Goal: Task Accomplishment & Management: Manage account settings

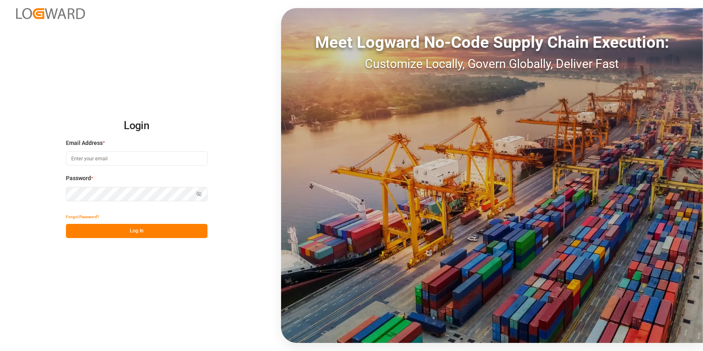
type input "[EMAIL_ADDRESS][DOMAIN_NAME]"
click at [145, 229] on button "Log In" at bounding box center [137, 231] width 142 height 14
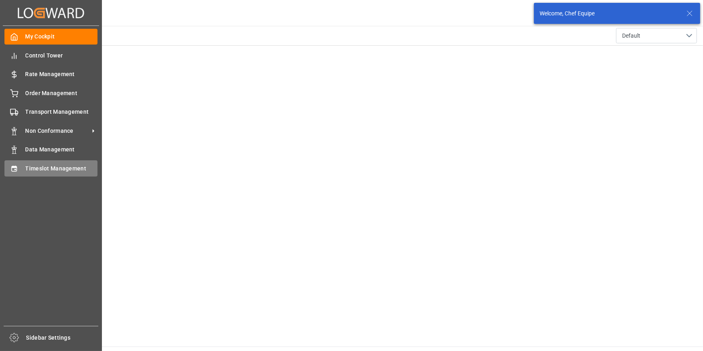
click at [58, 169] on span "Timeslot Management" at bounding box center [61, 168] width 72 height 8
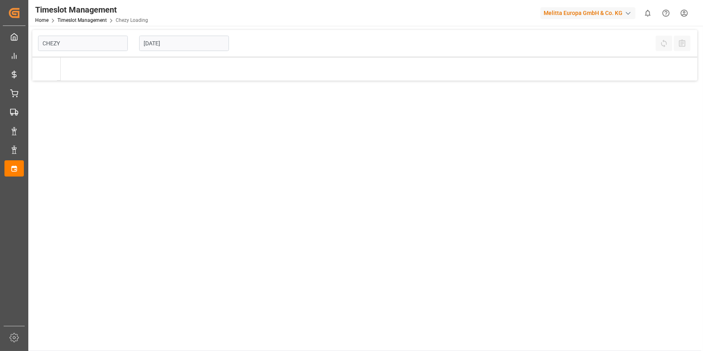
type input "Chezy Loading"
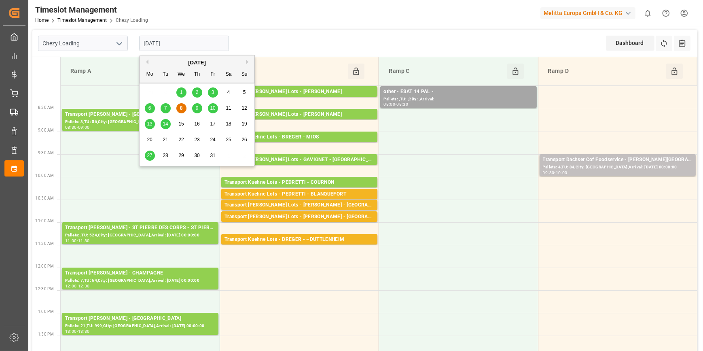
click at [190, 43] on input "[DATE]" at bounding box center [184, 43] width 90 height 15
click at [168, 108] on div "7" at bounding box center [166, 109] width 10 height 10
type input "[DATE]"
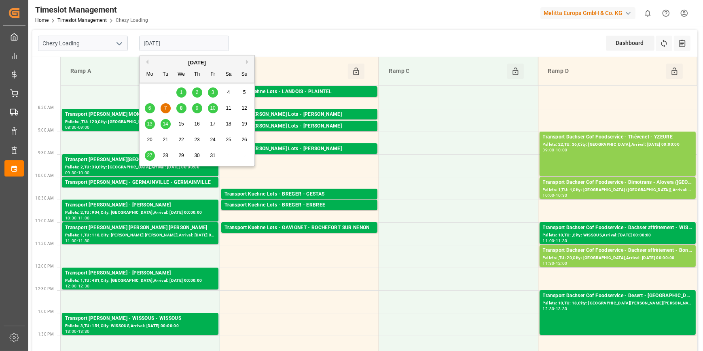
click at [184, 41] on input "[DATE]" at bounding box center [184, 43] width 90 height 15
click at [119, 41] on icon "open menu" at bounding box center [120, 44] width 10 height 10
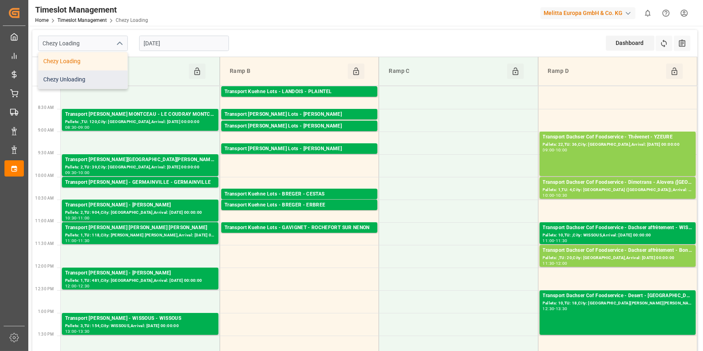
click at [70, 81] on div "Chezy Unloading" at bounding box center [82, 79] width 89 height 18
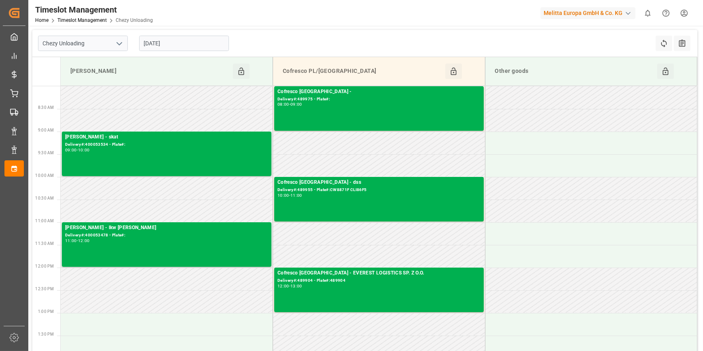
click at [118, 42] on icon "open menu" at bounding box center [120, 44] width 10 height 10
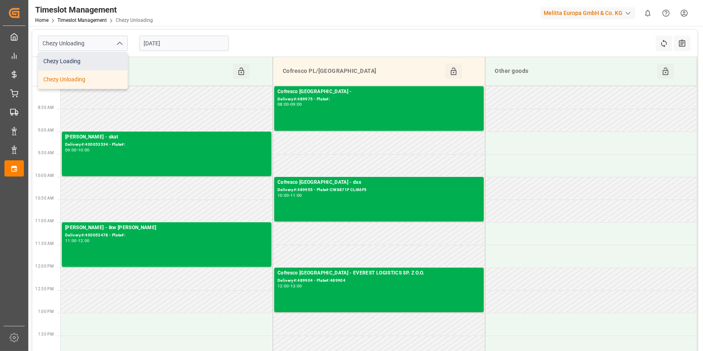
click at [68, 62] on div "Chezy Loading" at bounding box center [82, 61] width 89 height 18
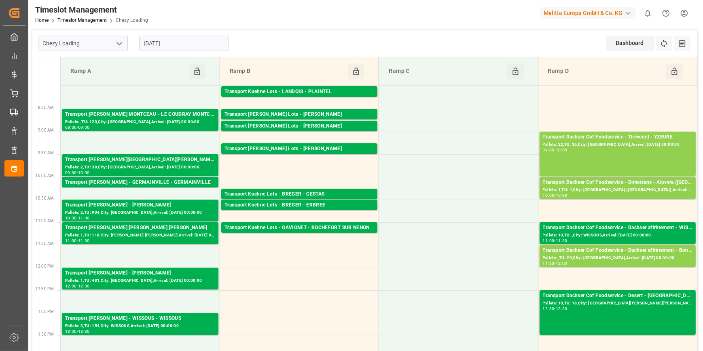
click at [118, 42] on icon "open menu" at bounding box center [120, 44] width 10 height 10
click at [92, 81] on div "Chezy Unloading" at bounding box center [82, 79] width 89 height 18
type input "Chezy Unloading"
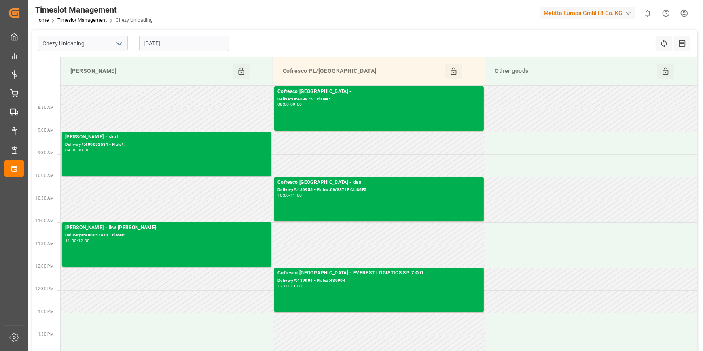
click at [186, 42] on input "[DATE]" at bounding box center [184, 43] width 90 height 15
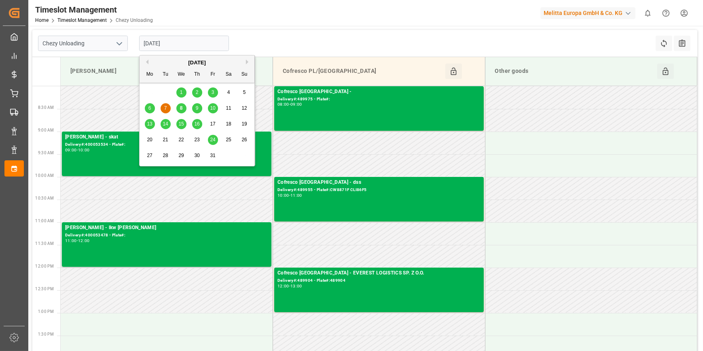
click at [179, 109] on div "8" at bounding box center [181, 109] width 10 height 10
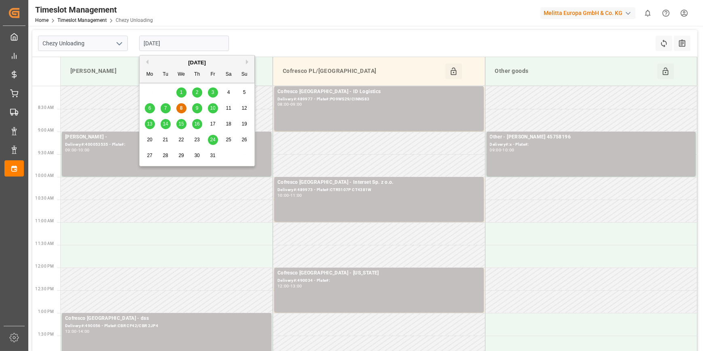
click at [186, 45] on input "[DATE]" at bounding box center [184, 43] width 90 height 15
click at [168, 108] on div "7" at bounding box center [166, 109] width 10 height 10
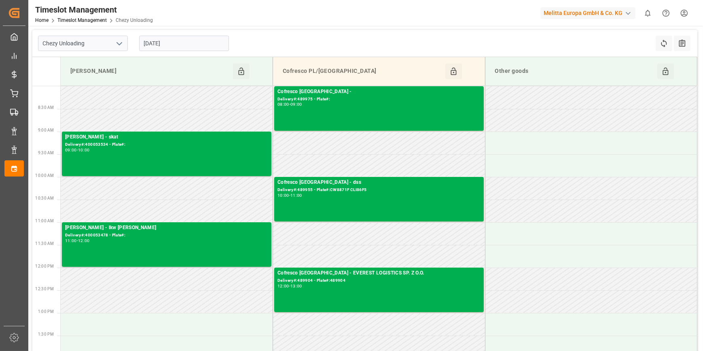
click at [182, 45] on input "[DATE]" at bounding box center [184, 43] width 90 height 15
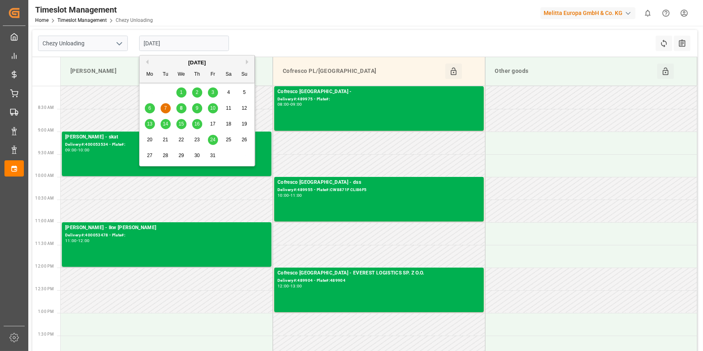
click at [180, 110] on div "8" at bounding box center [181, 109] width 10 height 10
type input "[DATE]"
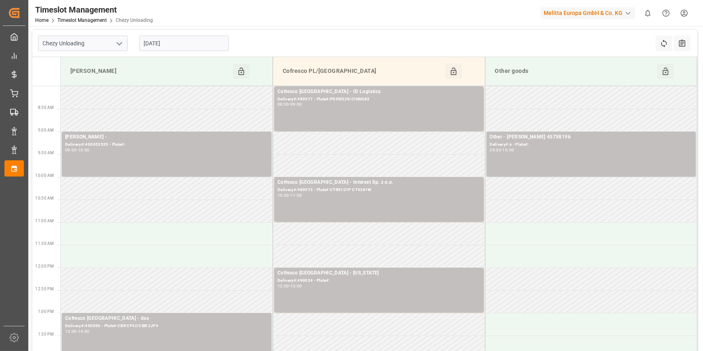
click at [121, 44] on icon "open menu" at bounding box center [120, 44] width 10 height 10
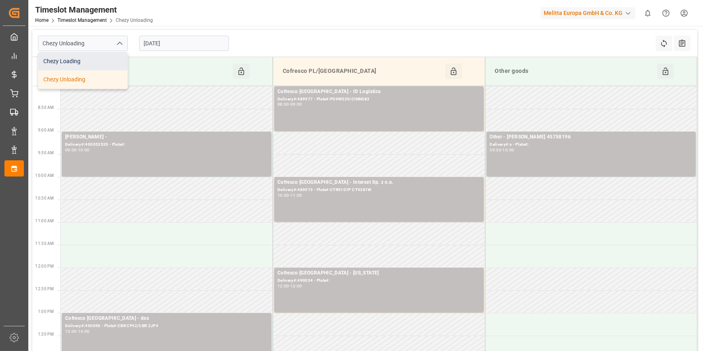
click at [71, 60] on div "Chezy Loading" at bounding box center [82, 61] width 89 height 18
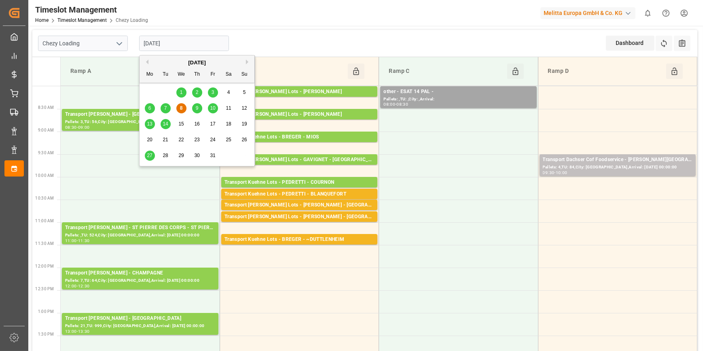
click at [176, 43] on input "[DATE]" at bounding box center [184, 43] width 90 height 15
click at [118, 43] on icon "open menu" at bounding box center [120, 44] width 10 height 10
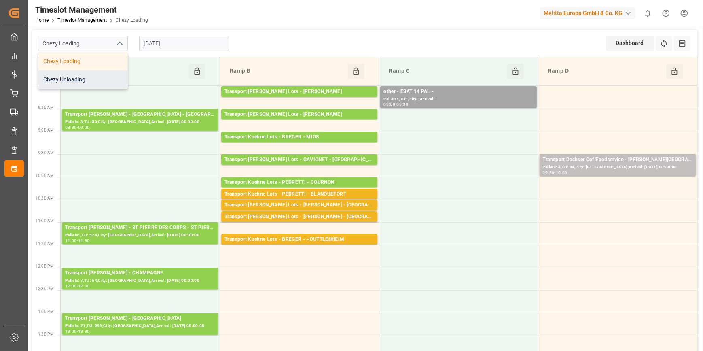
click at [71, 81] on div "Chezy Unloading" at bounding box center [82, 79] width 89 height 18
type input "Chezy Unloading"
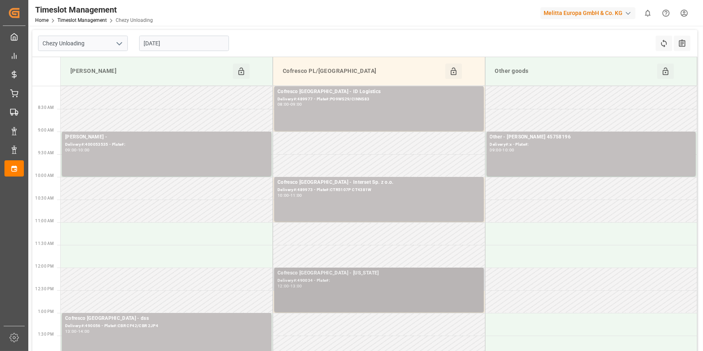
click at [373, 287] on div "12:00 - 13:00" at bounding box center [379, 286] width 203 height 4
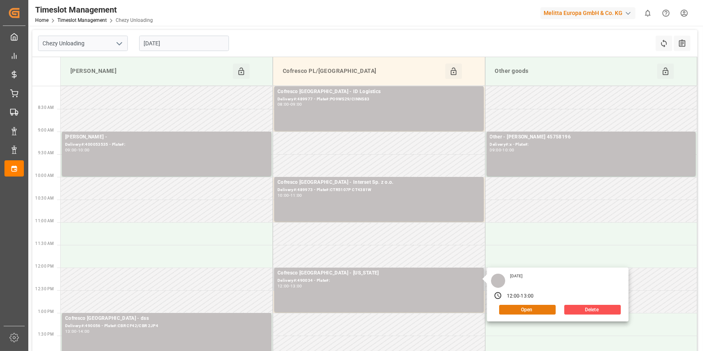
click at [526, 312] on button "Open" at bounding box center [527, 310] width 57 height 10
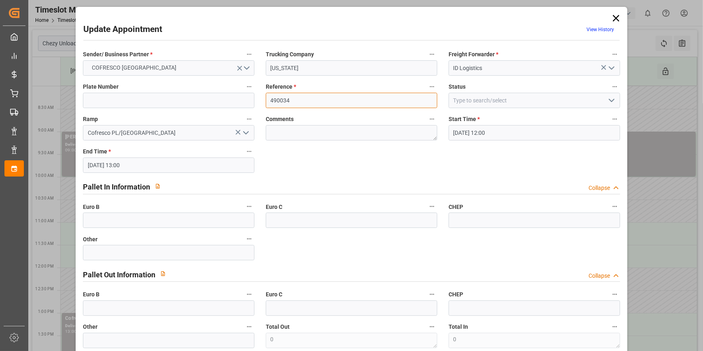
click at [424, 101] on input "490034" at bounding box center [352, 100] width 172 height 15
click at [610, 102] on icon "open menu" at bounding box center [612, 101] width 10 height 10
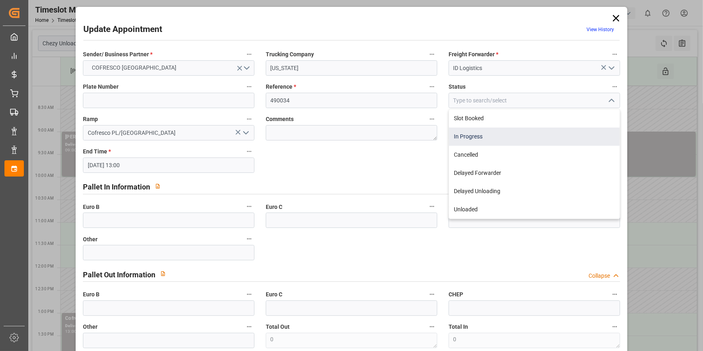
click at [477, 137] on div "In Progress" at bounding box center [534, 136] width 171 height 18
type input "In Progress"
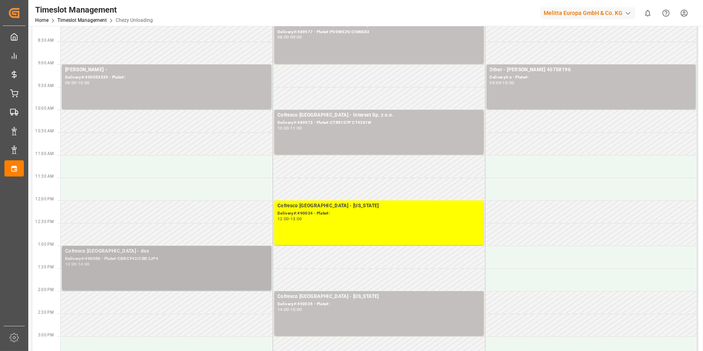
scroll to position [73, 0]
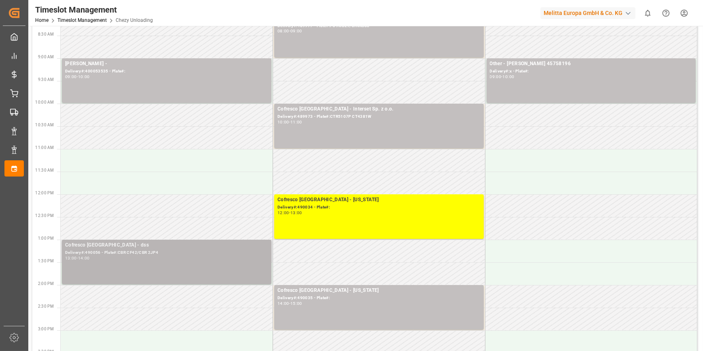
click at [136, 260] on div "Cofresco [GEOGRAPHIC_DATA] - dss Delivery#:490056 - Plate#:CBR CF42/CBR 2JP4 13…" at bounding box center [166, 261] width 203 height 41
click at [204, 256] on div "13:00 - 14:00" at bounding box center [166, 258] width 203 height 4
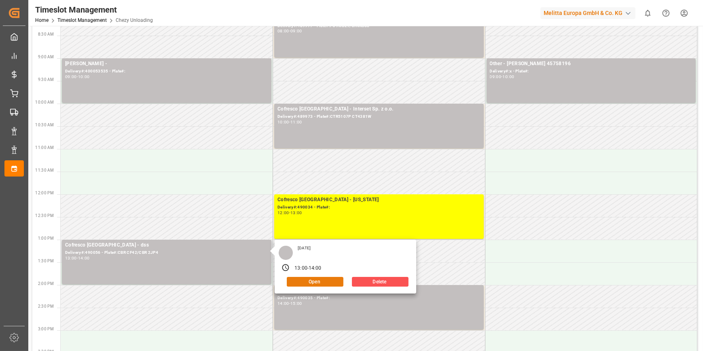
click at [312, 281] on button "Open" at bounding box center [315, 282] width 57 height 10
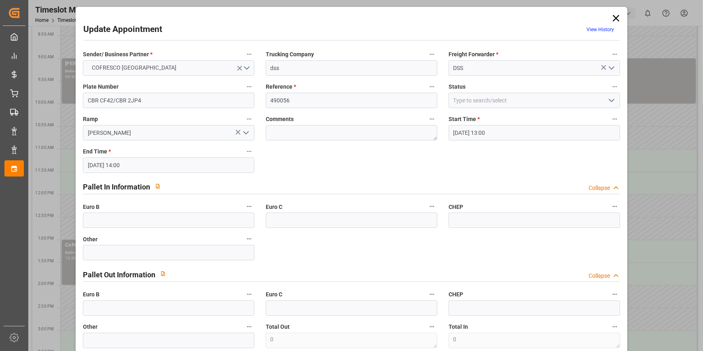
click at [609, 99] on icon "open menu" at bounding box center [612, 101] width 10 height 10
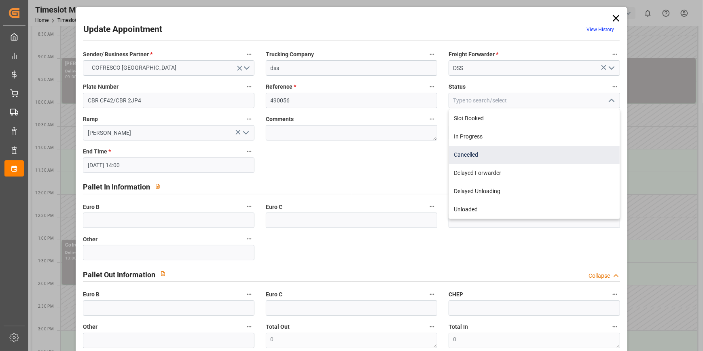
click at [469, 156] on div "Cancelled" at bounding box center [534, 155] width 171 height 18
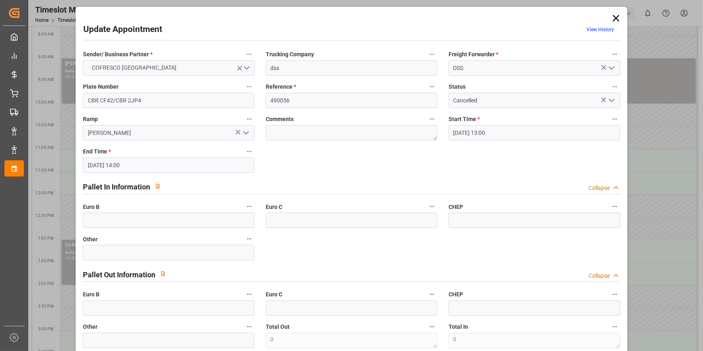
click at [607, 100] on icon "open menu" at bounding box center [612, 101] width 10 height 10
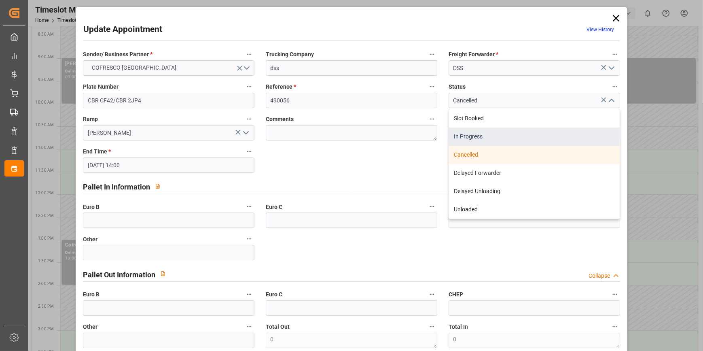
click at [478, 138] on div "In Progress" at bounding box center [534, 136] width 171 height 18
type input "In Progress"
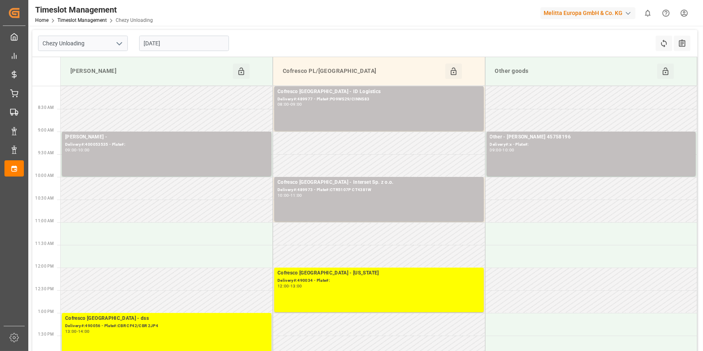
scroll to position [110, 0]
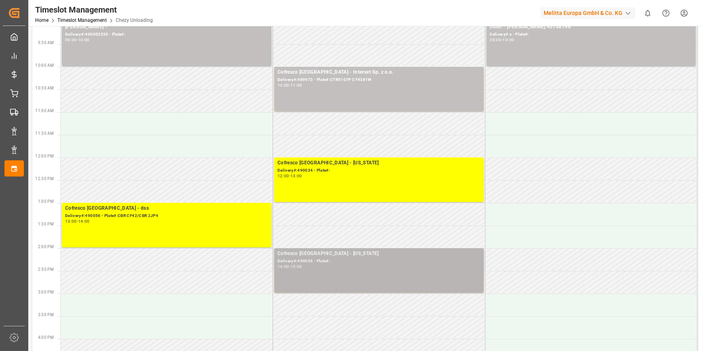
click at [326, 268] on div "14:00 - 15:00" at bounding box center [379, 267] width 203 height 4
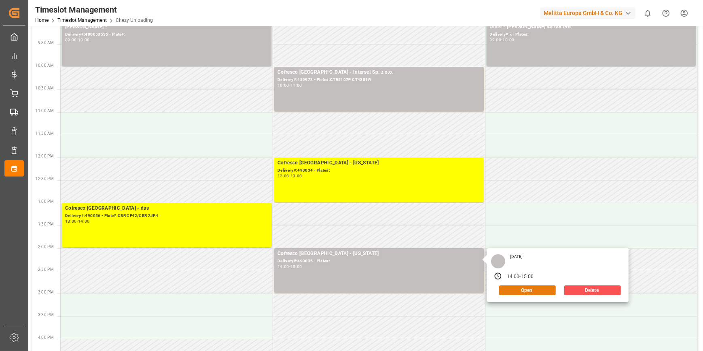
click at [538, 286] on button "Open" at bounding box center [527, 290] width 57 height 10
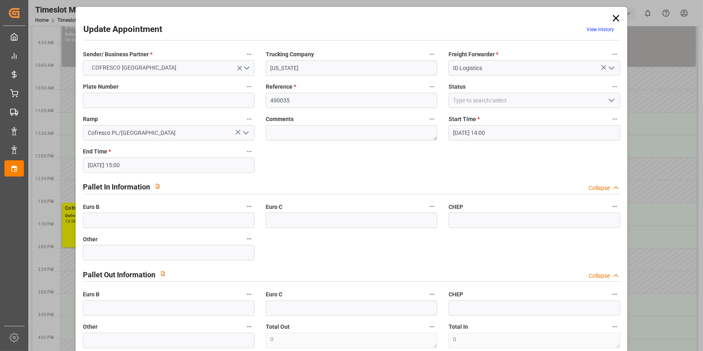
click at [610, 101] on polyline "open menu" at bounding box center [612, 100] width 5 height 2
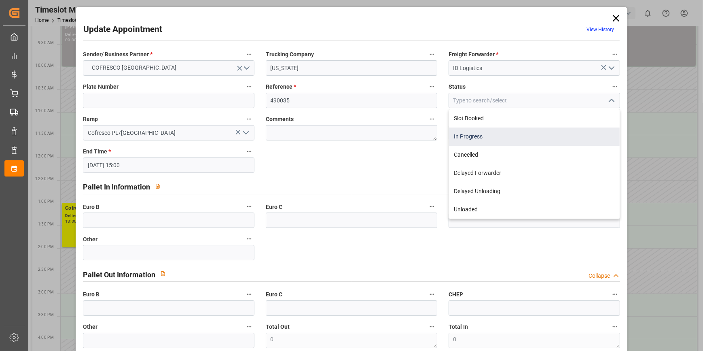
click at [480, 135] on div "In Progress" at bounding box center [534, 136] width 171 height 18
type input "In Progress"
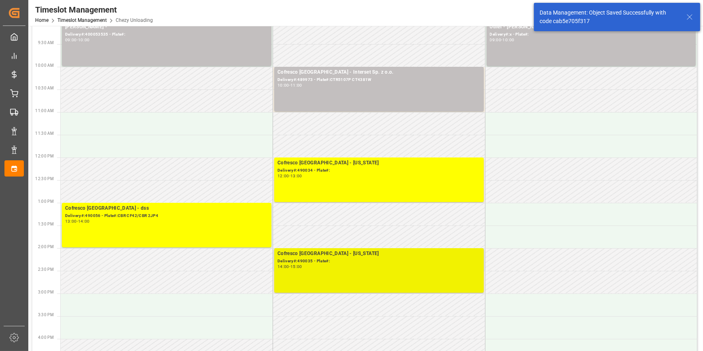
scroll to position [0, 0]
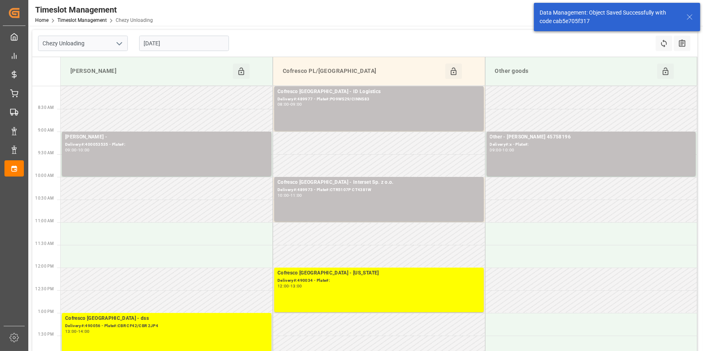
click at [123, 44] on icon "open menu" at bounding box center [120, 44] width 10 height 10
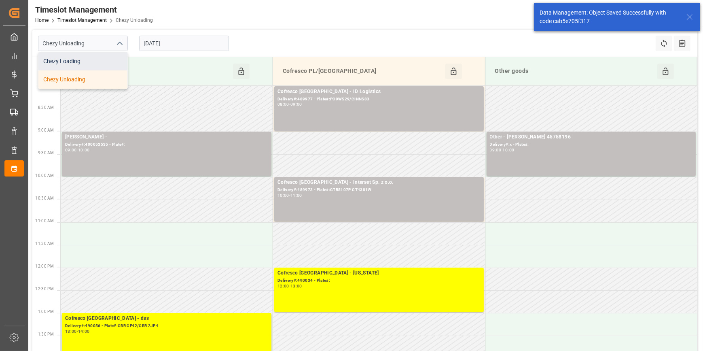
click at [81, 64] on div "Chezy Loading" at bounding box center [82, 61] width 89 height 18
type input "Chezy Loading"
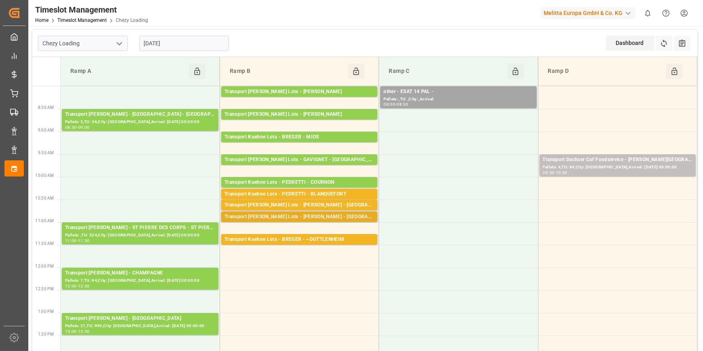
click at [353, 214] on div "Transport [PERSON_NAME] Lots - [PERSON_NAME] - [GEOGRAPHIC_DATA][PERSON_NAME]" at bounding box center [300, 217] width 150 height 8
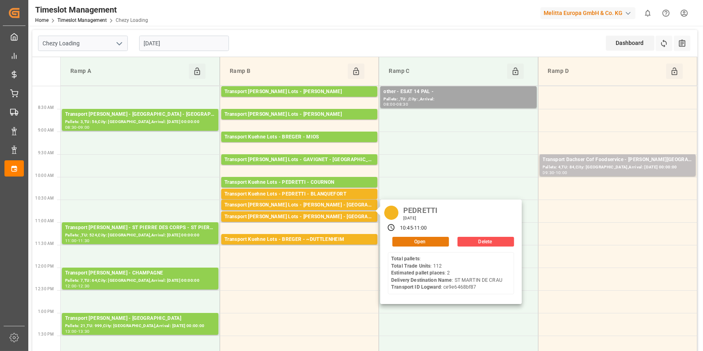
click at [433, 242] on button "Open" at bounding box center [421, 242] width 57 height 10
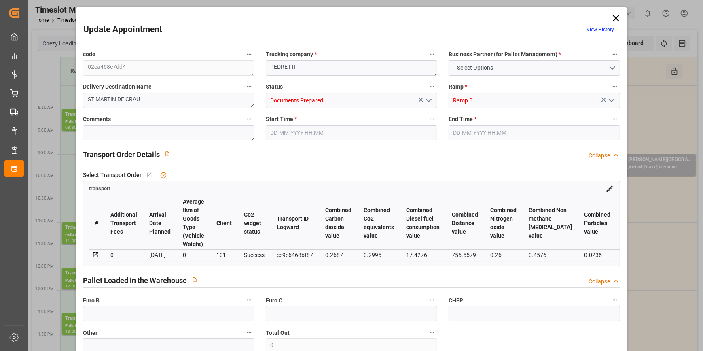
type input "2"
type input "266.83"
type input "0"
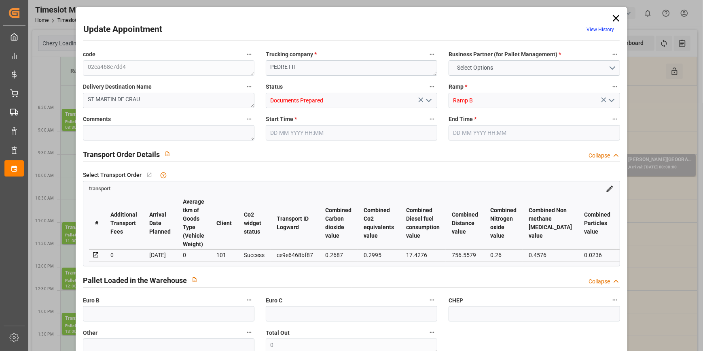
type input "266.83"
type input "0"
type input "570.843"
type input "732.634"
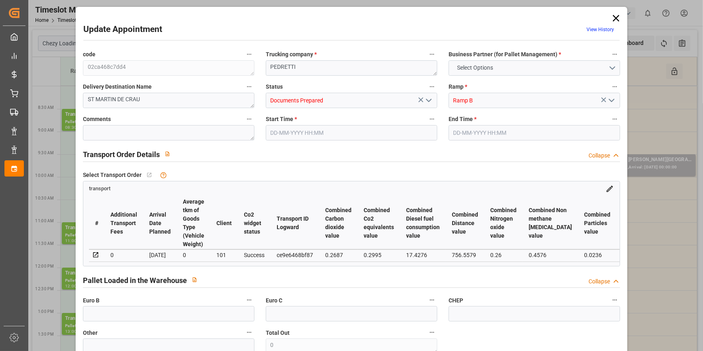
type input "2031.732"
type input "13"
type input "0"
type input "112"
type input "2"
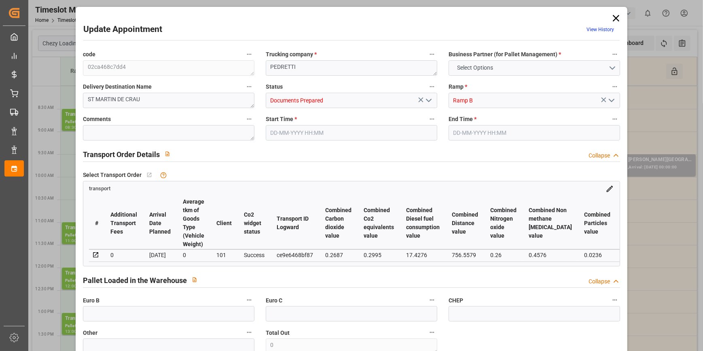
type input "101"
type input "686.634"
type input "0"
type input "4710.8598"
type input "0"
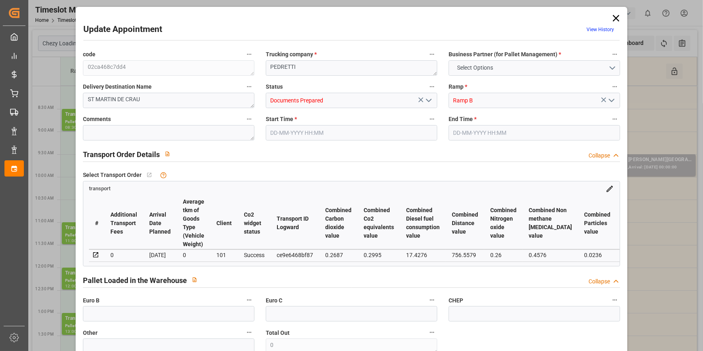
type input "0"
type input "21"
type input "35"
type input "08-10-2025 10:45"
type input "08-10-2025 11:00"
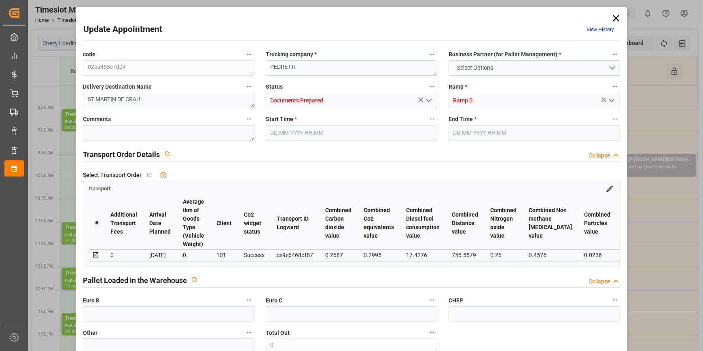
type input "07-10-2025 14:09"
type input "07-10-2025 11:20"
type input "13-10-2025"
type input "09-10-2025"
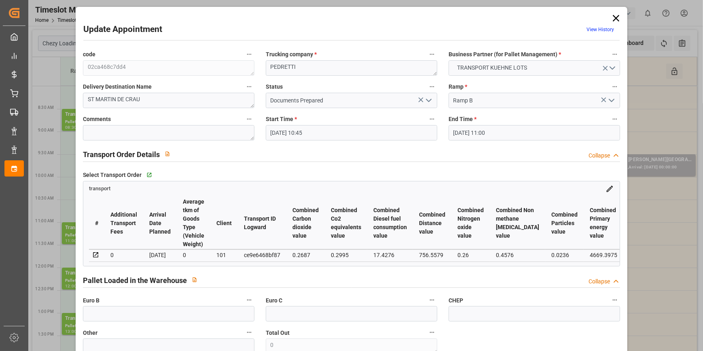
click at [429, 98] on icon "open menu" at bounding box center [429, 101] width 10 height 10
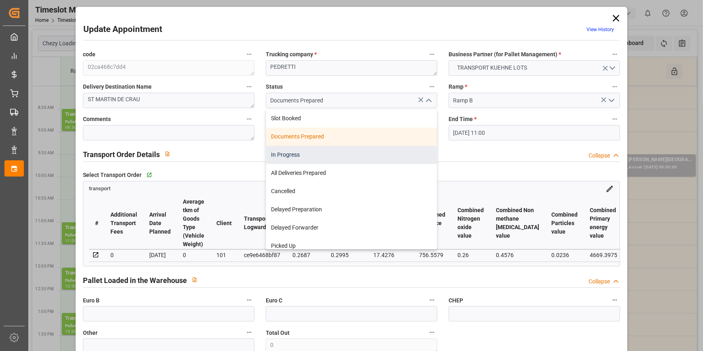
click at [294, 154] on div "In Progress" at bounding box center [351, 155] width 171 height 18
type input "In Progress"
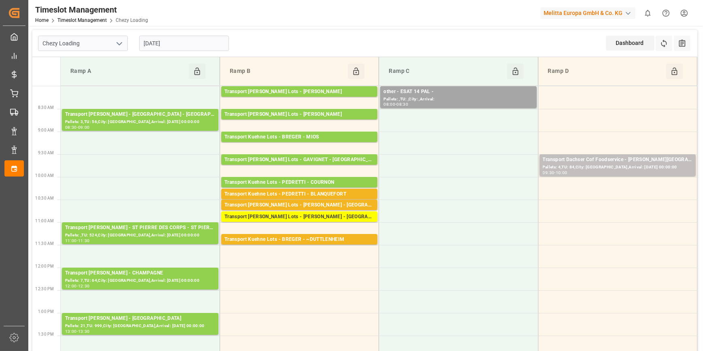
click at [118, 43] on icon "open menu" at bounding box center [120, 44] width 10 height 10
click at [74, 81] on div "Chezy Unloading" at bounding box center [82, 79] width 89 height 18
type input "Chezy Unloading"
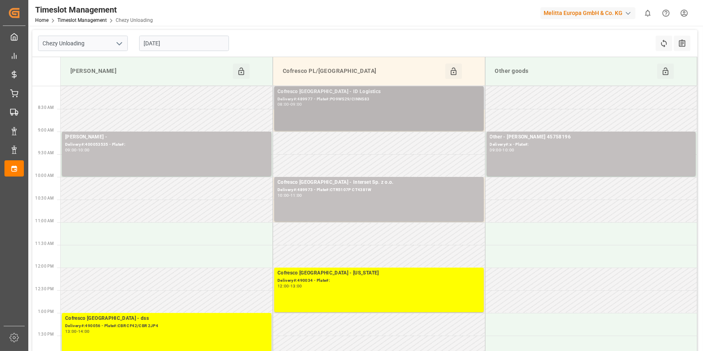
click at [336, 92] on div "Cofresco Poland - ID Logistics" at bounding box center [379, 92] width 203 height 8
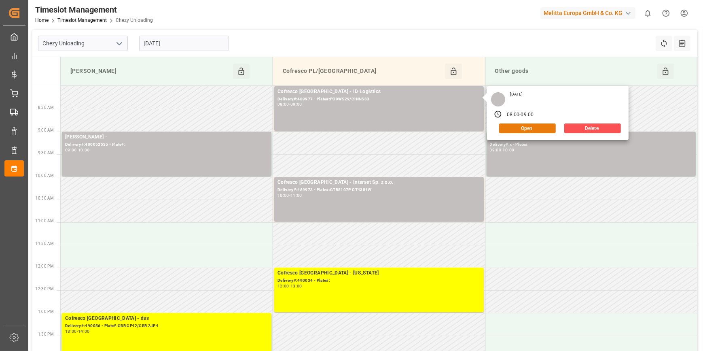
click at [523, 125] on button "Open" at bounding box center [527, 128] width 57 height 10
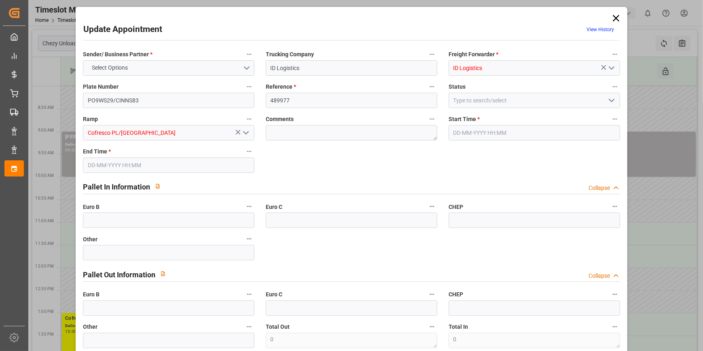
type input "2"
type input "266.83"
type input "0"
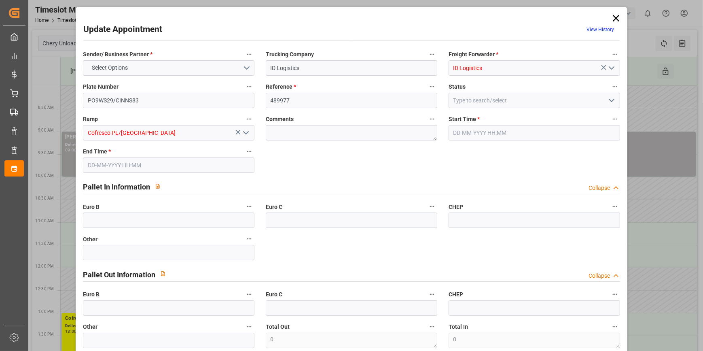
type input "266.83"
type input "0"
type input "570.843"
type input "732.634"
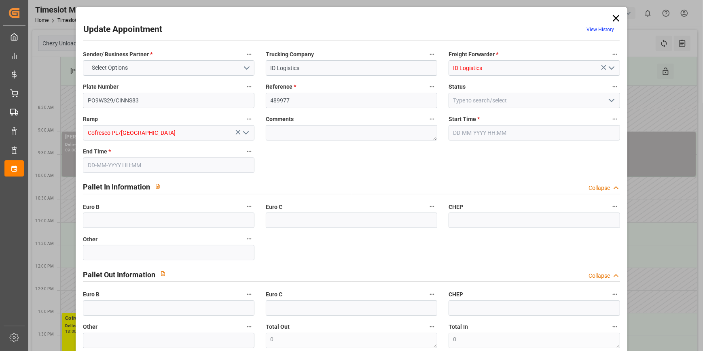
type input "2031.732"
type input "13"
type input "0"
type input "112"
type input "2"
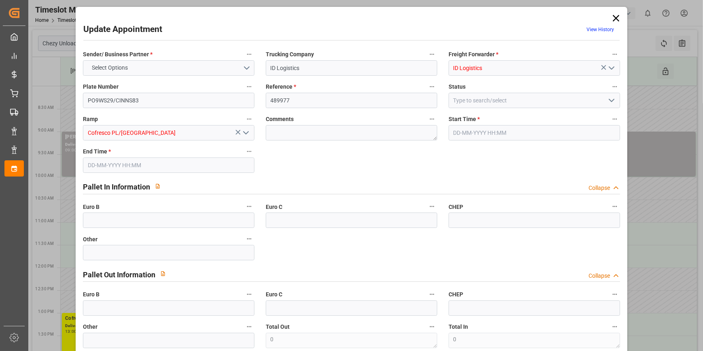
type input "101"
type input "686.634"
type input "0"
type input "4710.8598"
type input "0"
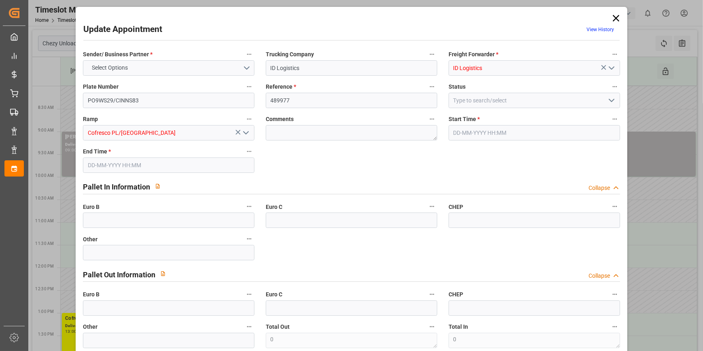
type input "0"
type input "21"
type input "35"
type input "08-10-2025 08:00"
type input "08-10-2025 09:00"
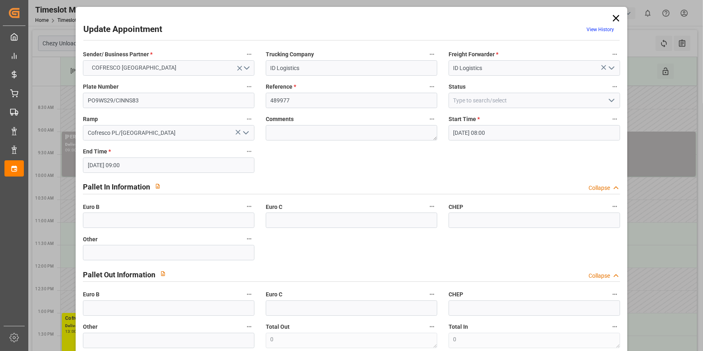
type input "29-09-2025 09:15"
type input "07-10-2025 11:20"
type input "13-10-2025"
type input "09-10-2025"
click at [611, 100] on polyline "open menu" at bounding box center [612, 100] width 5 height 2
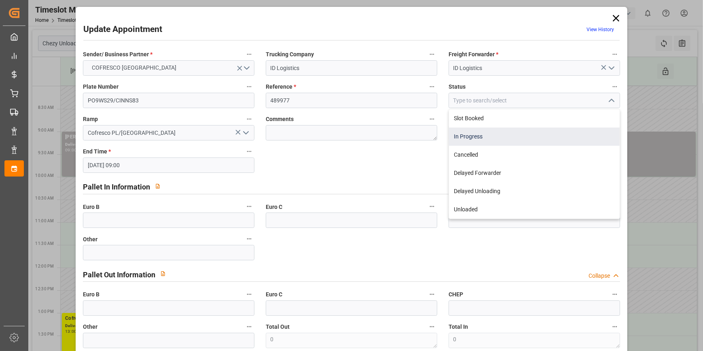
click at [475, 134] on div "In Progress" at bounding box center [534, 136] width 171 height 18
type input "In Progress"
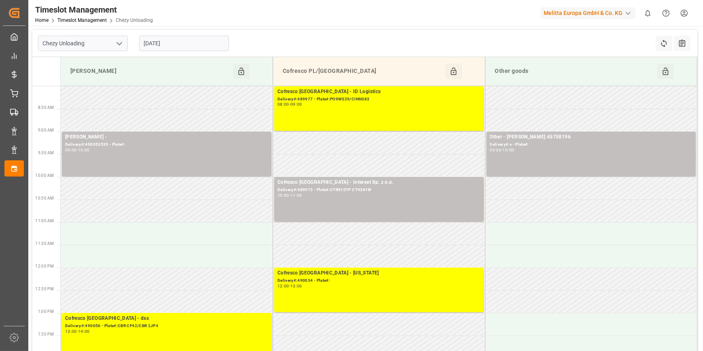
click at [118, 39] on icon "open menu" at bounding box center [120, 44] width 10 height 10
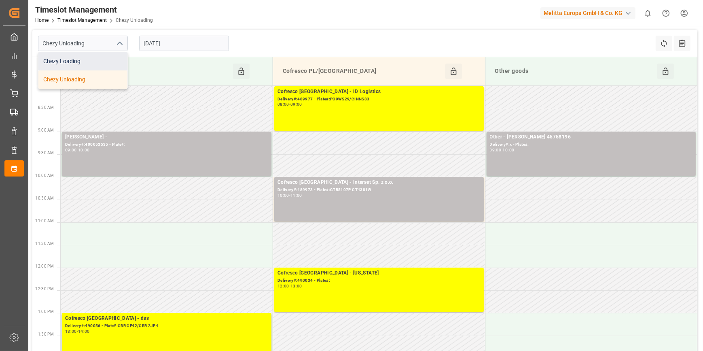
click at [79, 63] on div "Chezy Loading" at bounding box center [82, 61] width 89 height 18
type input "Chezy Loading"
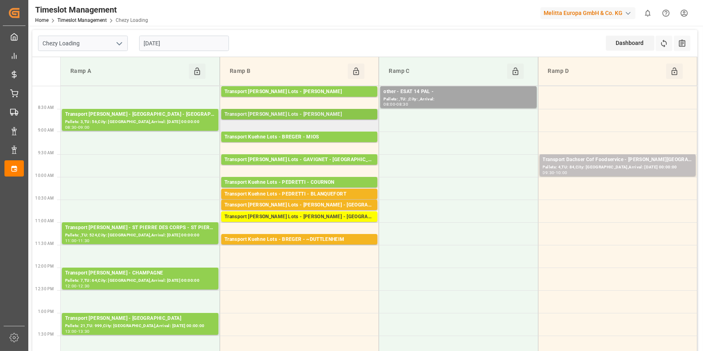
click at [344, 114] on div "Transport Kuehne Lots - ANTOINE - CARQUEFOU" at bounding box center [300, 114] width 150 height 8
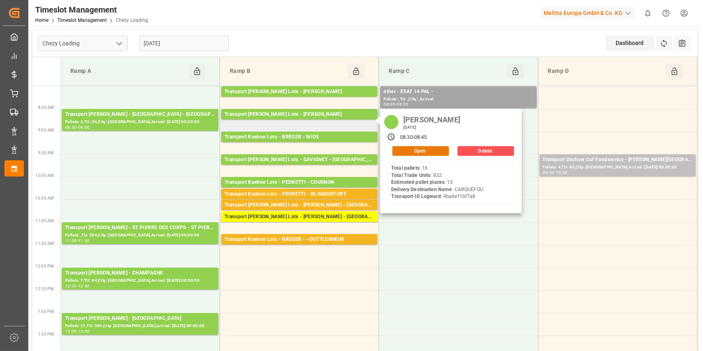
click at [425, 150] on button "Open" at bounding box center [421, 151] width 57 height 10
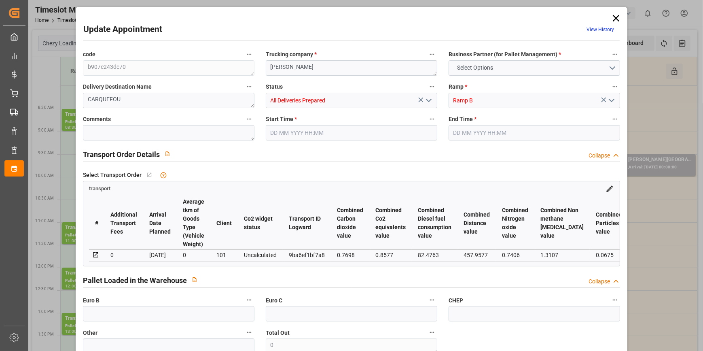
type input "15"
type input "513.44"
type input "0"
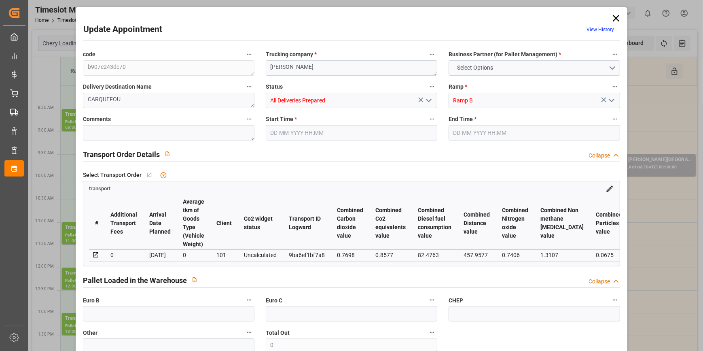
type input "513.44"
type input "0"
type input "2428.992"
type input "4010"
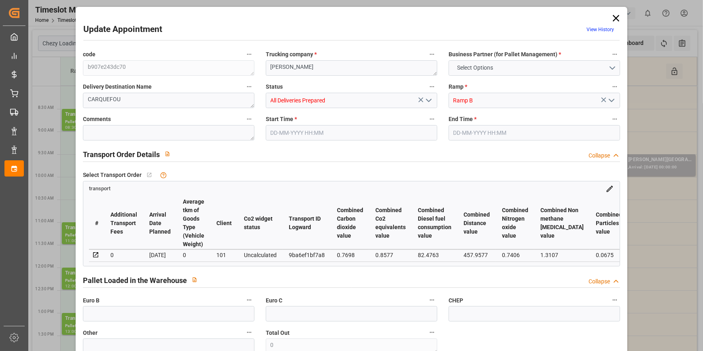
type input "18107.136"
type input "44"
type input "16"
type input "832"
type input "29"
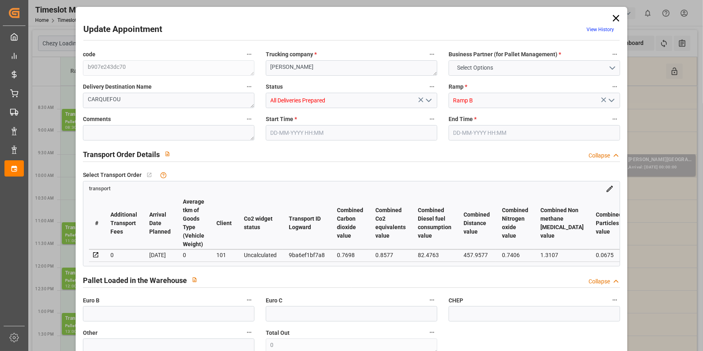
type input "101"
type input "3208.32"
type input "0"
type input "4710.8598"
type input "0"
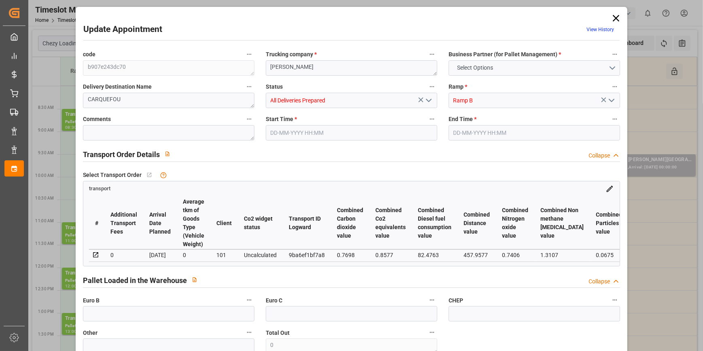
type input "0"
type input "21"
type input "35"
type input "08-10-2025 08:30"
type input "08-10-2025 08:45"
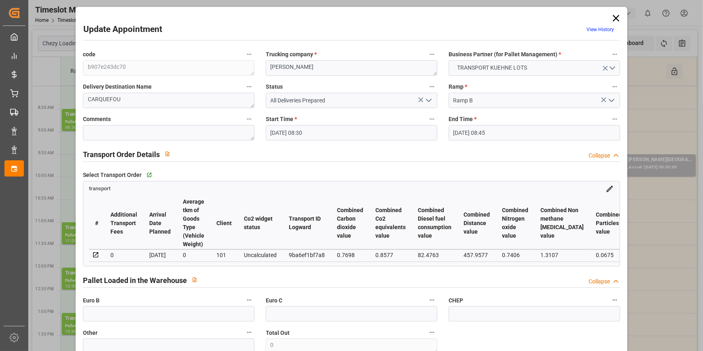
type input "02-10-2025 13:11"
type input "02-10-2025 12:22"
type input "09-10-2025"
type input "[DATE]"
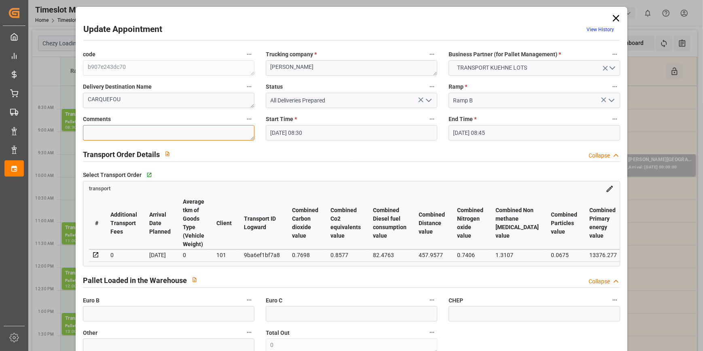
click at [102, 131] on textarea at bounding box center [169, 132] width 172 height 15
click at [615, 16] on icon at bounding box center [616, 18] width 11 height 11
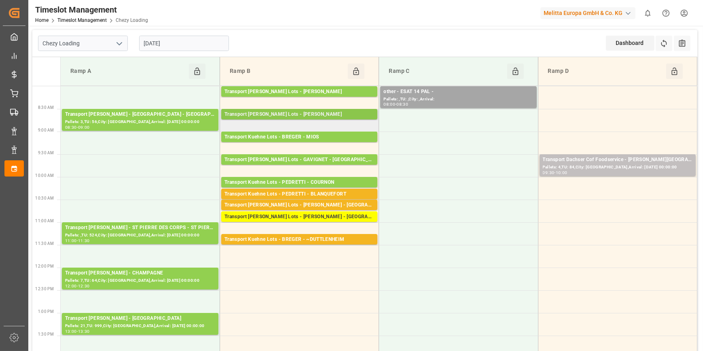
click at [316, 117] on div "Transport Kuehne Lots - ANTOINE - CARQUEFOU" at bounding box center [300, 114] width 150 height 8
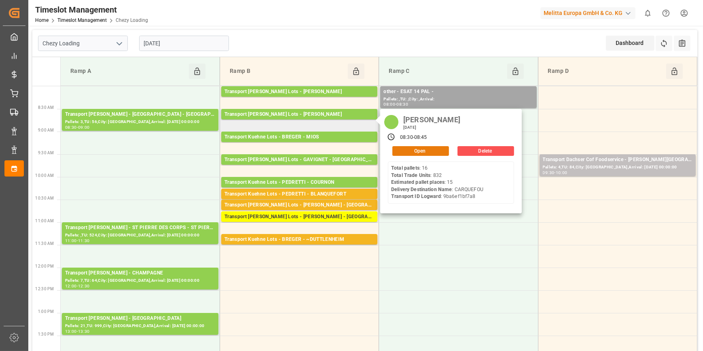
click at [410, 150] on button "Open" at bounding box center [421, 151] width 57 height 10
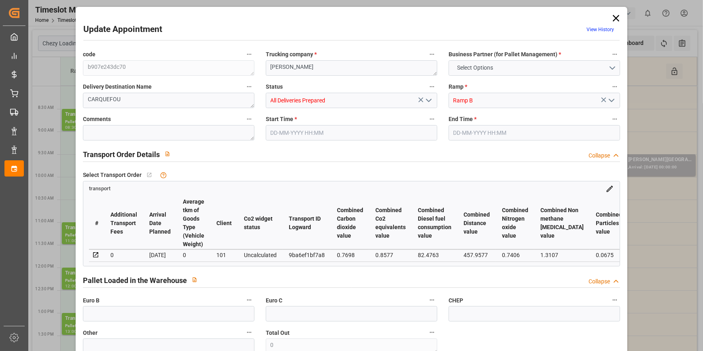
type input "15"
type input "513.44"
type input "0"
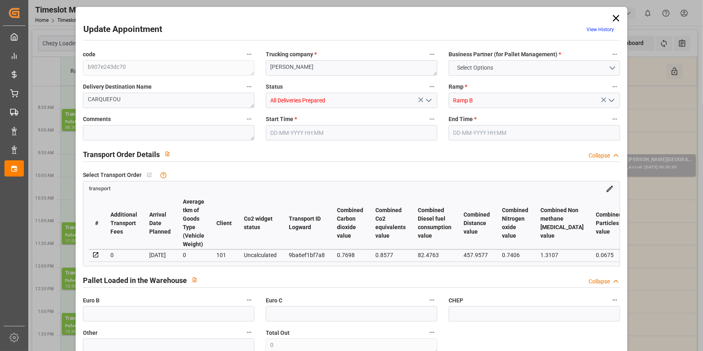
type input "513.44"
type input "0"
type input "2428.992"
type input "4010"
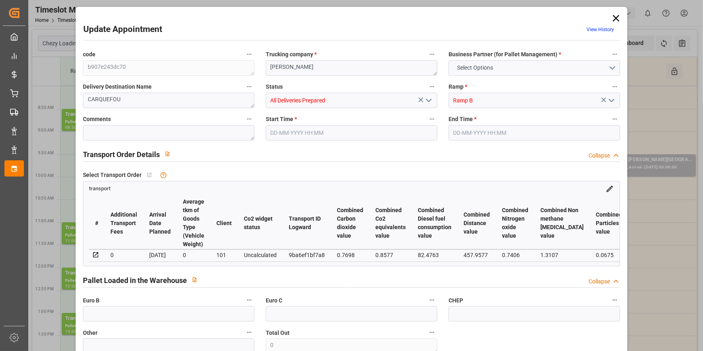
type input "18107.136"
type input "44"
type input "16"
type input "832"
type input "29"
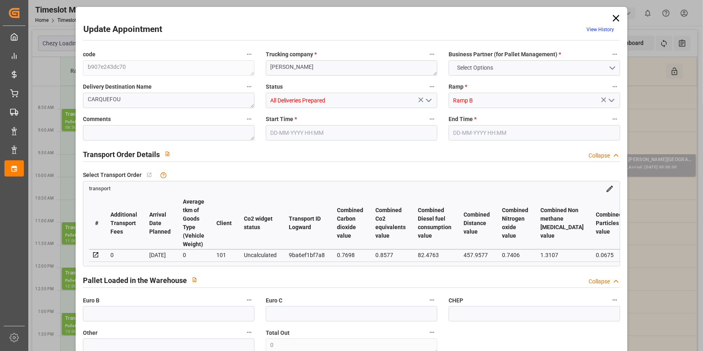
type input "101"
type input "3208.32"
type input "0"
type input "4710.8598"
type input "0"
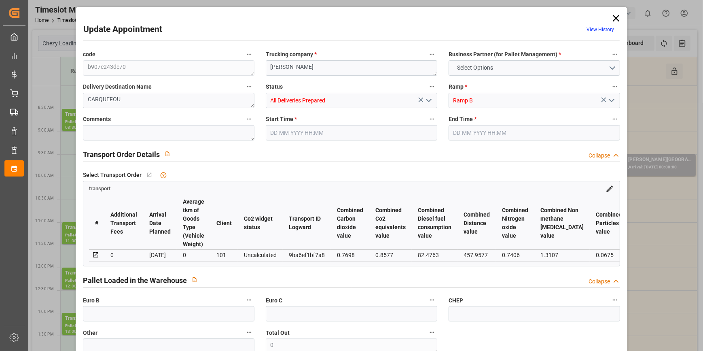
type input "0"
type input "21"
type input "35"
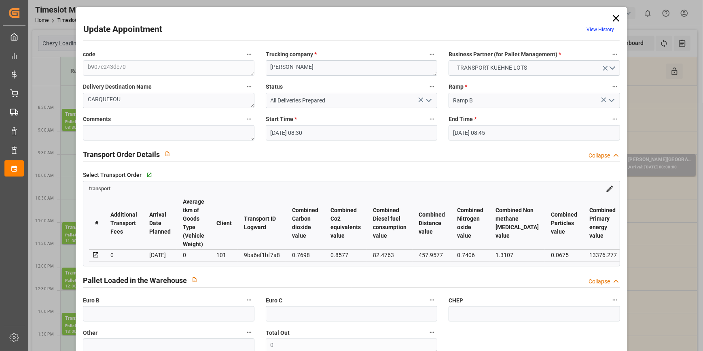
type input "08-10-2025 08:30"
type input "08-10-2025 08:45"
type input "02-10-2025 13:11"
type input "02-10-2025 12:22"
type input "09-10-2025"
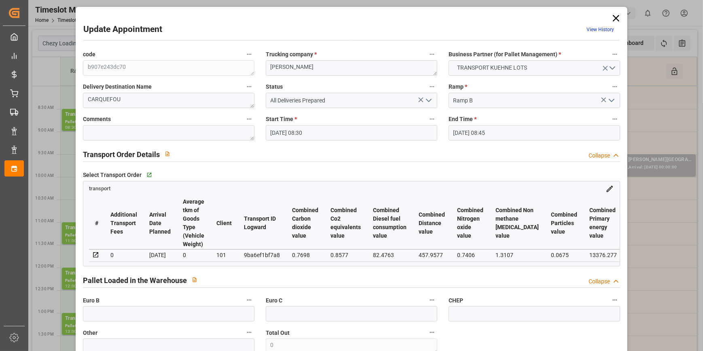
type input "[DATE]"
click at [102, 134] on textarea at bounding box center [169, 132] width 172 height 15
click at [108, 132] on textarea at bounding box center [169, 132] width 172 height 15
type textarea "nico 15"
click at [427, 100] on icon "open menu" at bounding box center [429, 101] width 10 height 10
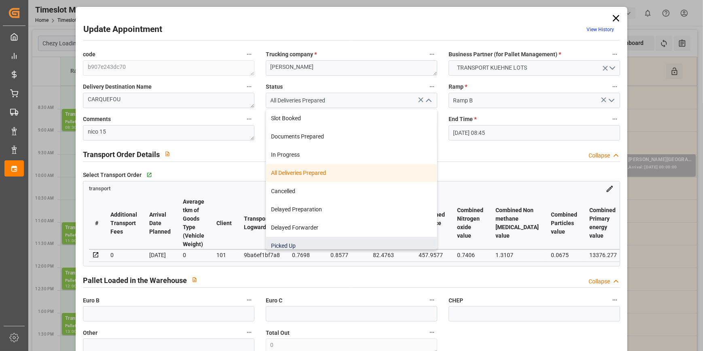
click at [302, 243] on div "Picked Up" at bounding box center [351, 246] width 171 height 18
type input "Picked Up"
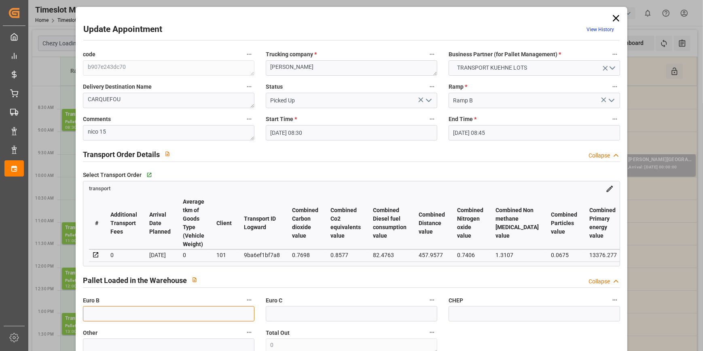
click at [106, 318] on input "text" at bounding box center [169, 313] width 172 height 15
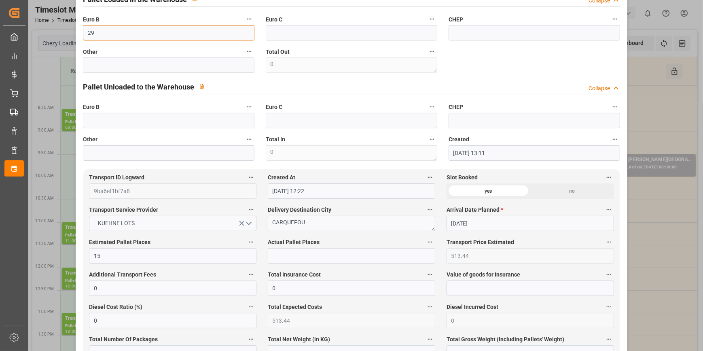
scroll to position [294, 0]
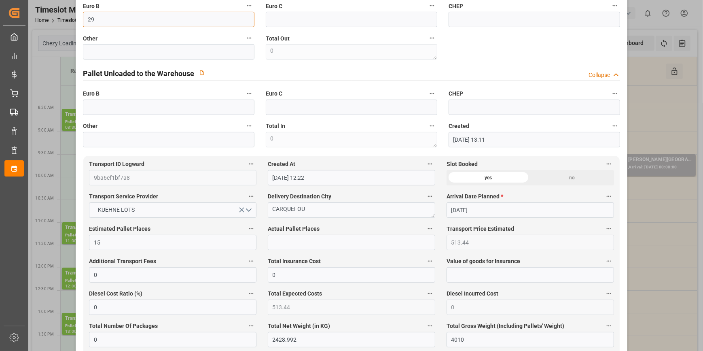
type input "29"
click at [279, 249] on input "text" at bounding box center [352, 242] width 168 height 15
type input "15"
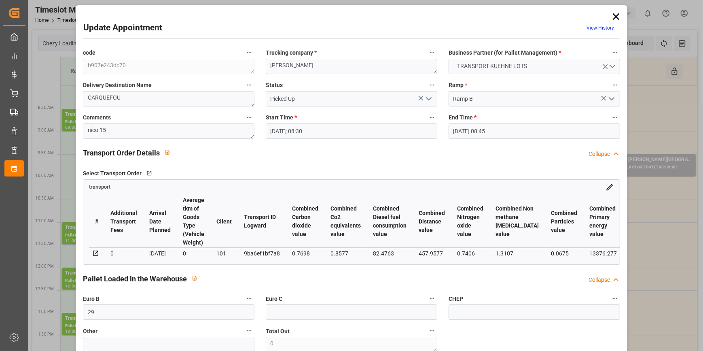
scroll to position [0, 0]
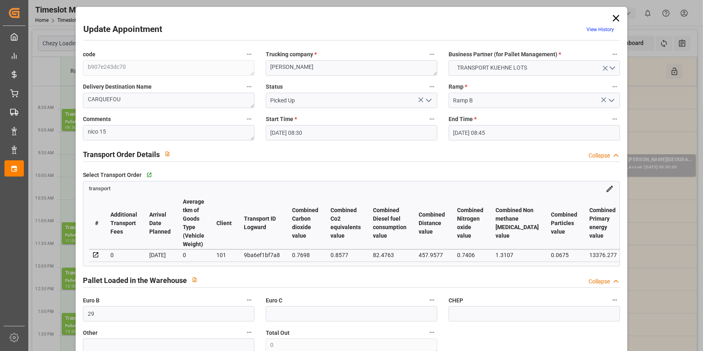
click at [430, 99] on polyline "open menu" at bounding box center [429, 100] width 5 height 2
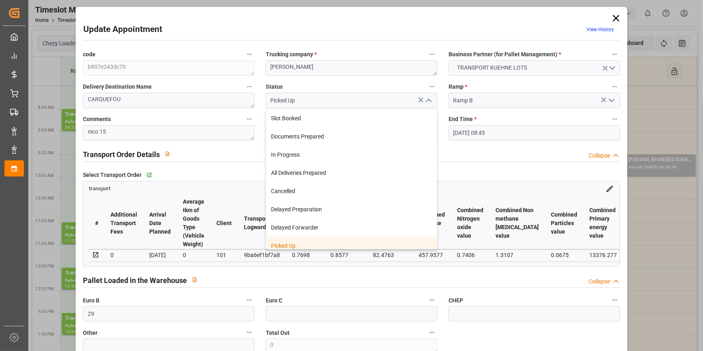
click at [285, 244] on div "Picked Up" at bounding box center [351, 246] width 171 height 18
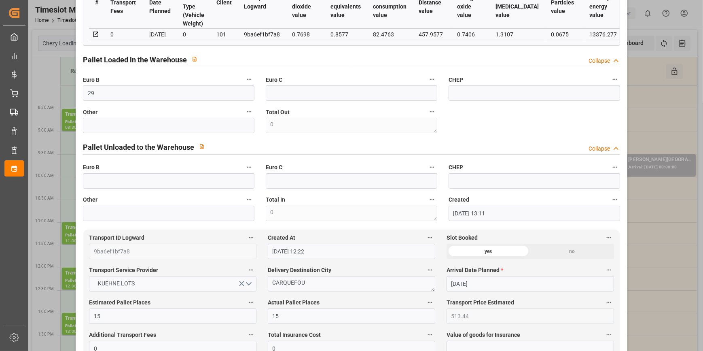
scroll to position [36, 0]
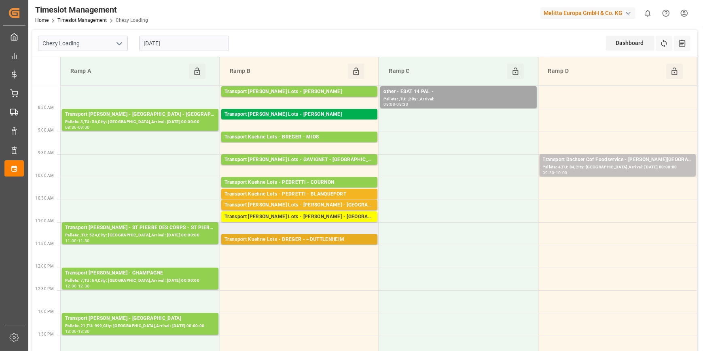
click at [349, 241] on div "Transport Kuehne Lots - BREGER - ~DUTTLENHEIM" at bounding box center [300, 240] width 150 height 8
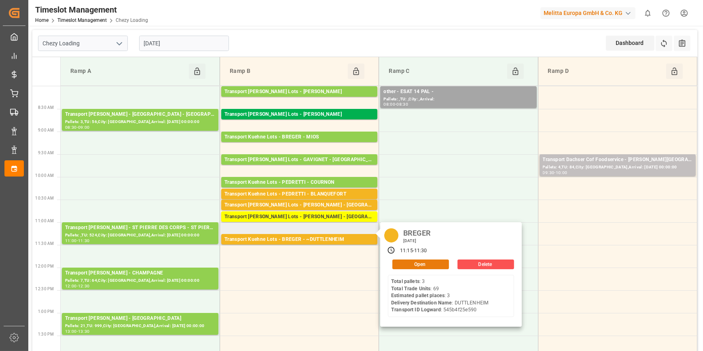
click at [414, 265] on button "Open" at bounding box center [421, 264] width 57 height 10
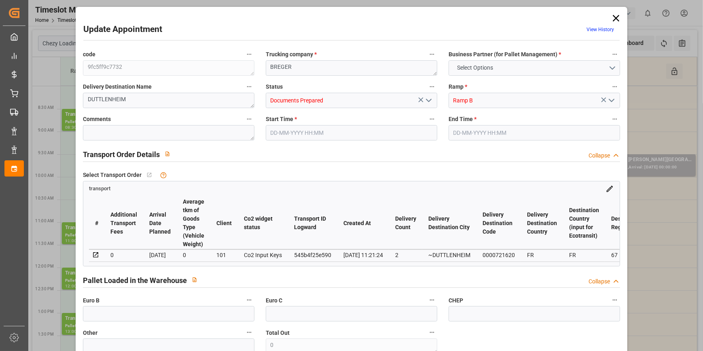
type input "3"
type input "187.46"
type input "0"
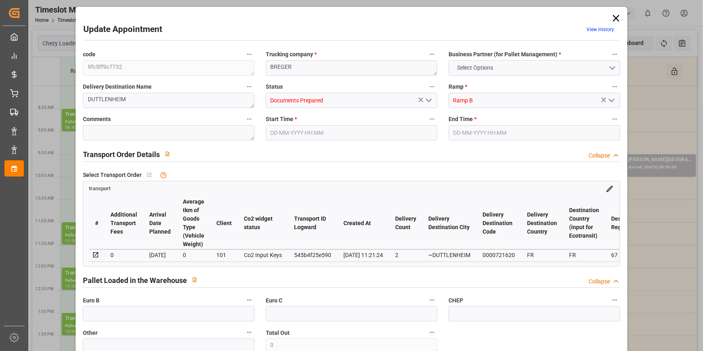
type input "187.46"
type input "0"
type input "346.587"
type input "533.014"
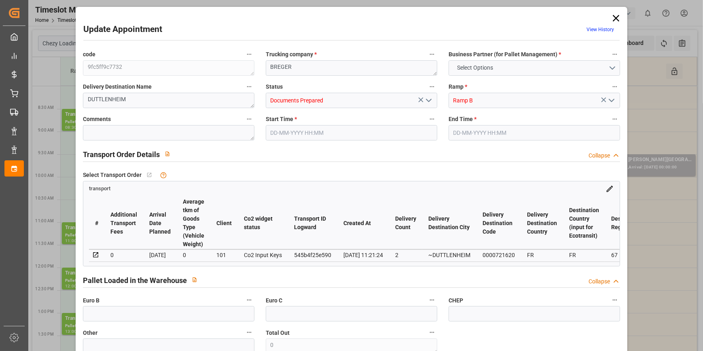
type input "2435.928"
type input "67"
type input "3"
type input "69"
type input "4"
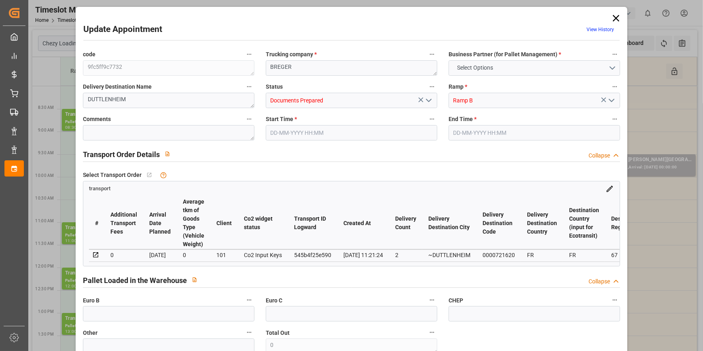
type input "101"
type input "426.774"
type input "0"
type input "4710.8598"
type input "0"
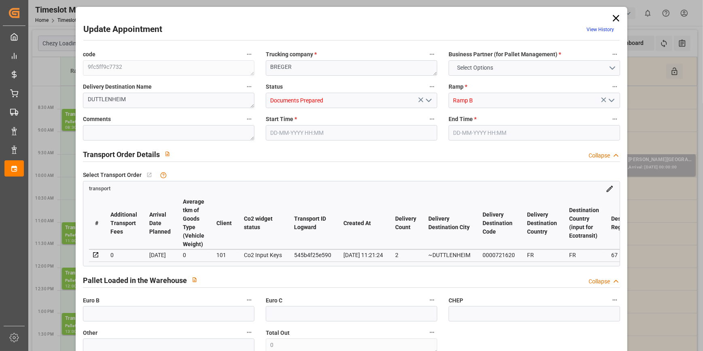
type input "0"
type input "21"
type input "35"
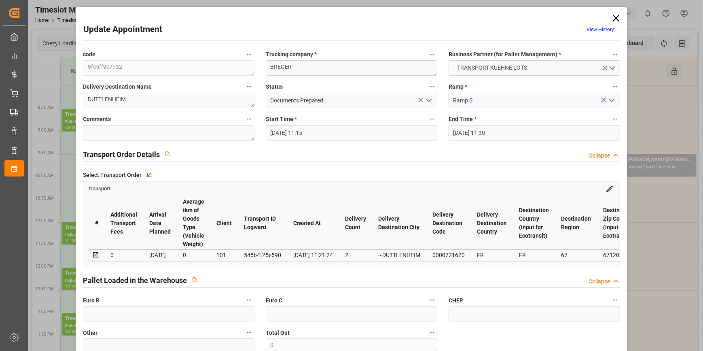
type input "08-10-2025 11:15"
type input "08-10-2025 11:30"
type input "07-10-2025 14:10"
type input "07-10-2025 11:21"
type input "[DATE]"
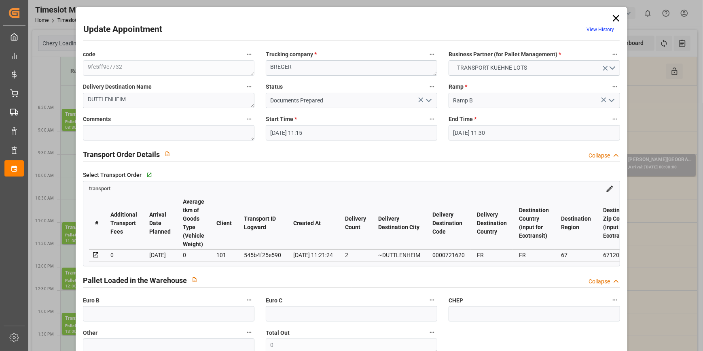
type input "10-10-2025"
click at [428, 98] on icon "open menu" at bounding box center [429, 101] width 10 height 10
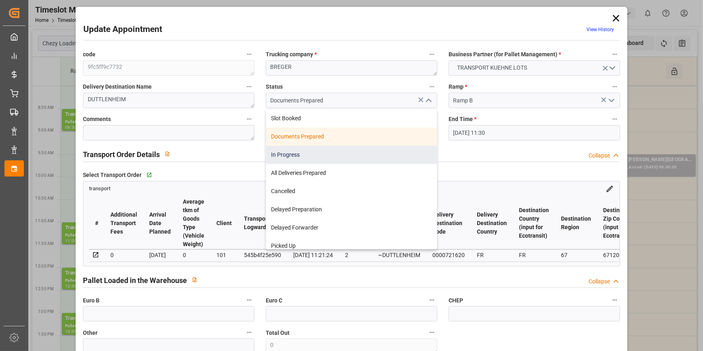
click at [304, 155] on div "In Progress" at bounding box center [351, 155] width 171 height 18
type input "In Progress"
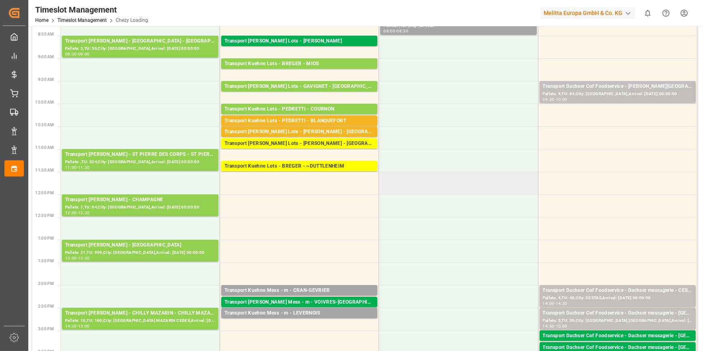
scroll to position [0, 0]
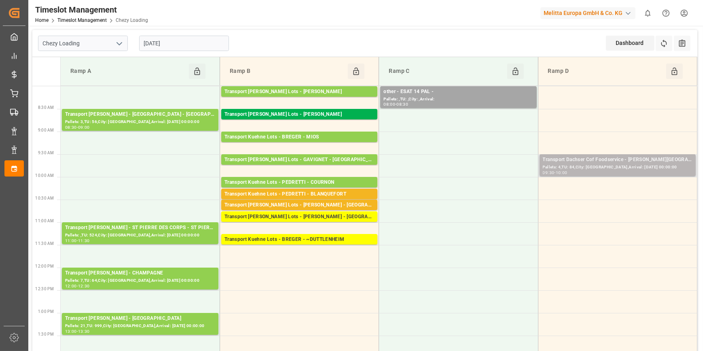
click at [615, 163] on div "Transport Dachser Cof Foodservice - Pedretti - MONTAUBAN" at bounding box center [618, 160] width 150 height 8
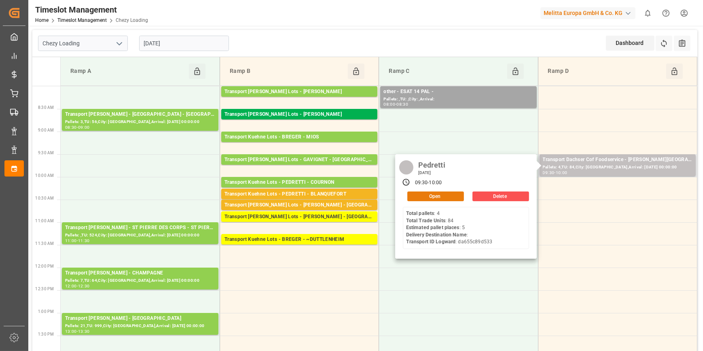
click at [437, 199] on button "Open" at bounding box center [436, 196] width 57 height 10
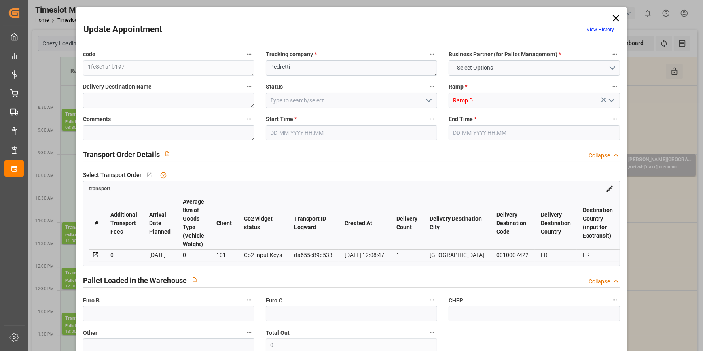
type input "5"
type input "415.53"
type input "0"
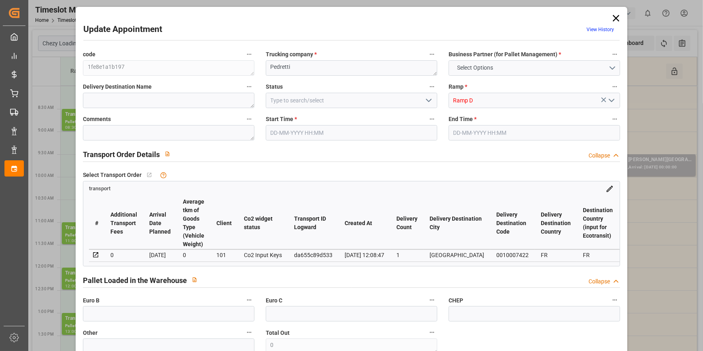
type input "408.2167"
type input "-7.3133"
type input "0"
type input "1143.624"
type input "1473.62"
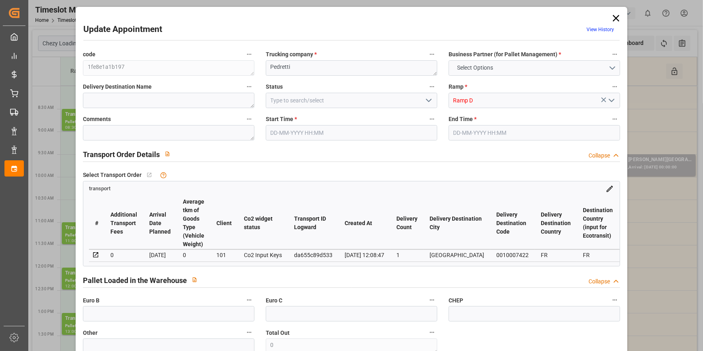
type input "4390.416"
type input "82"
type input "4"
type input "84"
type input "5"
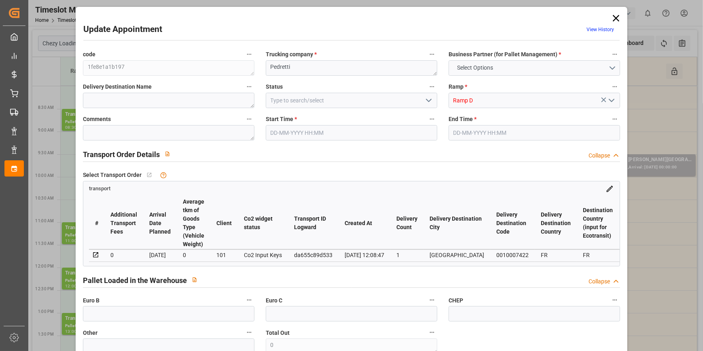
type input "101"
type input "1350.06"
type input "0"
type input "4710.8598"
type input "0"
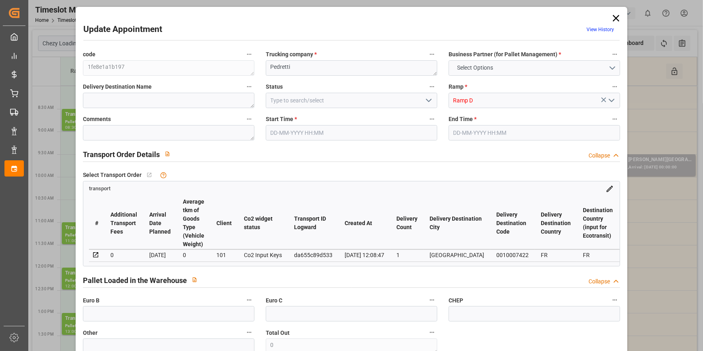
type input "0"
type input "21"
type input "35"
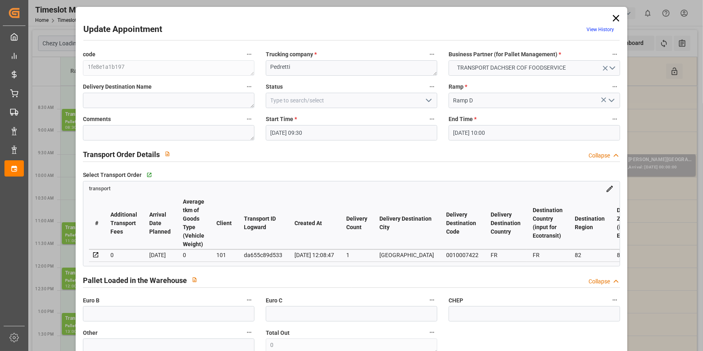
type input "08-10-2025 09:30"
type input "08-10-2025 10:00"
type input "03-10-2025 13:15"
type input "03-10-2025 12:08"
type input "10-10-2025"
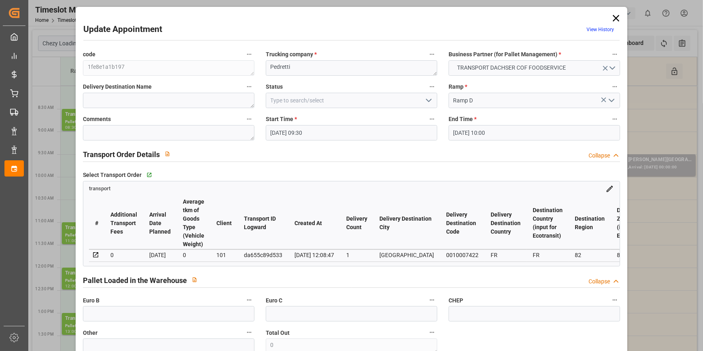
type input "07-10-2025"
click at [429, 101] on icon "open menu" at bounding box center [429, 101] width 10 height 10
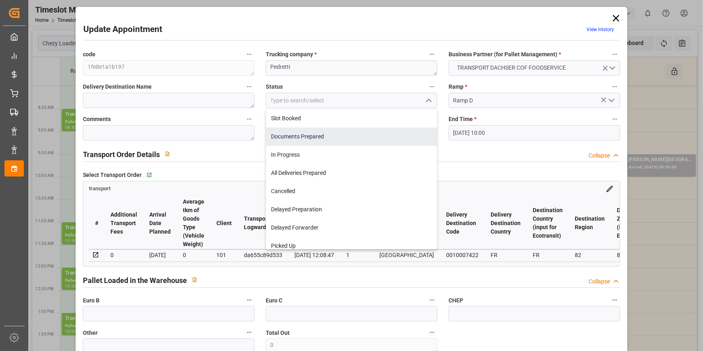
click at [297, 138] on div "Documents Prepared" at bounding box center [351, 136] width 171 height 18
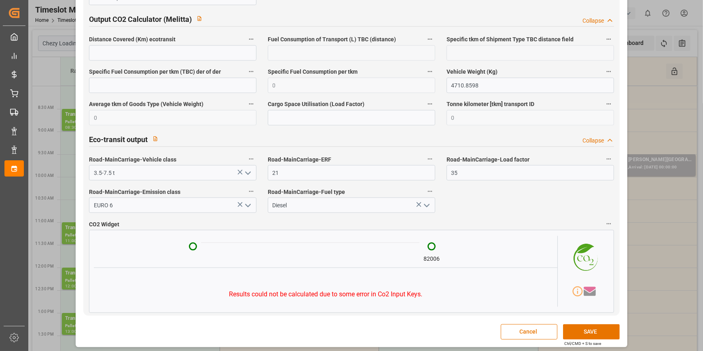
scroll to position [1343, 0]
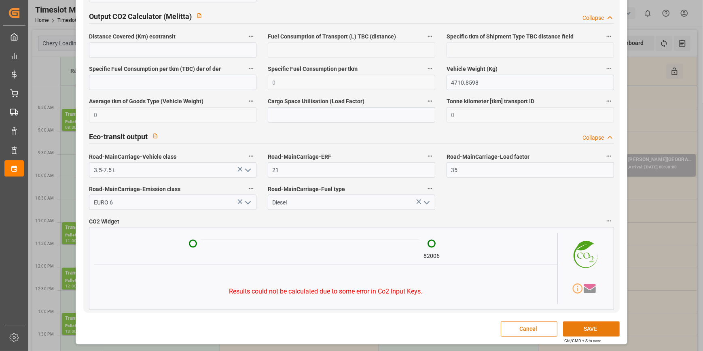
click at [586, 330] on button "SAVE" at bounding box center [591, 328] width 57 height 15
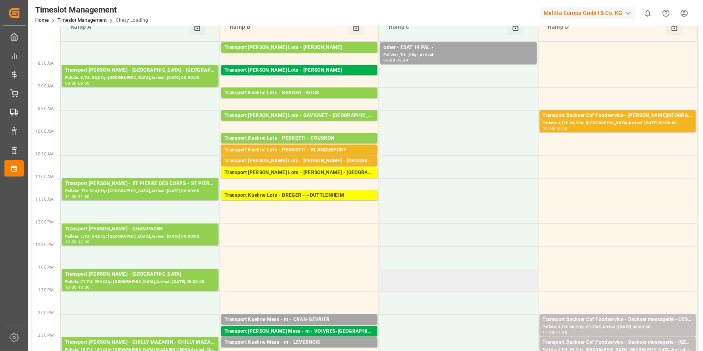
scroll to position [0, 0]
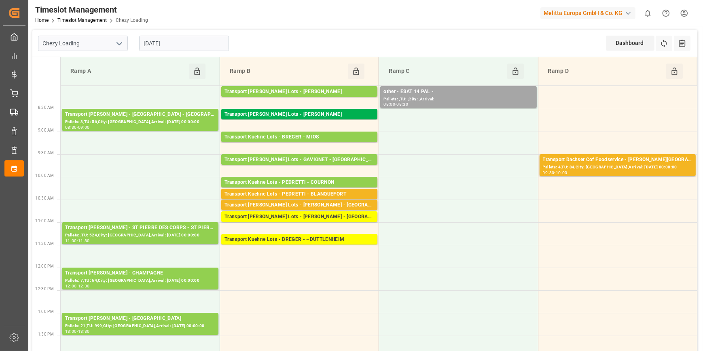
click at [196, 43] on input "[DATE]" at bounding box center [184, 43] width 90 height 15
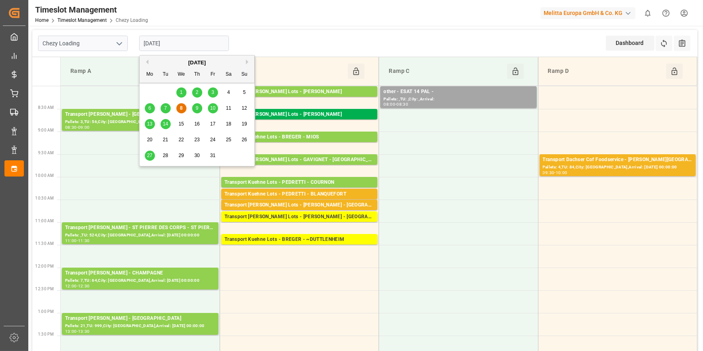
click at [197, 108] on span "9" at bounding box center [197, 108] width 3 height 6
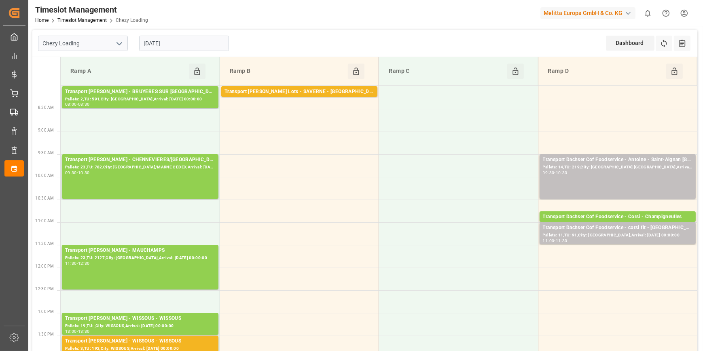
click at [181, 44] on input "09-10-2025" at bounding box center [184, 43] width 90 height 15
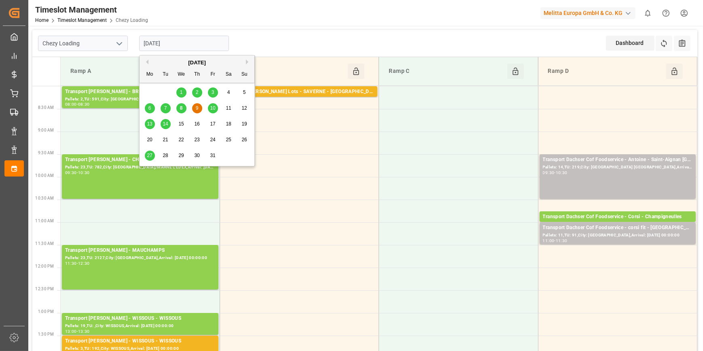
click at [212, 109] on span "10" at bounding box center [212, 108] width 5 height 6
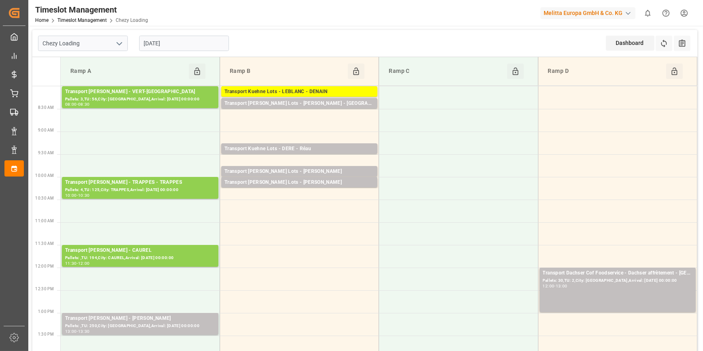
click at [291, 26] on header "Timeslot Management Home Timeslot Management Chezy Loading Melitta Europa GmbH …" at bounding box center [363, 13] width 681 height 26
click at [188, 44] on input "10-10-2025" at bounding box center [184, 43] width 90 height 15
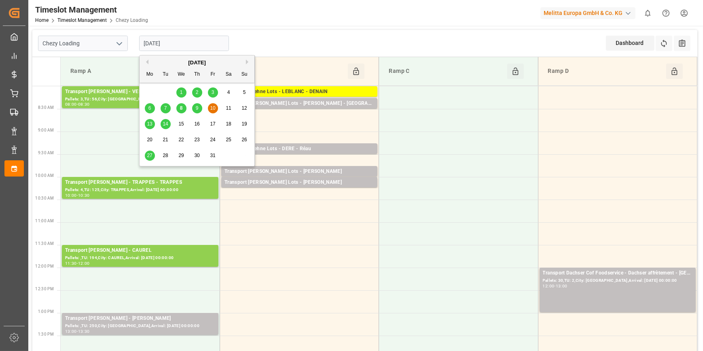
click at [181, 109] on span "8" at bounding box center [181, 108] width 3 height 6
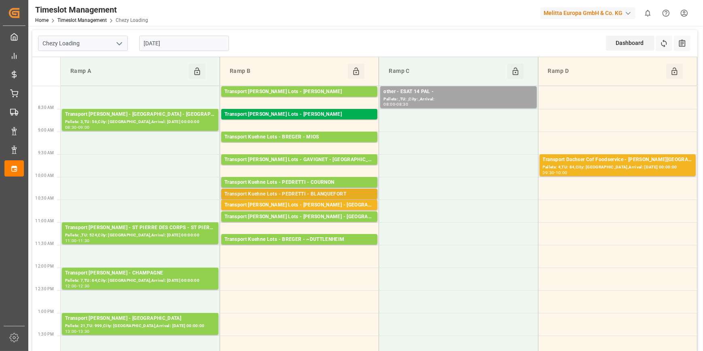
click at [333, 194] on div "Transport Kuehne Lots - PEDRETTI - BLANQUEFORT" at bounding box center [300, 194] width 150 height 8
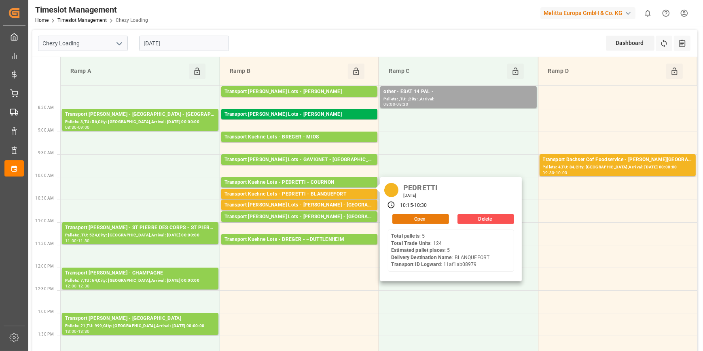
click at [420, 217] on button "Open" at bounding box center [421, 219] width 57 height 10
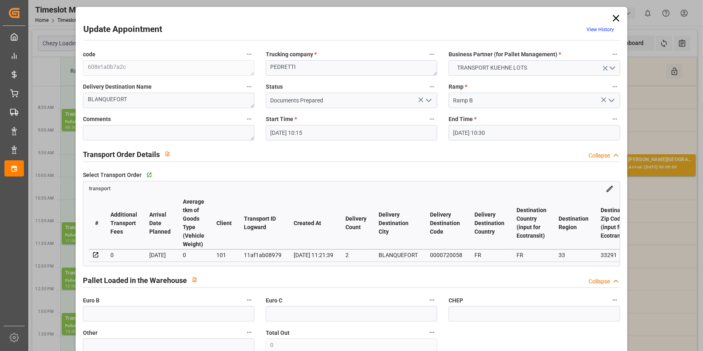
click at [429, 99] on polyline "open menu" at bounding box center [429, 100] width 5 height 2
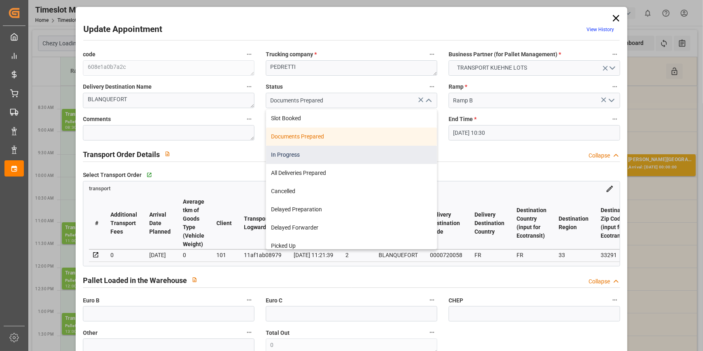
click at [292, 156] on div "In Progress" at bounding box center [351, 155] width 171 height 18
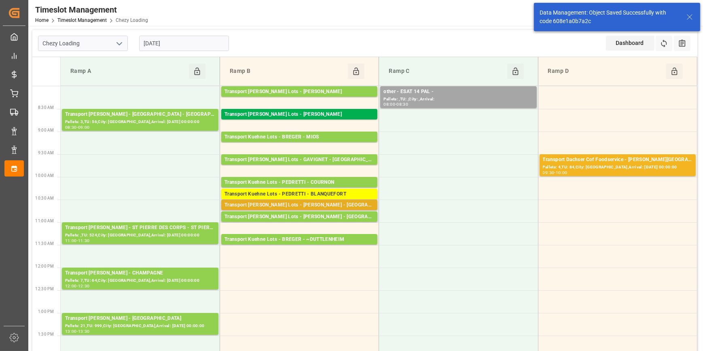
click at [331, 205] on div "Transport Kuehne Lots - PEDRETTI - SANVIGNES LES MINES" at bounding box center [300, 205] width 150 height 8
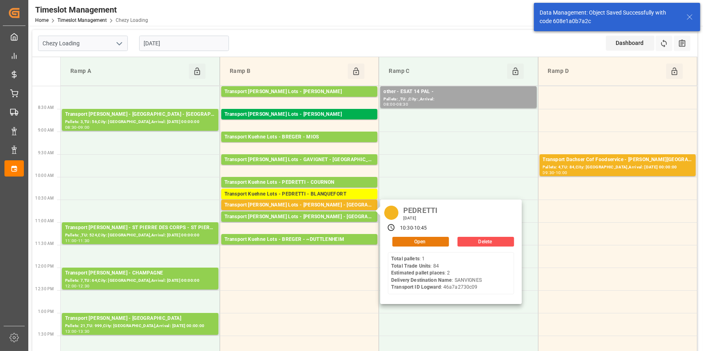
click at [414, 244] on button "Open" at bounding box center [421, 242] width 57 height 10
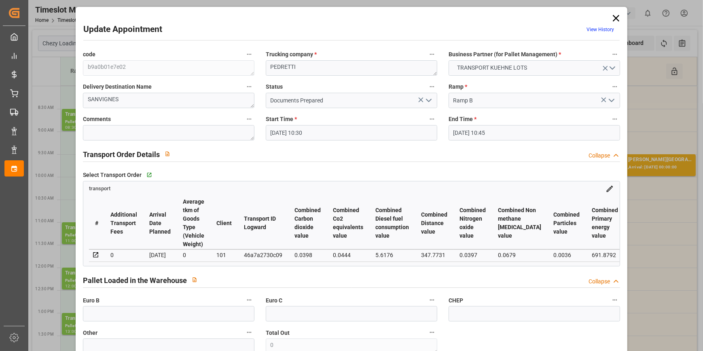
click at [427, 102] on polyline "open menu" at bounding box center [429, 100] width 5 height 2
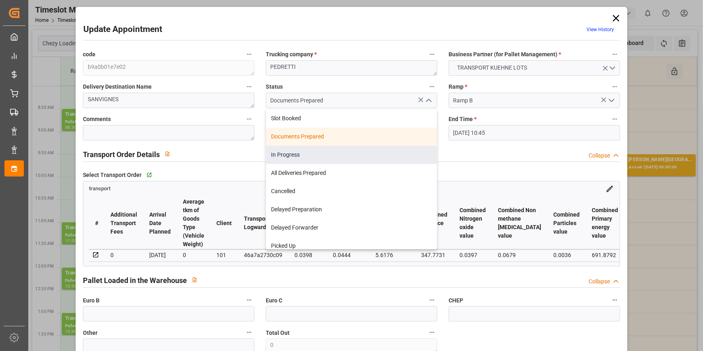
click at [290, 151] on div "In Progress" at bounding box center [351, 155] width 171 height 18
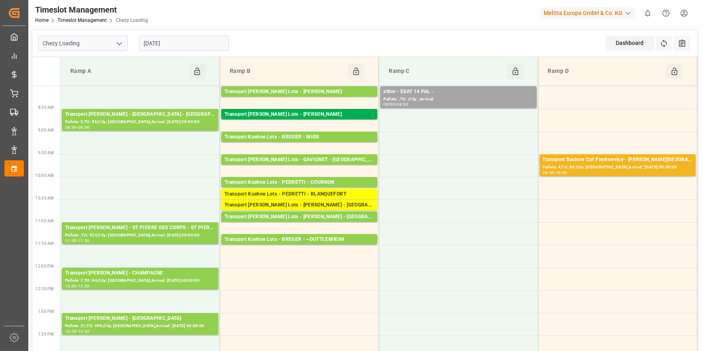
drag, startPoint x: 190, startPoint y: 43, endPoint x: 196, endPoint y: 44, distance: 6.2
click at [190, 43] on input "[DATE]" at bounding box center [184, 43] width 90 height 15
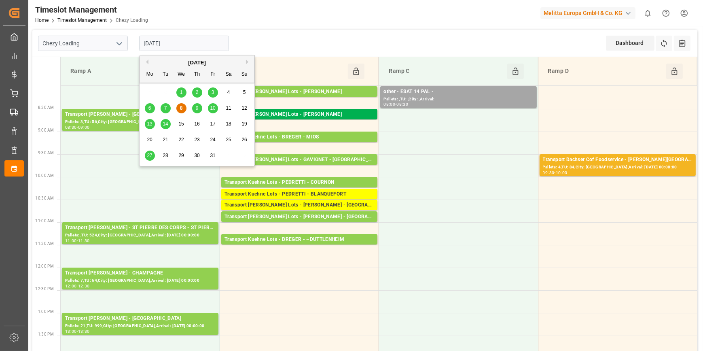
click at [194, 110] on div "9" at bounding box center [197, 109] width 10 height 10
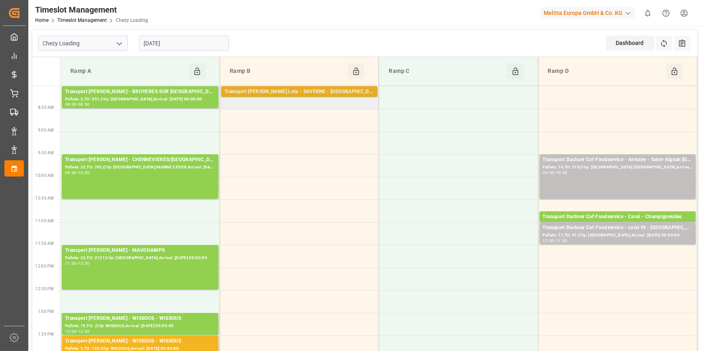
click at [320, 92] on div "Transport Kuehne Lots - SAVERNE - NIEDERHERGHEIM" at bounding box center [300, 92] width 150 height 8
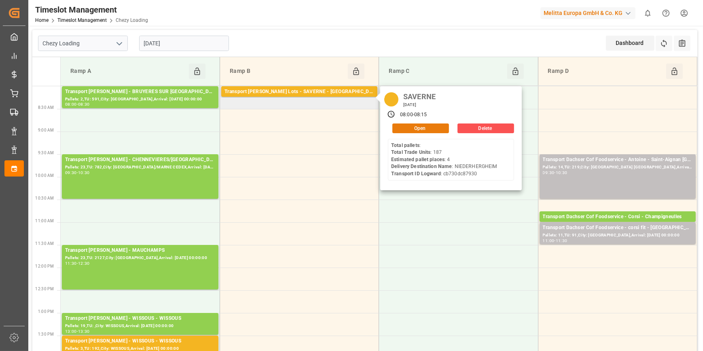
click at [412, 127] on button "Open" at bounding box center [421, 128] width 57 height 10
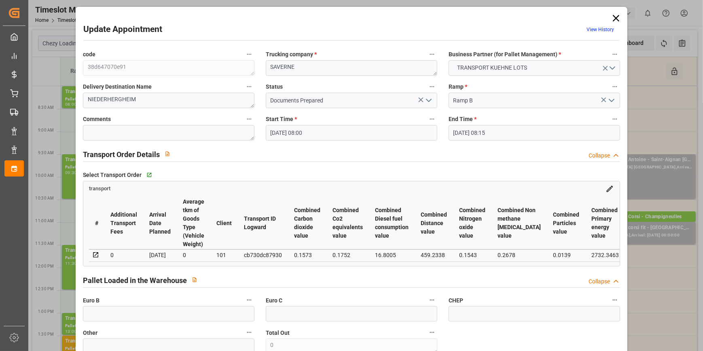
drag, startPoint x: 427, startPoint y: 101, endPoint x: 423, endPoint y: 104, distance: 5.2
click at [428, 101] on icon "open menu" at bounding box center [429, 101] width 10 height 10
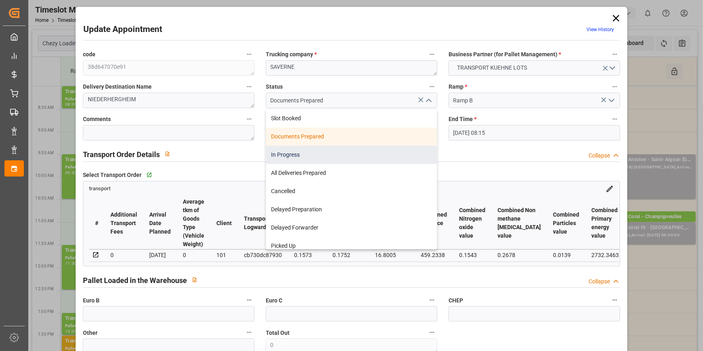
click at [295, 154] on div "In Progress" at bounding box center [351, 155] width 171 height 18
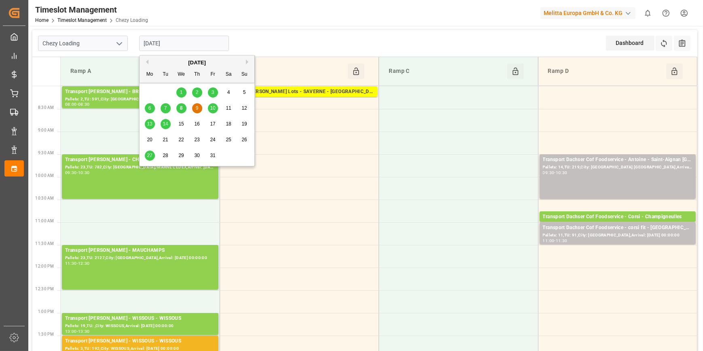
click at [190, 44] on input "09-10-2025" at bounding box center [184, 43] width 90 height 15
click at [210, 109] on span "10" at bounding box center [212, 108] width 5 height 6
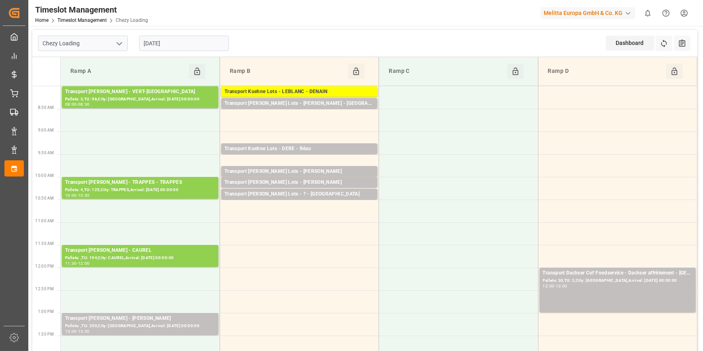
click at [183, 47] on input "10-10-2025" at bounding box center [184, 43] width 90 height 15
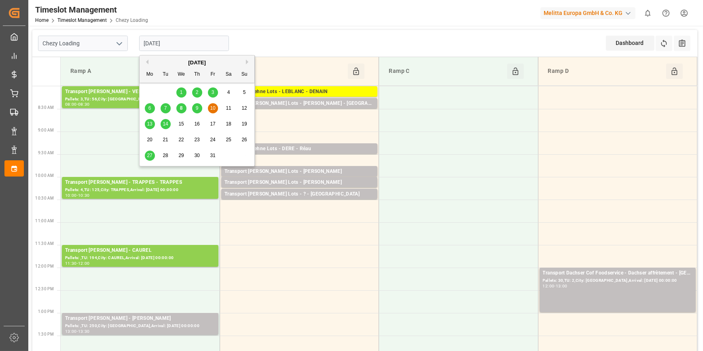
click at [199, 108] on div "9" at bounding box center [197, 109] width 10 height 10
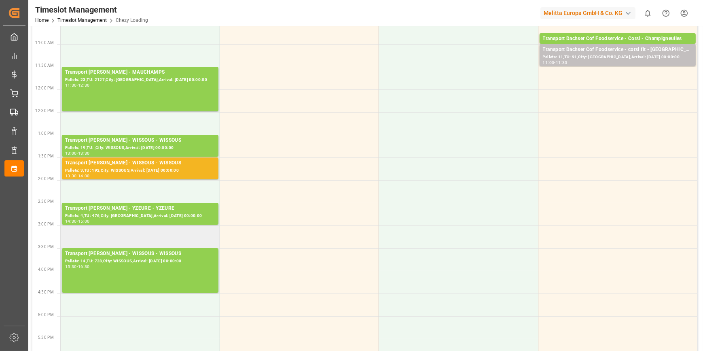
scroll to position [184, 0]
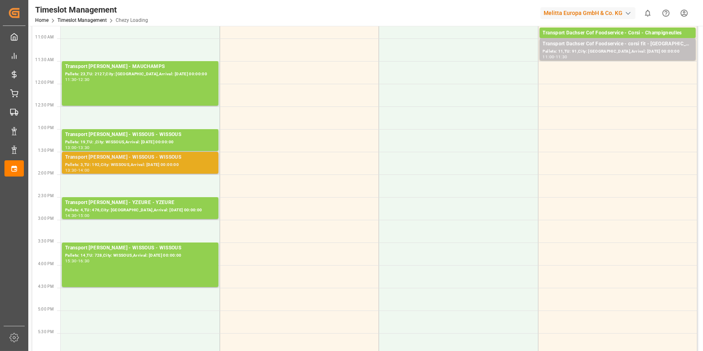
click at [136, 158] on div "Transport Delisle - WISSOUS - WISSOUS" at bounding box center [140, 157] width 150 height 8
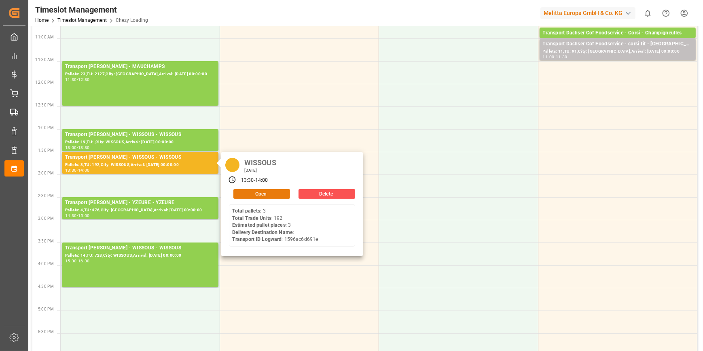
click at [268, 195] on button "Open" at bounding box center [262, 194] width 57 height 10
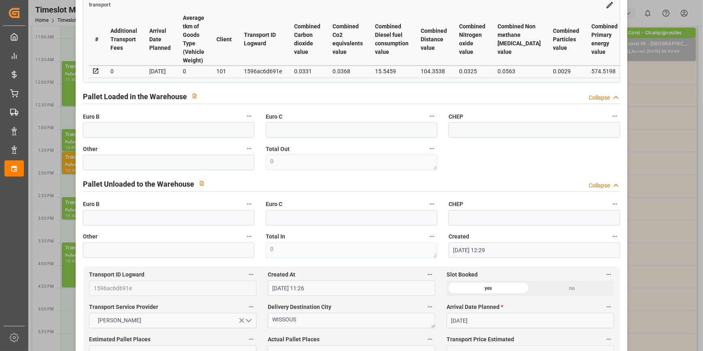
scroll to position [0, 0]
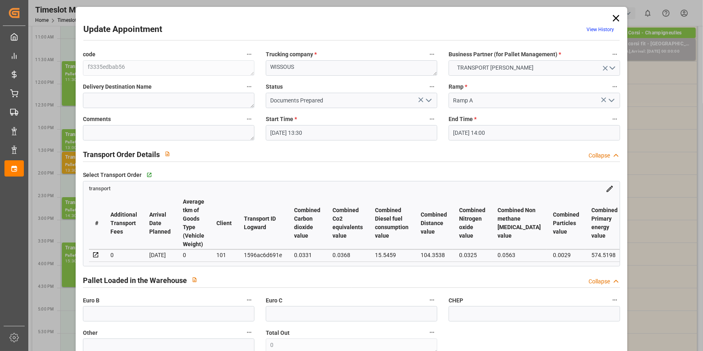
click at [429, 102] on icon "open menu" at bounding box center [429, 101] width 10 height 10
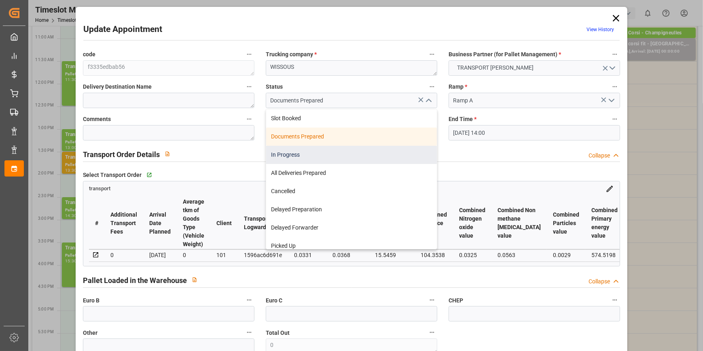
click at [295, 152] on div "In Progress" at bounding box center [351, 155] width 171 height 18
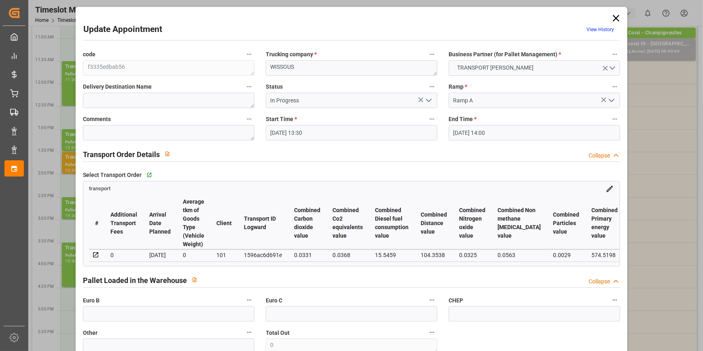
drag, startPoint x: 430, startPoint y: 97, endPoint x: 400, endPoint y: 104, distance: 30.9
click at [429, 98] on icon "open menu" at bounding box center [429, 101] width 10 height 10
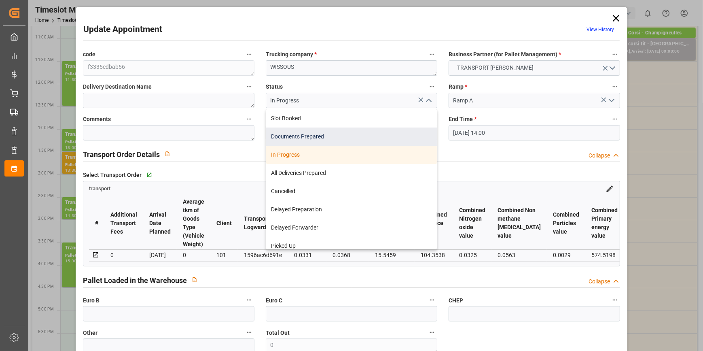
click at [308, 134] on div "Documents Prepared" at bounding box center [351, 136] width 171 height 18
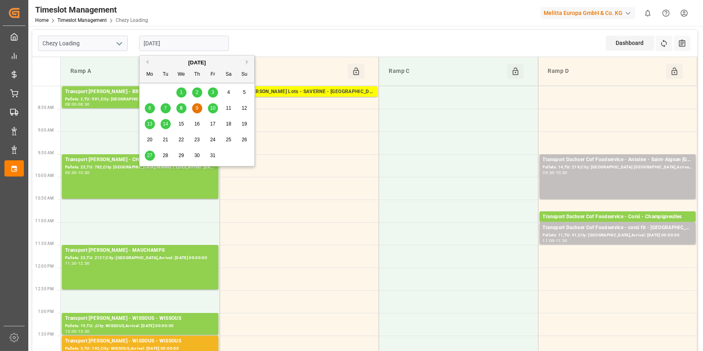
click at [184, 44] on input "09-10-2025" at bounding box center [184, 43] width 90 height 15
click at [212, 108] on span "10" at bounding box center [212, 108] width 5 height 6
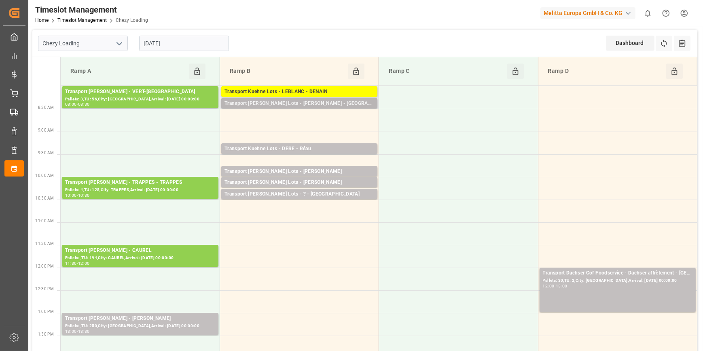
click at [304, 101] on div "Transport Kuehne Lots - LEBLANC - SAINT AVIT" at bounding box center [300, 104] width 150 height 8
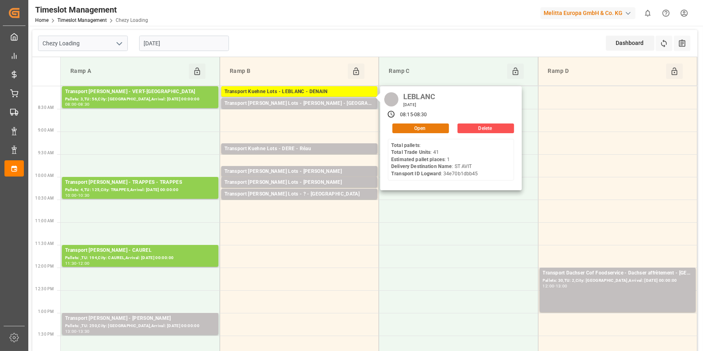
click at [419, 126] on button "Open" at bounding box center [421, 128] width 57 height 10
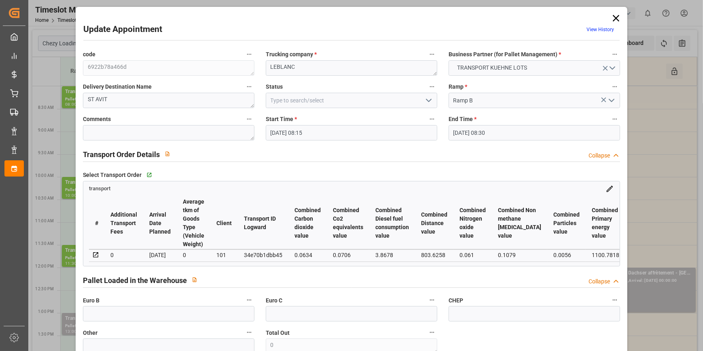
click at [427, 101] on polyline "open menu" at bounding box center [429, 100] width 5 height 2
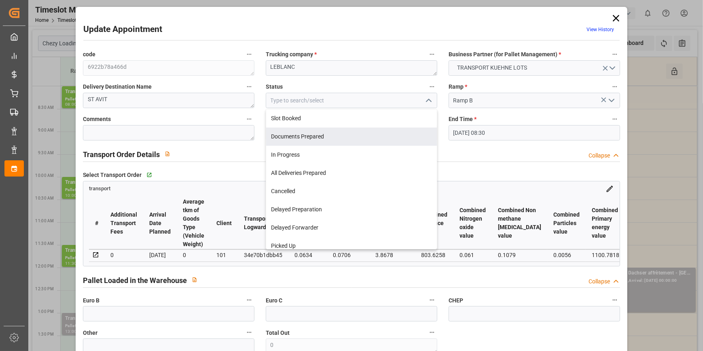
click at [305, 135] on div "Documents Prepared" at bounding box center [351, 136] width 171 height 18
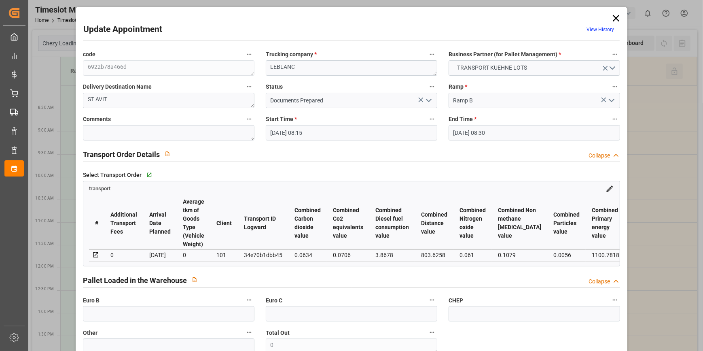
click at [613, 16] on icon at bounding box center [616, 18] width 6 height 6
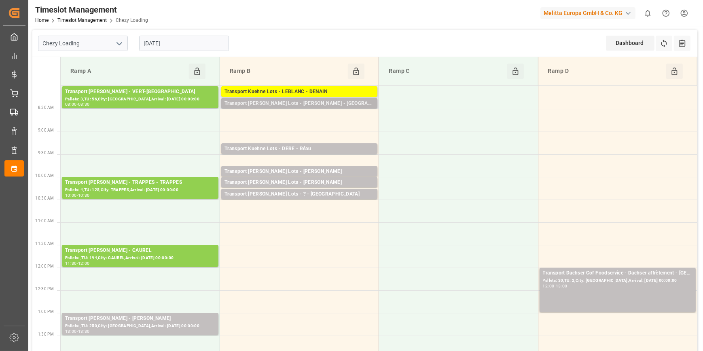
click at [340, 105] on div "Transport Kuehne Lots - LEBLANC - SAINT AVIT" at bounding box center [300, 104] width 150 height 8
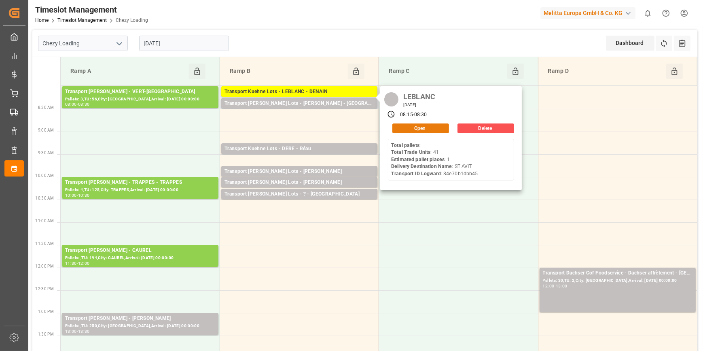
click at [419, 131] on button "Open" at bounding box center [421, 128] width 57 height 10
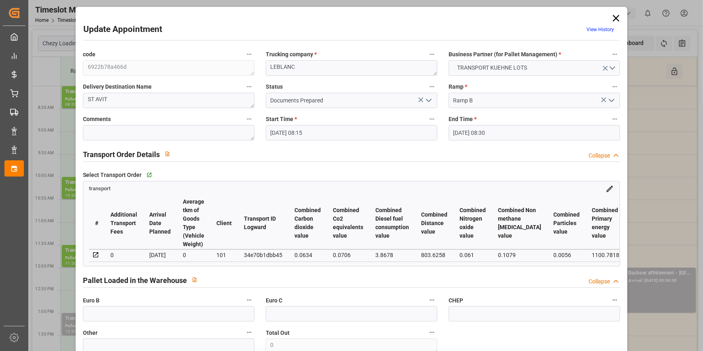
click at [426, 96] on icon "open menu" at bounding box center [429, 101] width 10 height 10
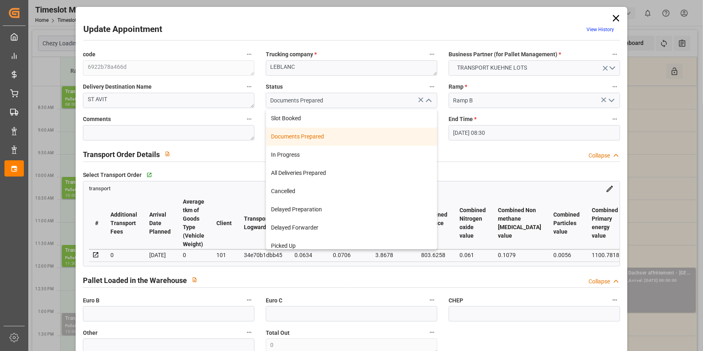
click at [329, 139] on div "Documents Prepared" at bounding box center [351, 136] width 171 height 18
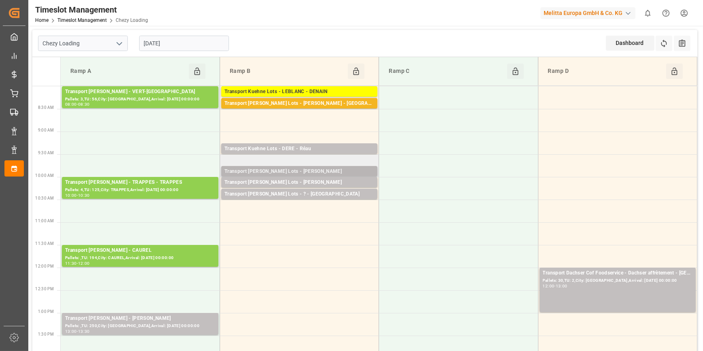
click at [349, 171] on div "Transport Kuehne Lots - ANTOINE - CARQUEFOU" at bounding box center [300, 172] width 150 height 8
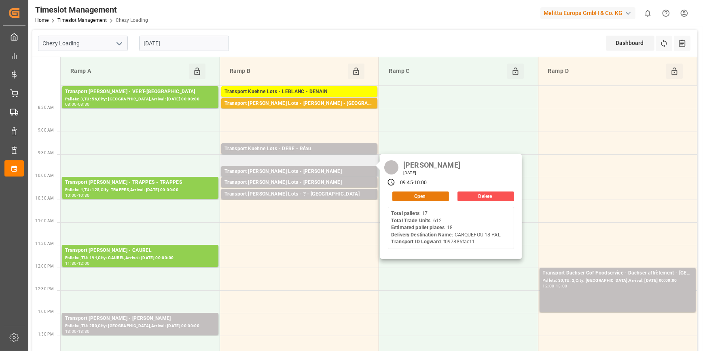
click at [413, 194] on button "Open" at bounding box center [421, 196] width 57 height 10
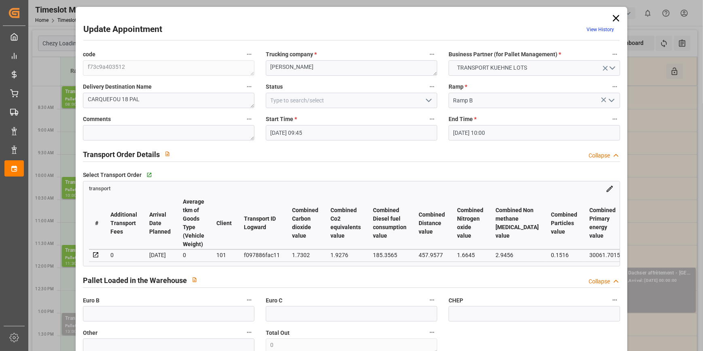
click at [616, 20] on icon at bounding box center [616, 18] width 6 height 6
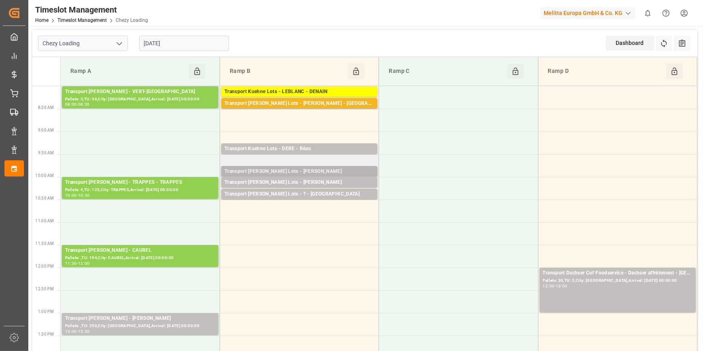
click at [326, 172] on div "Transport Kuehne Lots - ANTOINE - CARQUEFOU" at bounding box center [300, 172] width 150 height 8
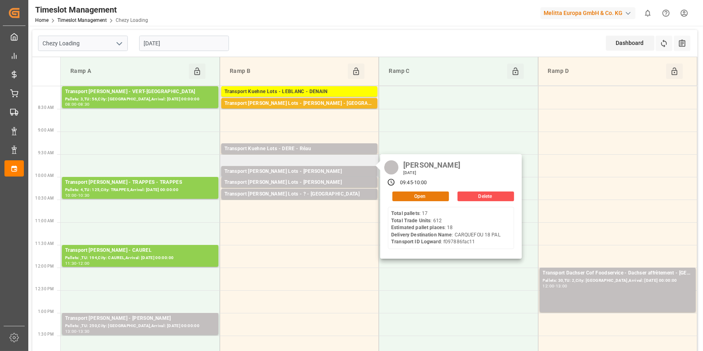
click at [437, 198] on button "Open" at bounding box center [421, 196] width 57 height 10
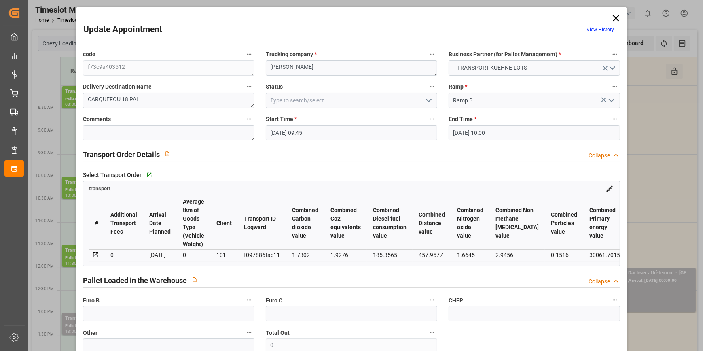
drag, startPoint x: 427, startPoint y: 102, endPoint x: 421, endPoint y: 105, distance: 7.4
click at [425, 102] on icon "open menu" at bounding box center [429, 101] width 10 height 10
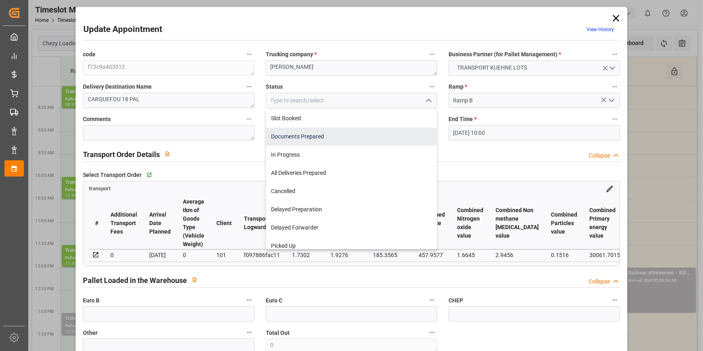
click at [307, 137] on div "Documents Prepared" at bounding box center [351, 136] width 171 height 18
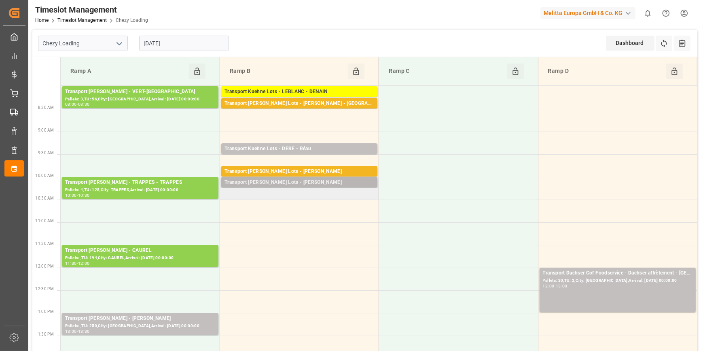
click at [331, 185] on div "Transport Kuehne Lots - ANTOINE - CARQUEFOU" at bounding box center [300, 182] width 150 height 8
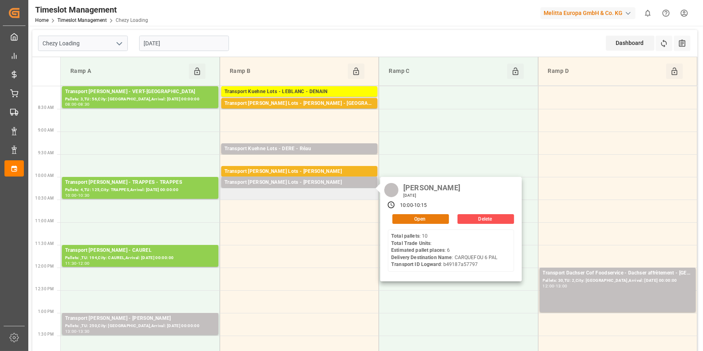
click at [419, 219] on button "Open" at bounding box center [421, 219] width 57 height 10
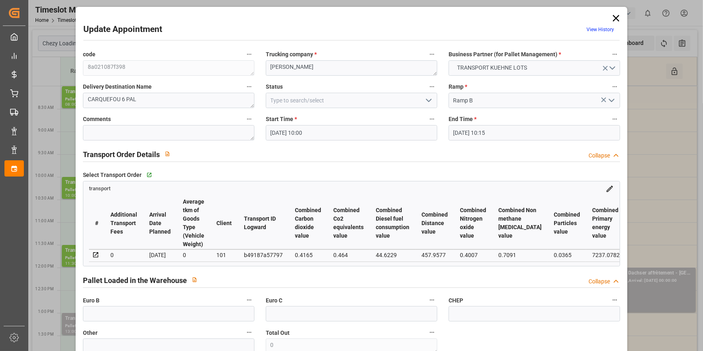
click at [427, 101] on polyline "open menu" at bounding box center [429, 100] width 5 height 2
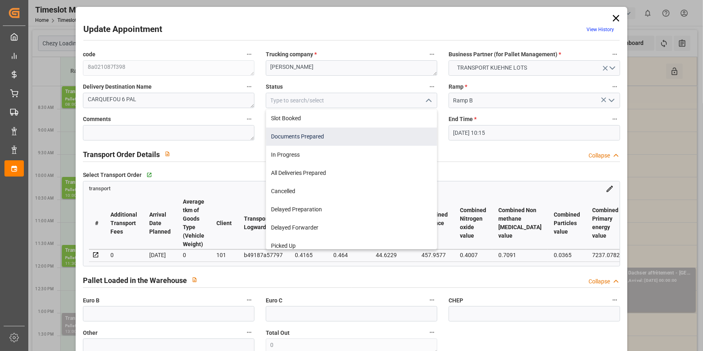
click at [308, 138] on div "Documents Prepared" at bounding box center [351, 136] width 171 height 18
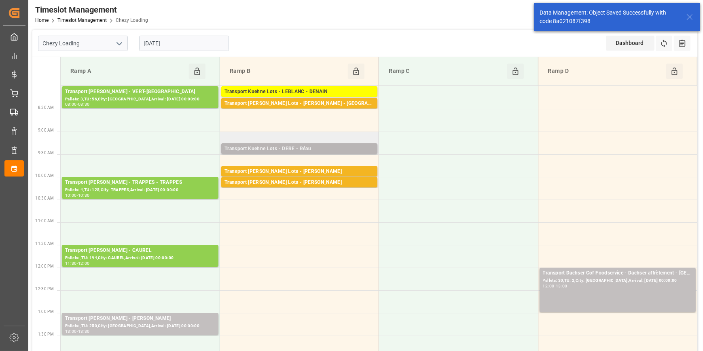
click at [347, 149] on div "Transport Kuehne Lots - DERE - Réau" at bounding box center [300, 149] width 150 height 8
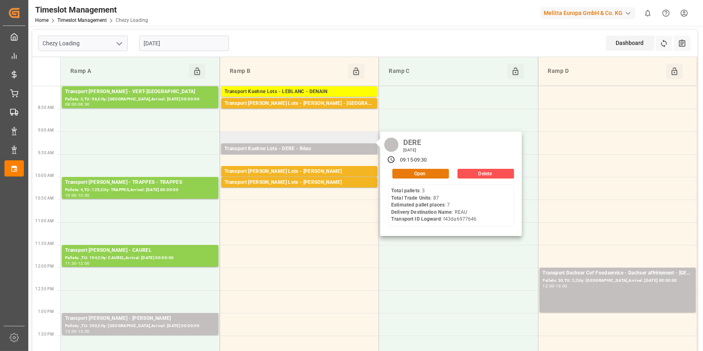
click at [422, 176] on button "Open" at bounding box center [421, 174] width 57 height 10
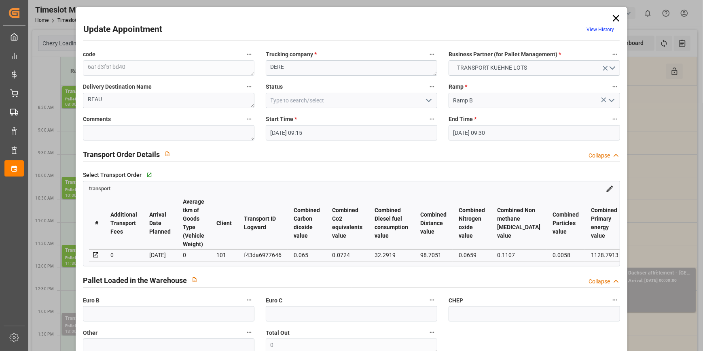
click at [431, 97] on icon "open menu" at bounding box center [429, 101] width 10 height 10
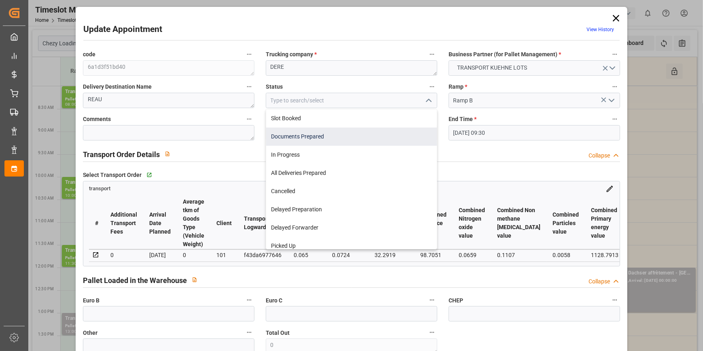
click at [309, 134] on div "Documents Prepared" at bounding box center [351, 136] width 171 height 18
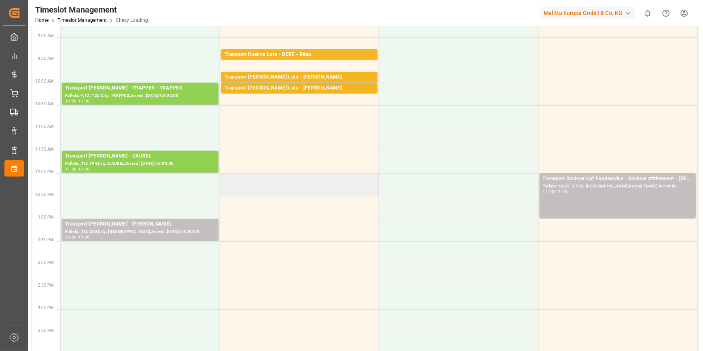
scroll to position [110, 0]
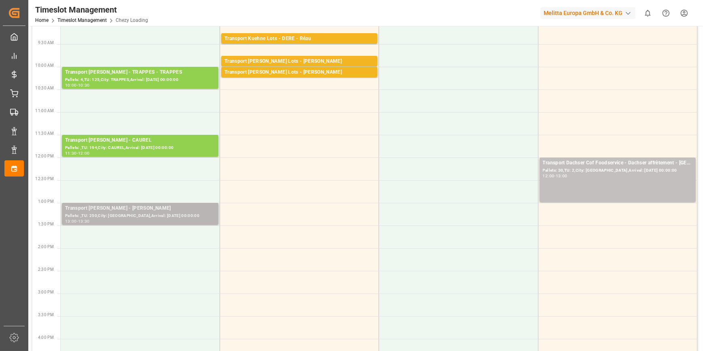
click at [149, 212] on div "Pallets: ,TU: 250,City: REAU,Arrival: 2025-10-14 00:00:00" at bounding box center [140, 215] width 150 height 7
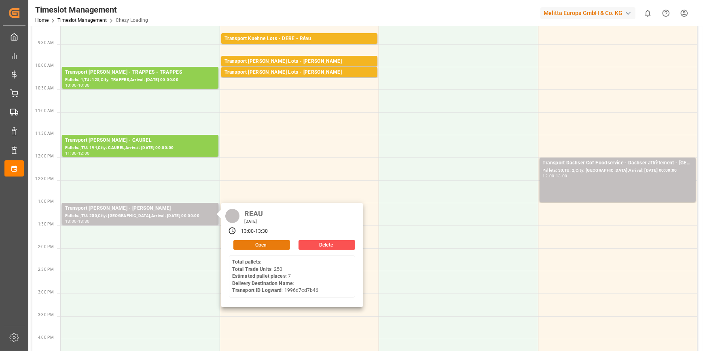
click at [243, 241] on button "Open" at bounding box center [262, 245] width 57 height 10
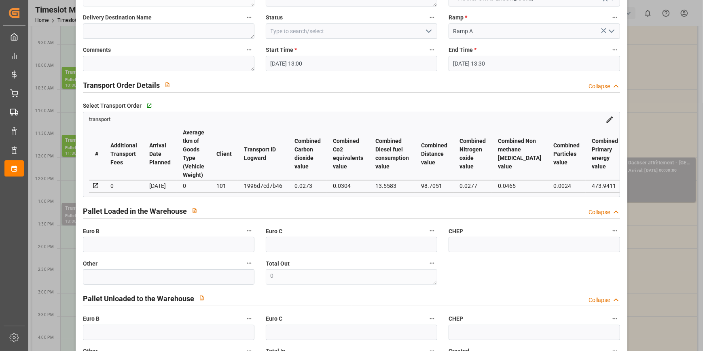
scroll to position [36, 0]
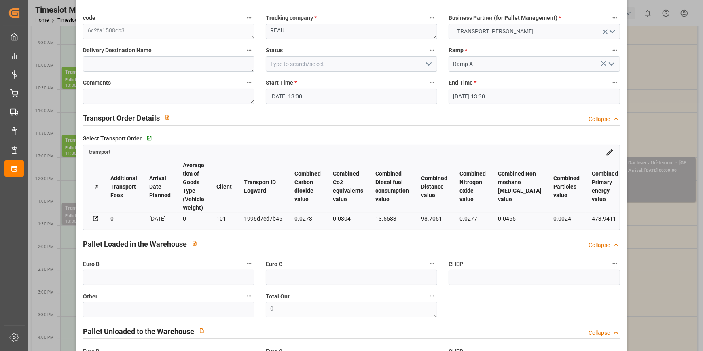
click at [429, 65] on icon "open menu" at bounding box center [429, 64] width 10 height 10
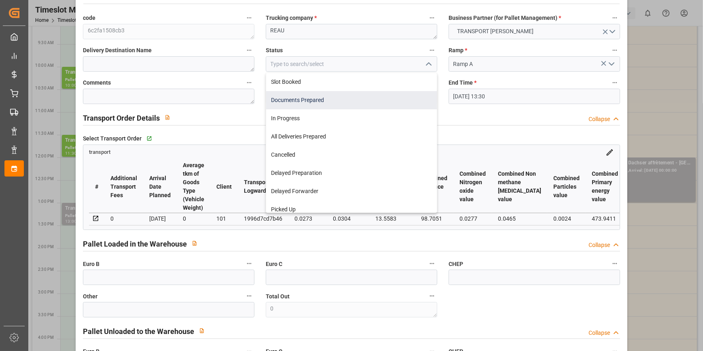
click at [317, 102] on div "Documents Prepared" at bounding box center [351, 100] width 171 height 18
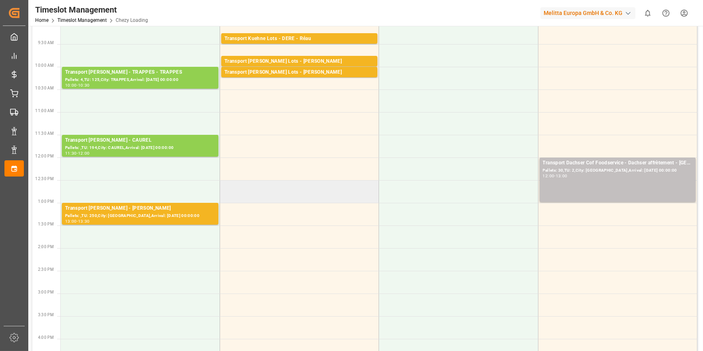
scroll to position [0, 0]
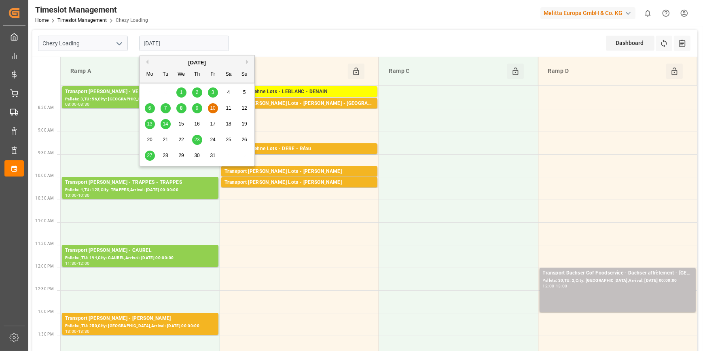
click at [182, 39] on input "10-10-2025" at bounding box center [184, 43] width 90 height 15
click at [198, 109] on span "9" at bounding box center [197, 108] width 3 height 6
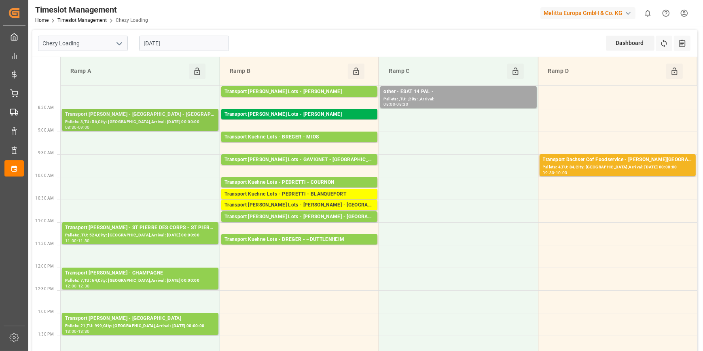
click at [176, 123] on div "Pallets: 3,TU: 56,City: [GEOGRAPHIC_DATA],Arrival: [DATE] 00:00:00" at bounding box center [140, 122] width 150 height 7
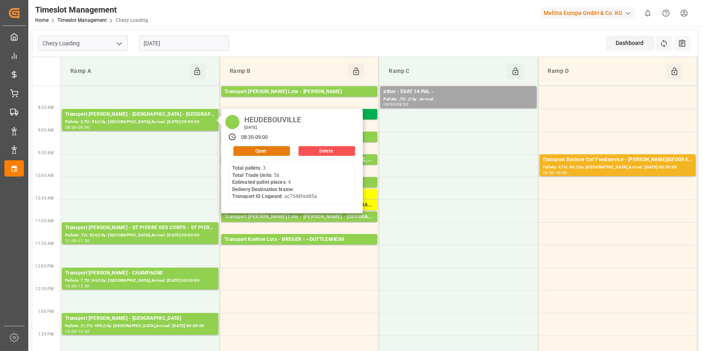
click at [255, 153] on button "Open" at bounding box center [262, 151] width 57 height 10
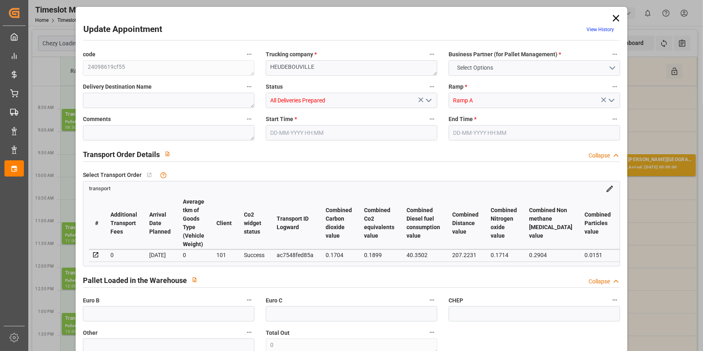
type input "4"
type input "179.72"
type input "0"
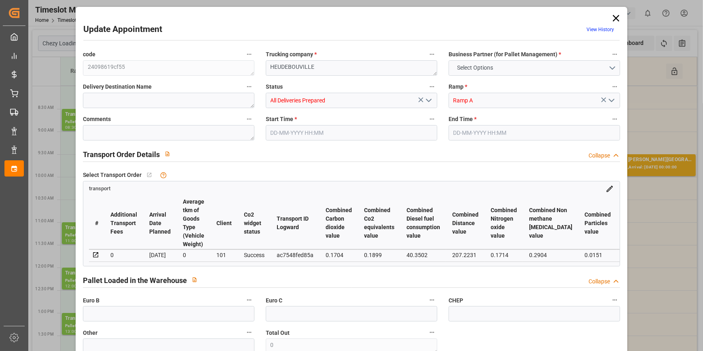
type input "173.6455"
type input "-6.0745"
type input "0"
type input "1486.464"
type input "1791"
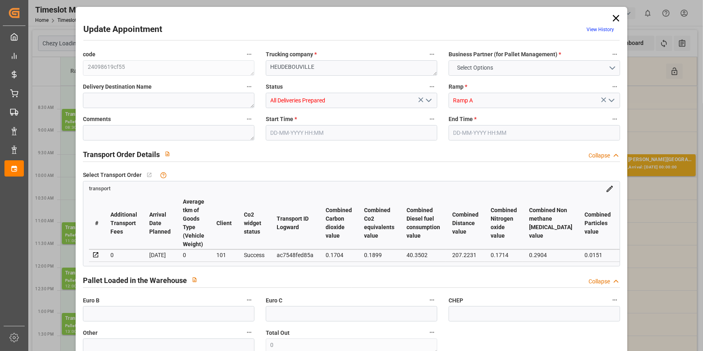
type input "4248"
type input "27"
type input "3"
type input "56"
type input "4"
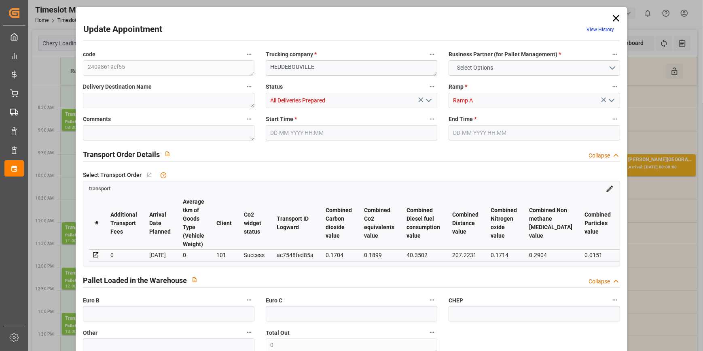
type input "101"
type input "1605.984"
type input "0"
type input "4710.8598"
type input "0"
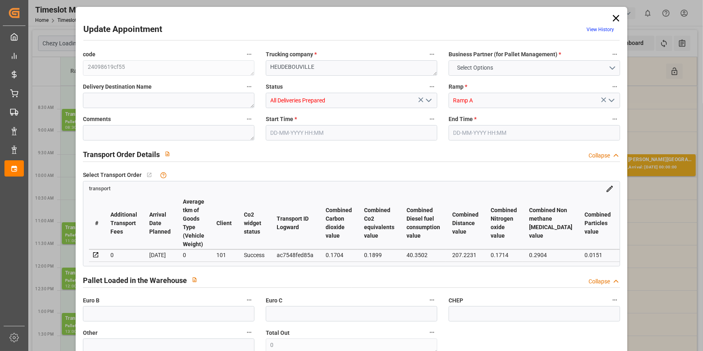
type input "0"
type input "21"
type input "35"
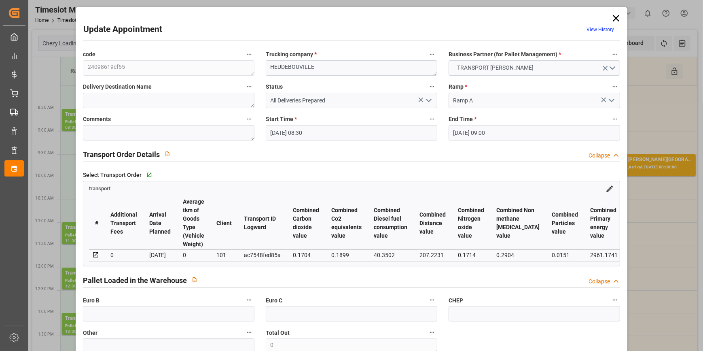
type input "[DATE] 08:30"
type input "[DATE] 09:00"
type input "02-10-2025 16:22"
type input "02-10-2025 12:12"
type input "[DATE]"
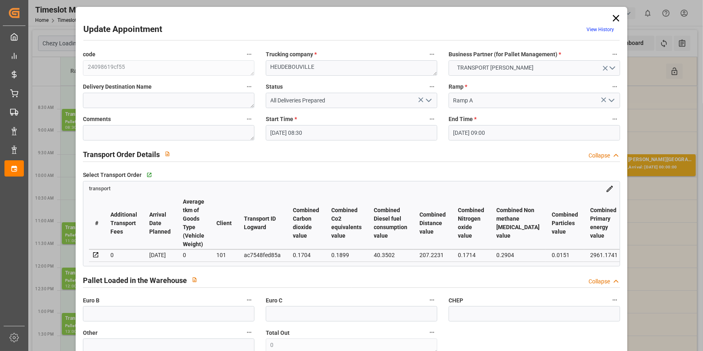
type input "[DATE]"
click at [428, 100] on icon "open menu" at bounding box center [429, 101] width 10 height 10
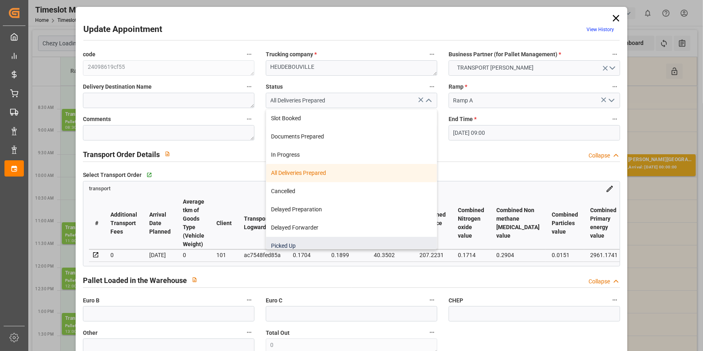
click at [297, 244] on div "Picked Up" at bounding box center [351, 246] width 171 height 18
type input "Picked Up"
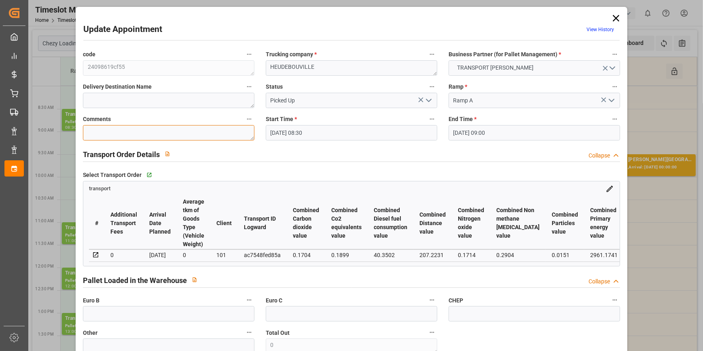
click at [96, 135] on textarea at bounding box center [169, 132] width 172 height 15
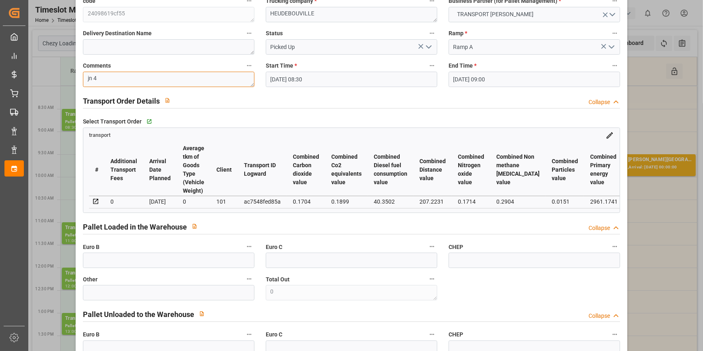
scroll to position [147, 0]
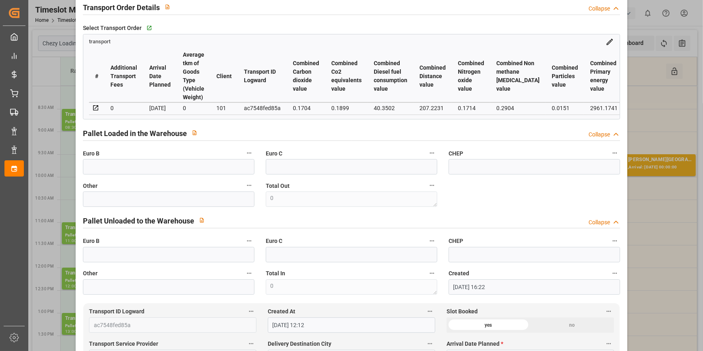
type textarea "jn 4"
click at [95, 172] on input "text" at bounding box center [169, 166] width 172 height 15
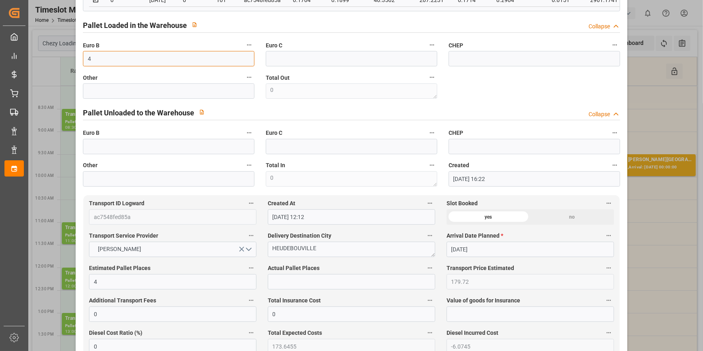
scroll to position [257, 0]
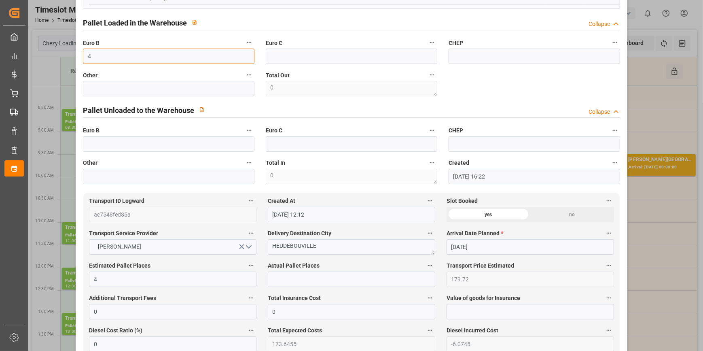
type input "4"
click at [277, 279] on input "text" at bounding box center [352, 279] width 168 height 15
type input "4"
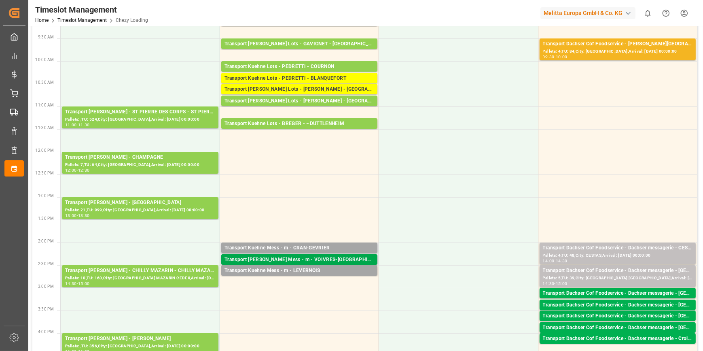
scroll to position [0, 0]
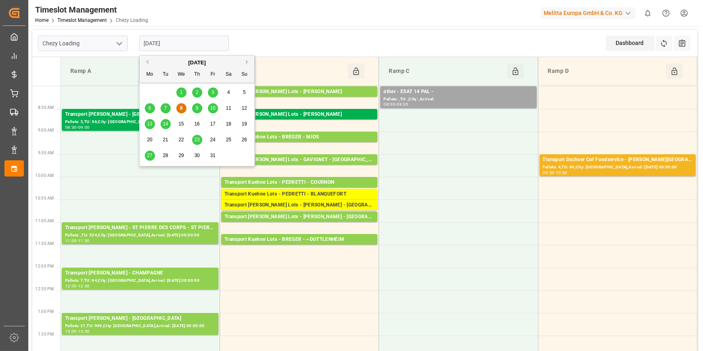
click at [183, 42] on input "[DATE]" at bounding box center [184, 43] width 90 height 15
click at [198, 108] on div "9" at bounding box center [197, 109] width 10 height 10
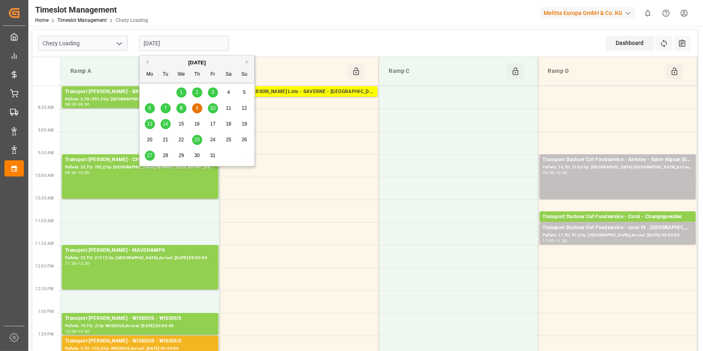
click at [195, 39] on input "09-10-2025" at bounding box center [184, 43] width 90 height 15
click at [211, 109] on span "10" at bounding box center [212, 108] width 5 height 6
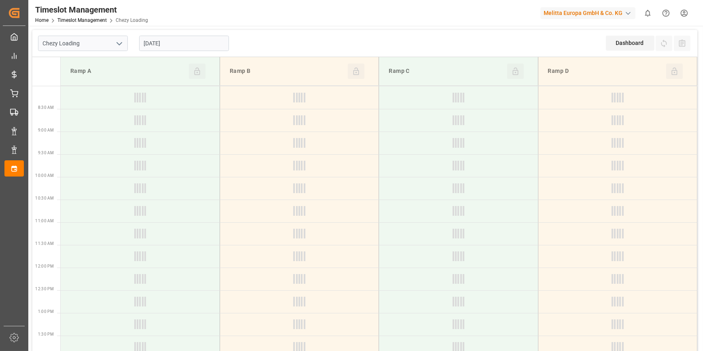
type input "10-10-2025"
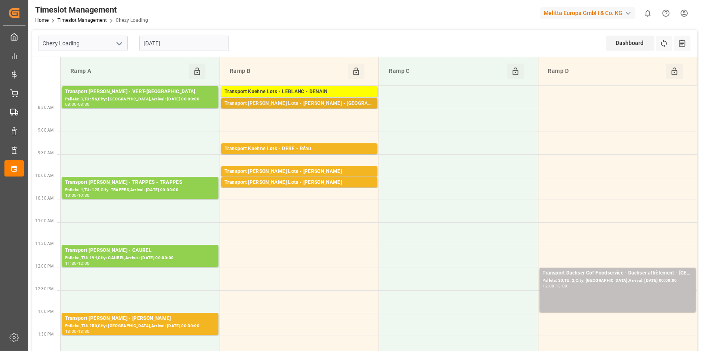
click at [324, 102] on div "Transport Kuehne Lots - LEBLANC - SAINT AVIT" at bounding box center [300, 104] width 150 height 8
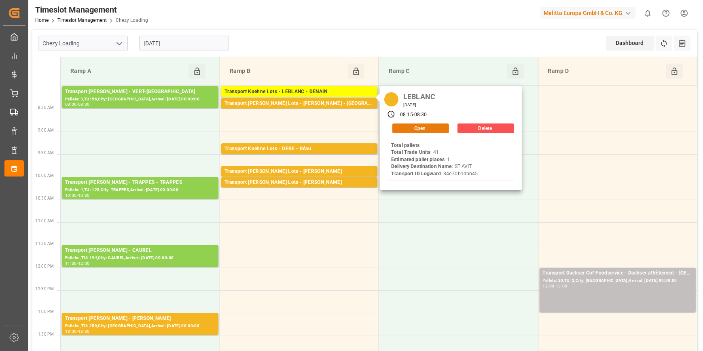
click at [413, 129] on button "Open" at bounding box center [421, 128] width 57 height 10
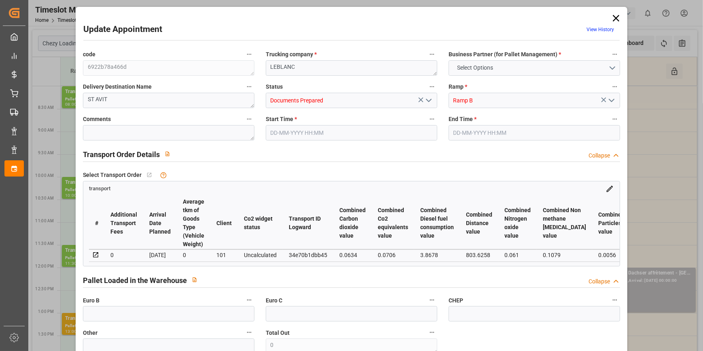
type input "1"
type input "206.67"
type input "0"
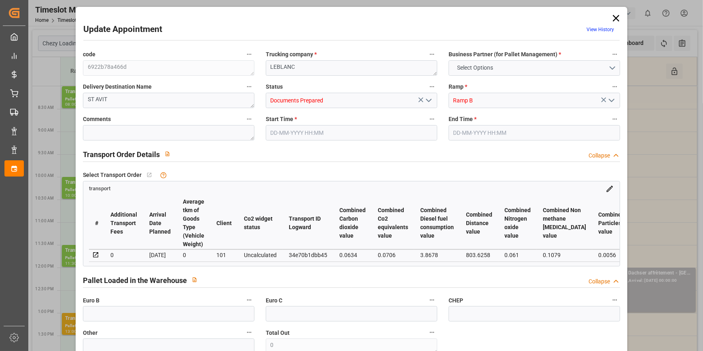
type input "206.67"
type input "0"
type input "94.324"
type input "242.82"
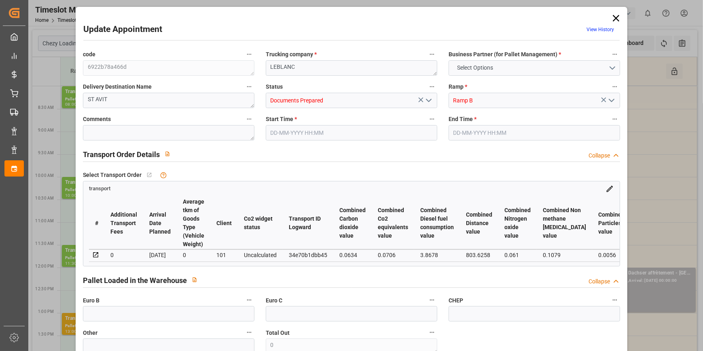
type input "614.168"
type input "40"
type input "0"
type input "41"
type input "4"
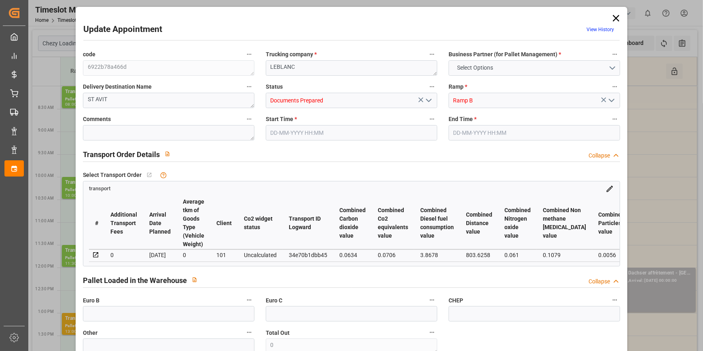
type input "101"
type input "150.82"
type input "0"
type input "4710.8598"
type input "0"
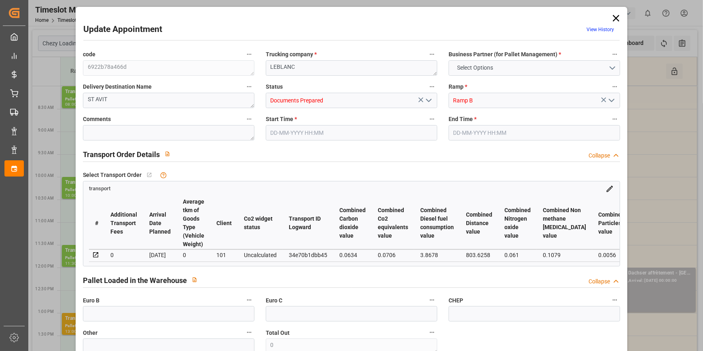
type input "0"
type input "21"
type input "35"
type input "10-10-2025 08:15"
type input "10-10-2025 08:30"
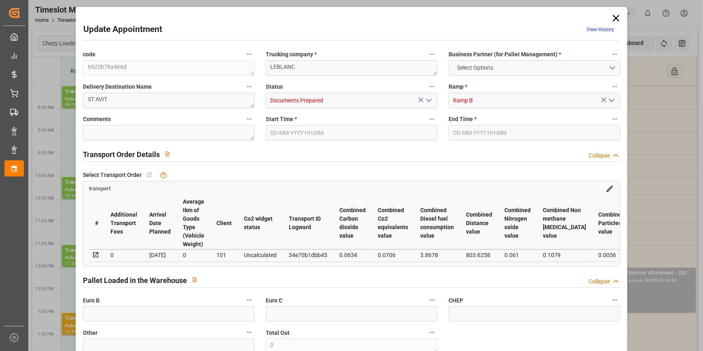
type input "07-10-2025 14:07"
type input "07-10-2025 11:21"
type input "14-10-2025"
type input "10-10-2025"
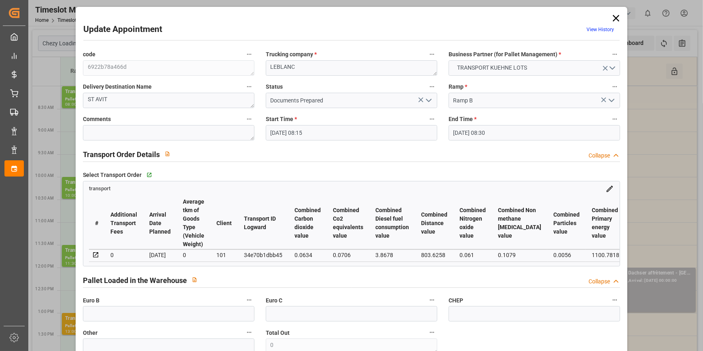
click at [429, 100] on polyline "open menu" at bounding box center [429, 100] width 5 height 2
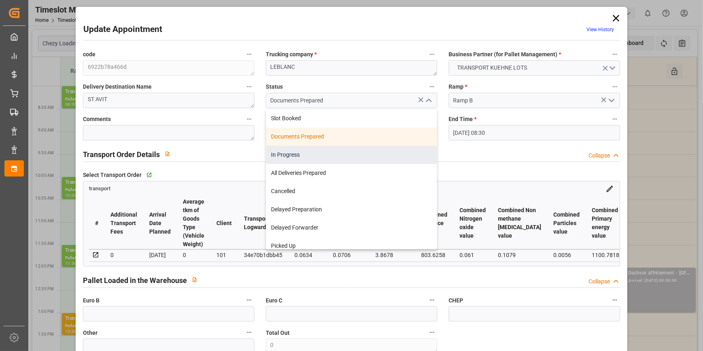
click at [295, 154] on div "In Progress" at bounding box center [351, 155] width 171 height 18
type input "In Progress"
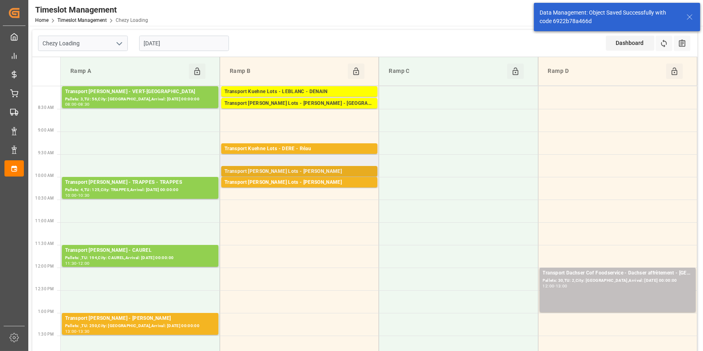
click at [323, 170] on div "Transport Kuehne Lots - ANTOINE - CARQUEFOU" at bounding box center [300, 172] width 150 height 8
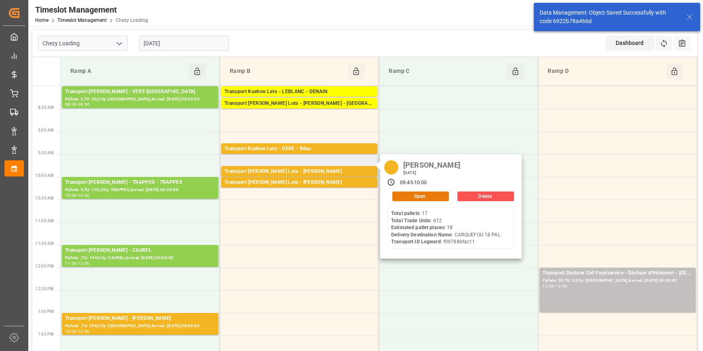
click at [414, 193] on button "Open" at bounding box center [421, 196] width 57 height 10
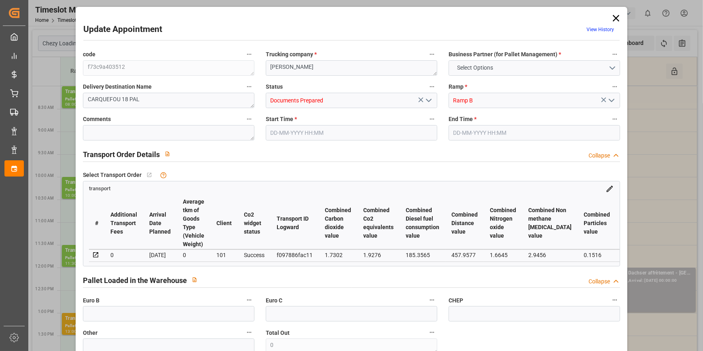
type input "18"
type input "594.33"
type input "0"
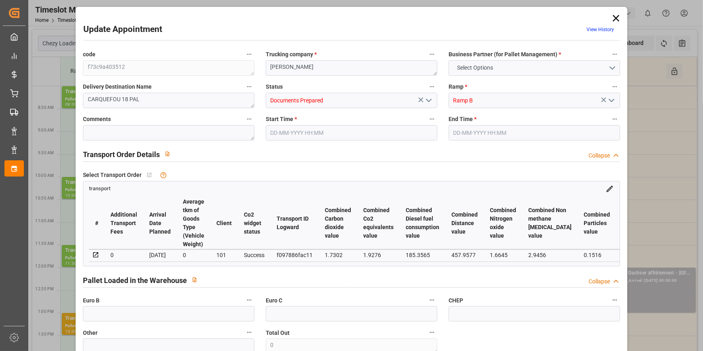
type input "594.33"
type input "0"
type input "6443.712"
type input "8111"
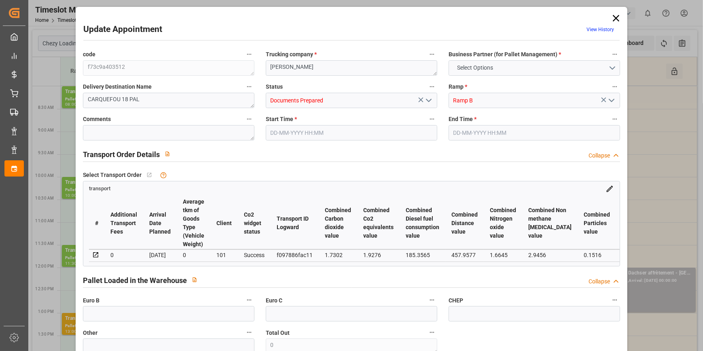
type input "20765.024"
type input "44"
type input "17"
type input "612"
type input "21"
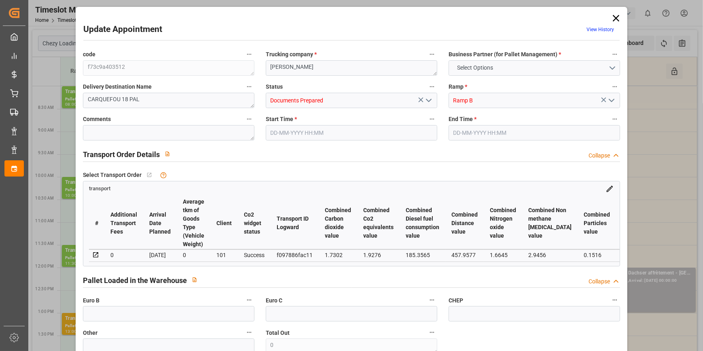
type input "101"
type input "7210.344"
type input "0"
type input "4710.8598"
type input "0"
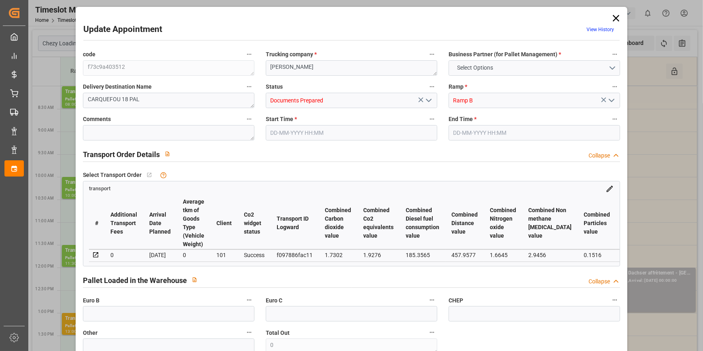
type input "0"
type input "21"
type input "35"
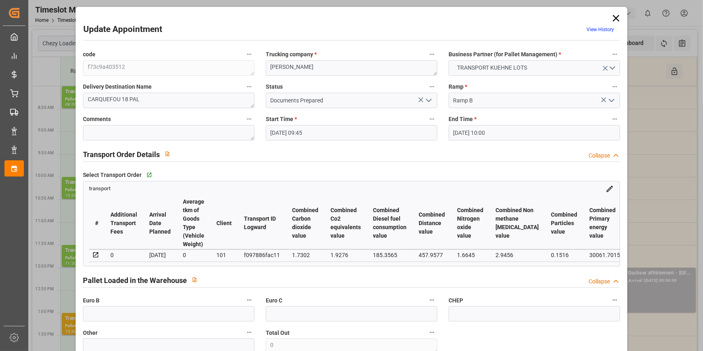
type input "10-10-2025 09:45"
type input "10-10-2025 10:00"
type input "07-10-2025 14:11"
type input "07-10-2025 11:21"
type input "13-10-2025"
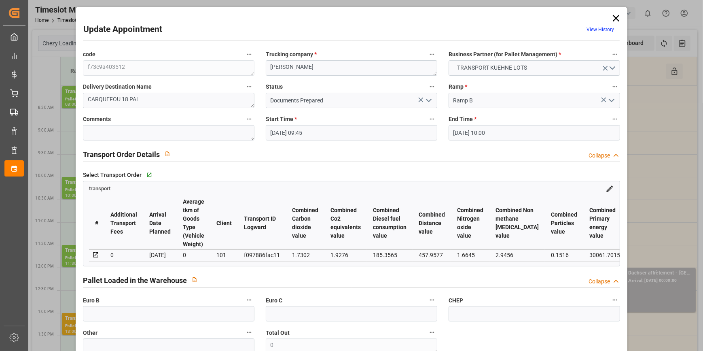
type input "09-10-2025"
click at [429, 97] on icon "open menu" at bounding box center [429, 101] width 10 height 10
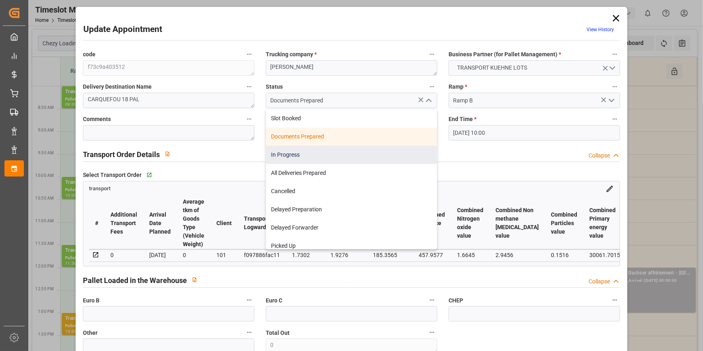
click at [291, 155] on div "In Progress" at bounding box center [351, 155] width 171 height 18
type input "In Progress"
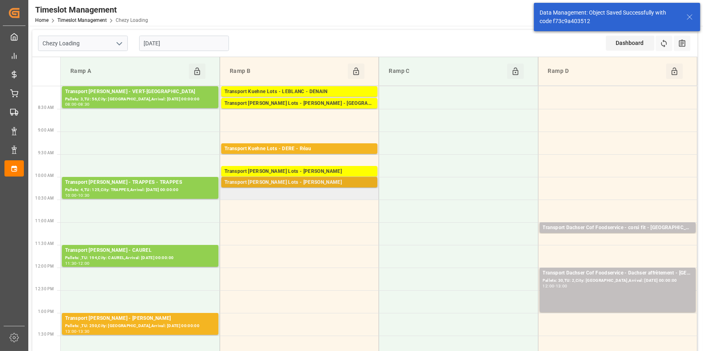
click at [328, 182] on div "Transport Kuehne Lots - ANTOINE - CARQUEFOU" at bounding box center [300, 182] width 150 height 8
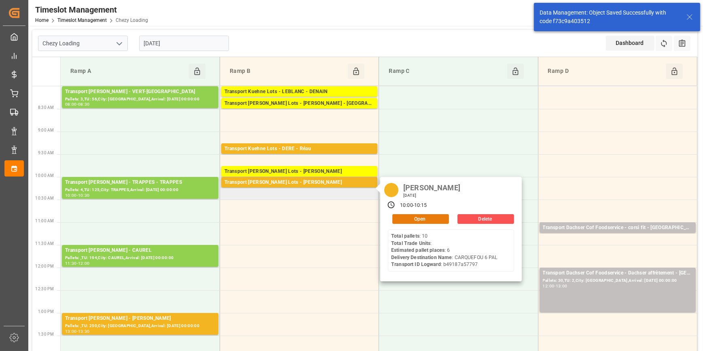
click at [413, 219] on button "Open" at bounding box center [421, 219] width 57 height 10
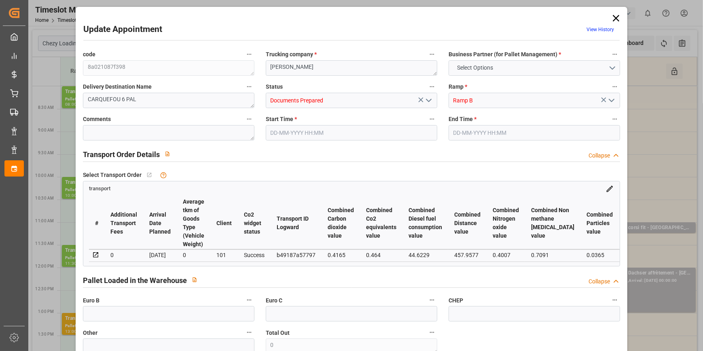
type input "6"
type input "297.73"
type input "0"
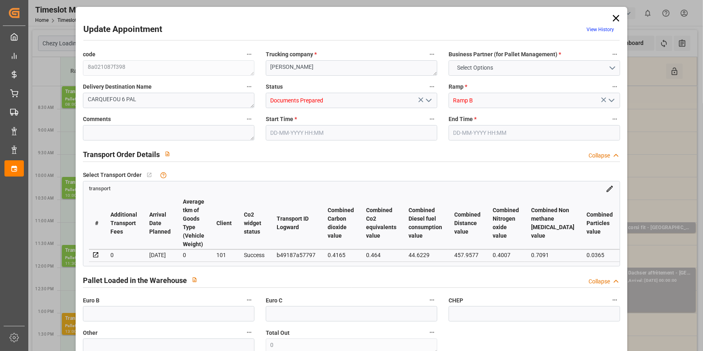
type input "297.73"
type input "0"
type input "1445.568"
type input "2027"
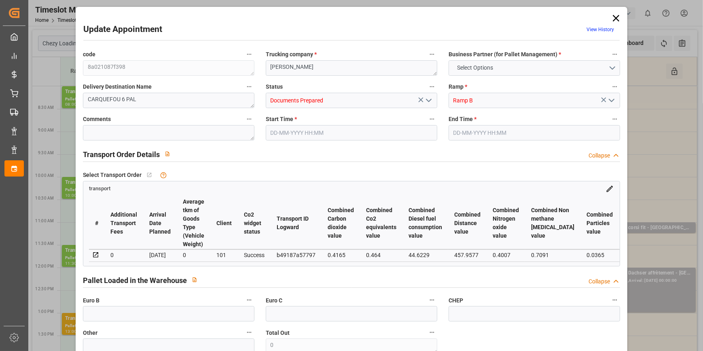
type input "6627.456"
type input "44"
type input "10"
type input "0"
type input "10"
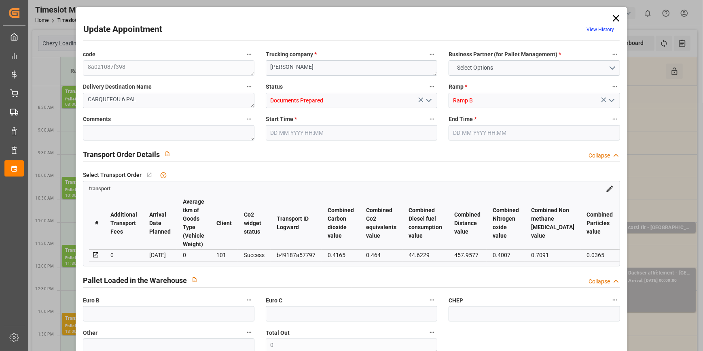
type input "101"
type input "1735.824"
type input "0"
type input "4710.8598"
type input "0"
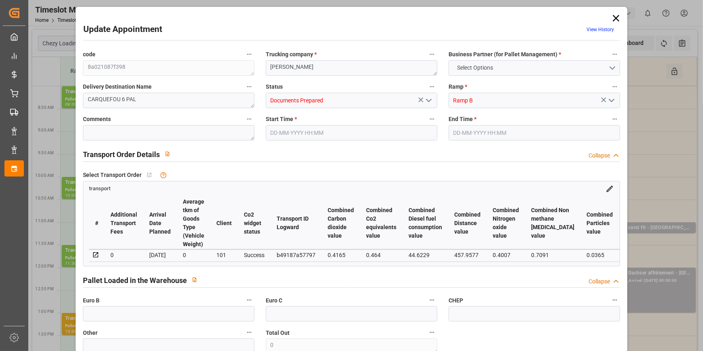
type input "0"
type input "21"
type input "35"
type input "10-10-2025 10:00"
type input "10-10-2025 10:15"
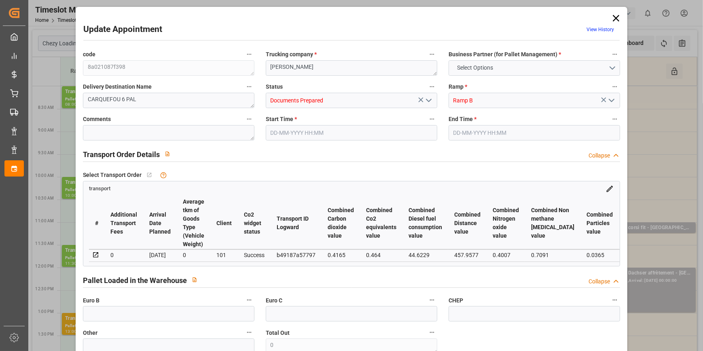
type input "07-10-2025 14:12"
type input "07-10-2025 11:22"
type input "14-10-2025"
type input "10-10-2025"
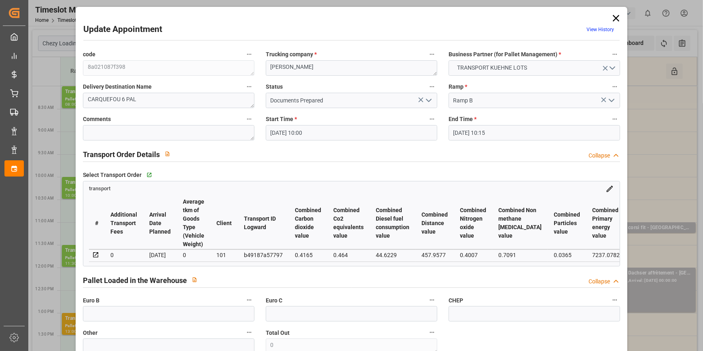
click at [426, 98] on icon "open menu" at bounding box center [429, 101] width 10 height 10
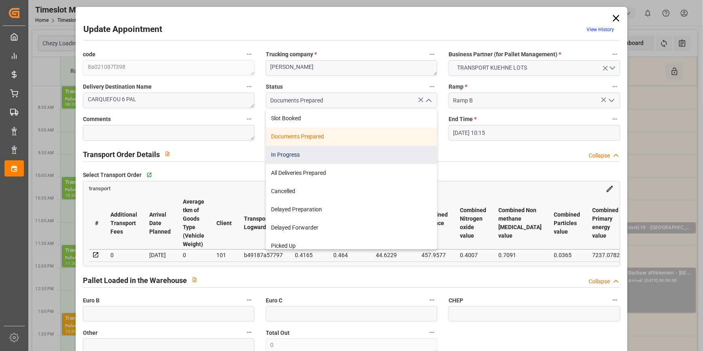
click at [285, 155] on div "In Progress" at bounding box center [351, 155] width 171 height 18
type input "In Progress"
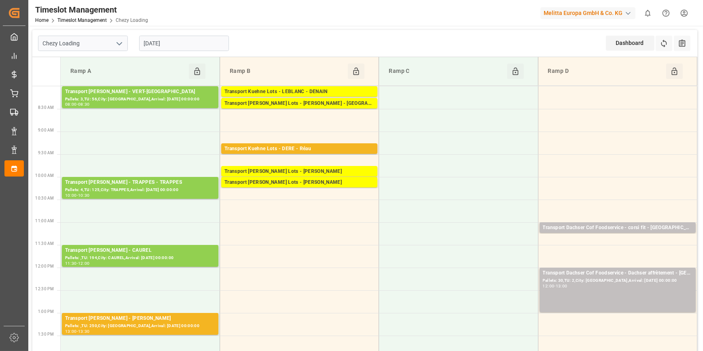
click at [177, 42] on input "10-10-2025" at bounding box center [184, 43] width 90 height 15
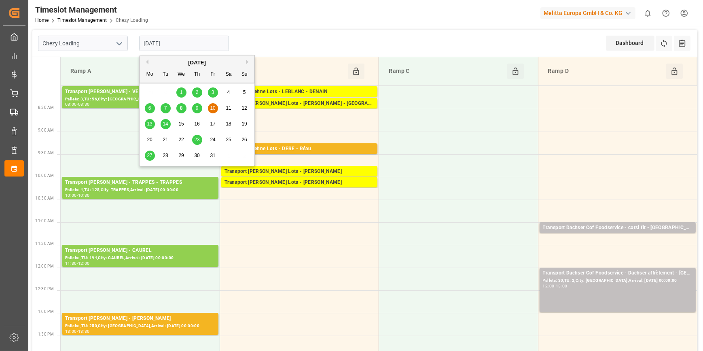
click at [196, 109] on span "9" at bounding box center [197, 108] width 3 height 6
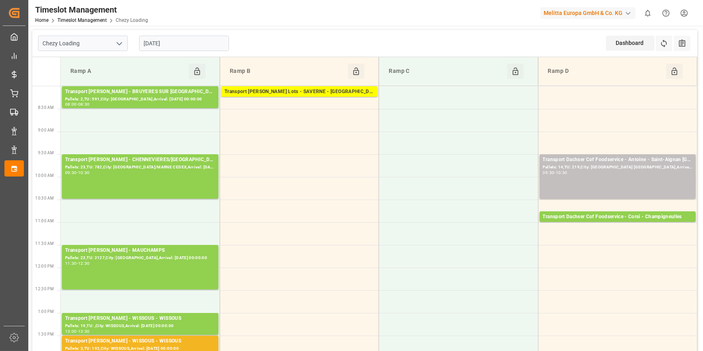
click at [178, 44] on input "09-10-2025" at bounding box center [184, 43] width 90 height 15
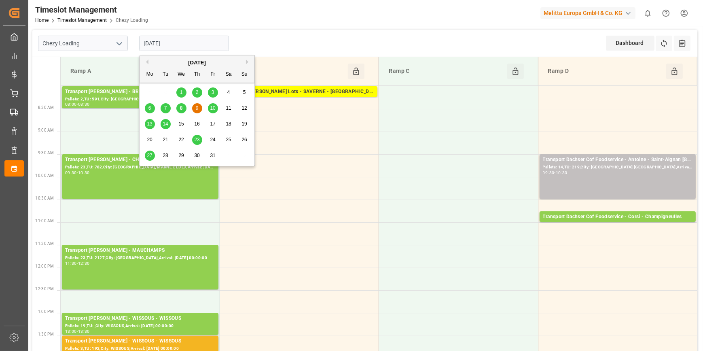
click at [183, 108] on div "8" at bounding box center [181, 109] width 10 height 10
type input "[DATE]"
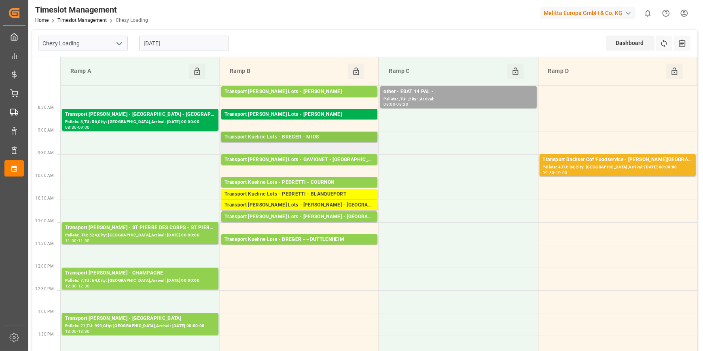
click at [304, 134] on div "Transport Kuehne Lots - BREGER - MIOS" at bounding box center [300, 137] width 150 height 8
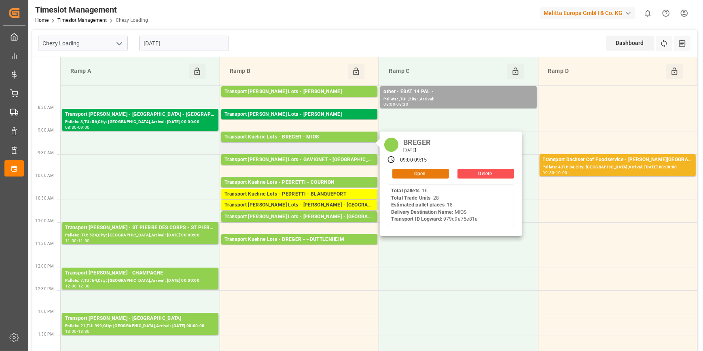
click at [421, 174] on button "Open" at bounding box center [421, 174] width 57 height 10
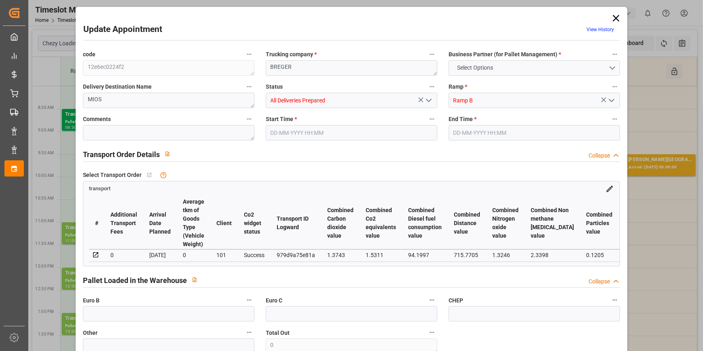
type input "18"
type input "692.69"
type input "0"
type input "969.6"
type input "0"
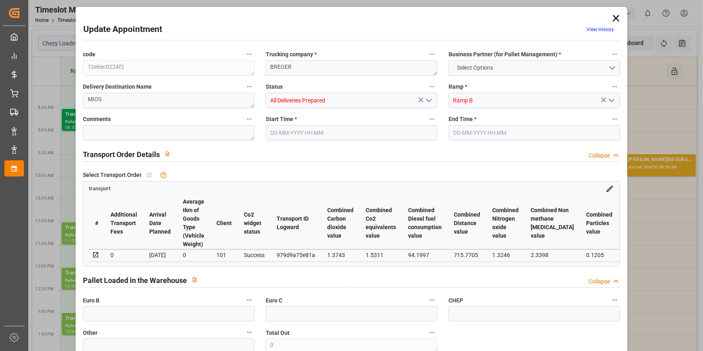
type input "1662.29"
type input "0"
type input "18"
type input "3237.893"
type input "4097.468"
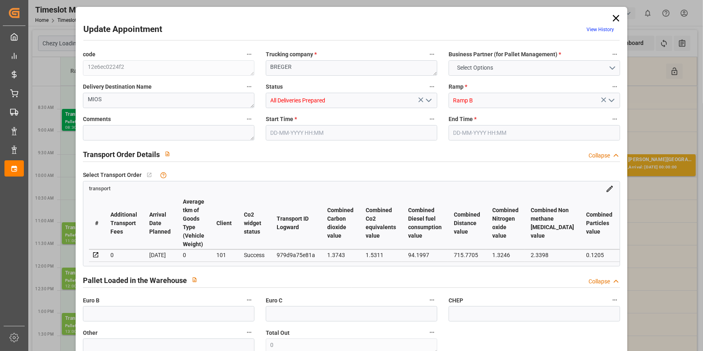
type input "25452.31"
type input "33"
type input "16"
type input "28"
type input "18"
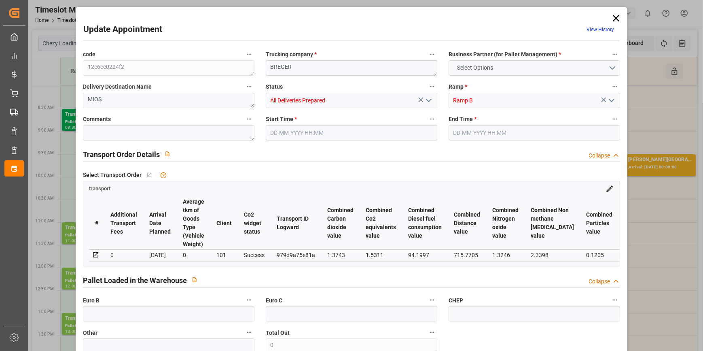
type input "101"
type input "3666.18"
type input "0"
type input "4710.8598"
type input "0"
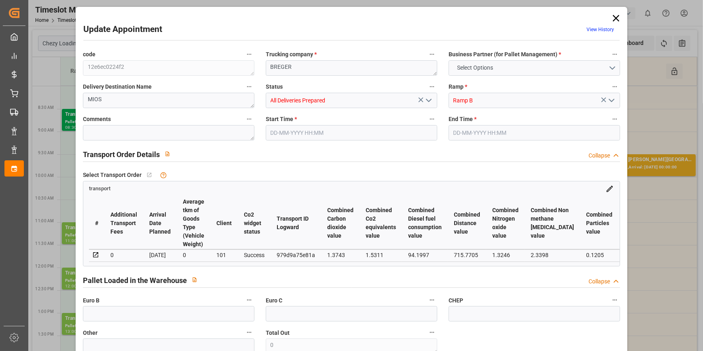
type input "0"
type input "21"
type input "35"
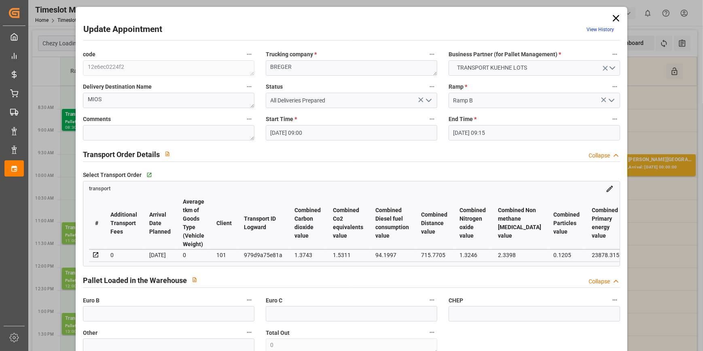
type input "08-10-2025 09:00"
type input "08-10-2025 09:15"
type input "29-09-2025 12:50"
type input "29-09-2025 11:30"
type input "06-10-2025"
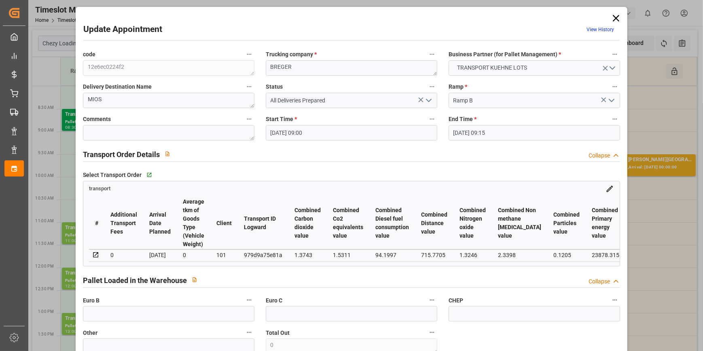
type input "02-10-2025"
type input "30-09-2025"
click at [428, 101] on polyline "open menu" at bounding box center [429, 100] width 5 height 2
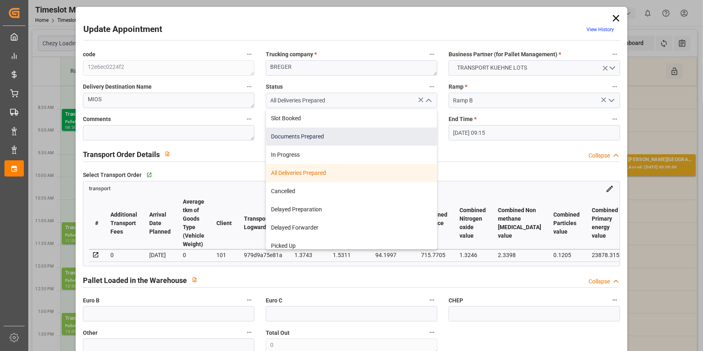
click at [319, 138] on div "Documents Prepared" at bounding box center [351, 136] width 171 height 18
type input "Documents Prepared"
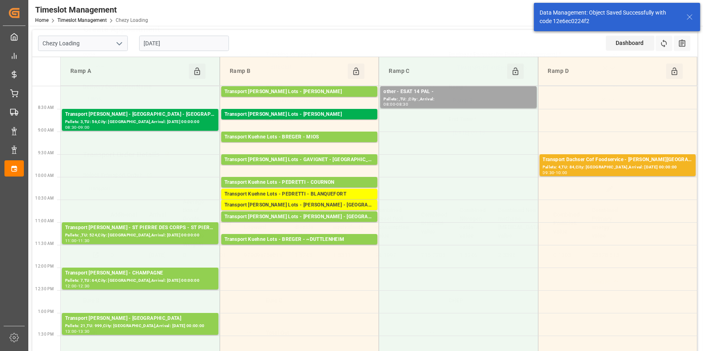
click at [617, 18] on div "Data Management: Object Saved Successfully with code 12e6ec0224f2" at bounding box center [617, 17] width 172 height 34
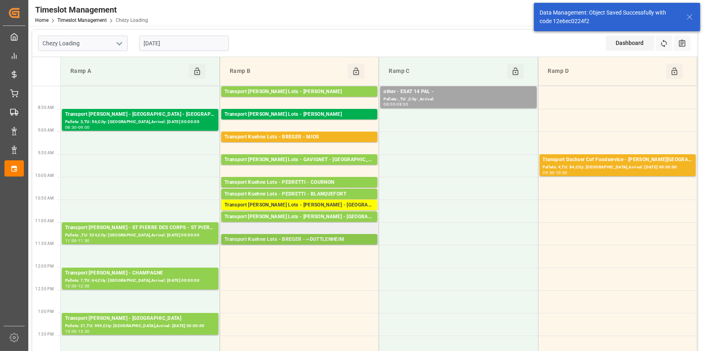
click at [335, 239] on div "Transport Kuehne Lots - BREGER - ~DUTTLENHEIM" at bounding box center [300, 240] width 150 height 8
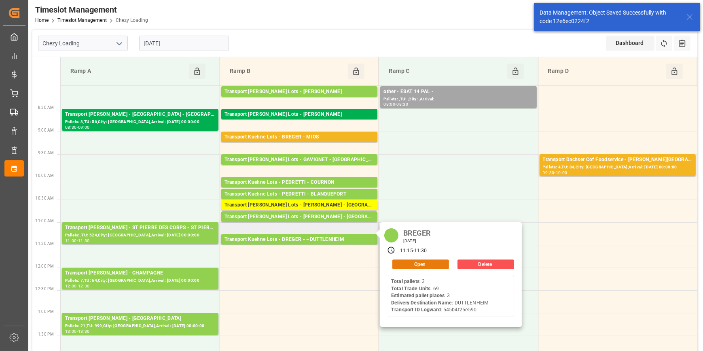
click at [417, 260] on button "Open" at bounding box center [421, 264] width 57 height 10
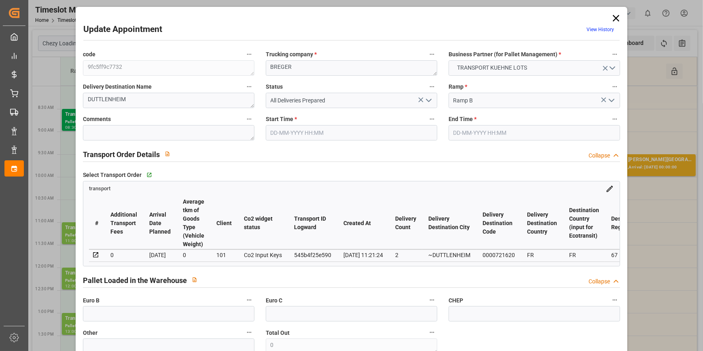
type input "3"
type input "187.46"
type input "0"
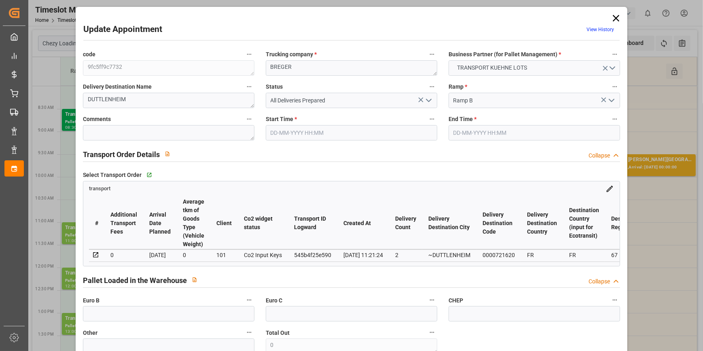
type input "187.46"
type input "0"
type input "1"
type input "346.587"
type input "533.014"
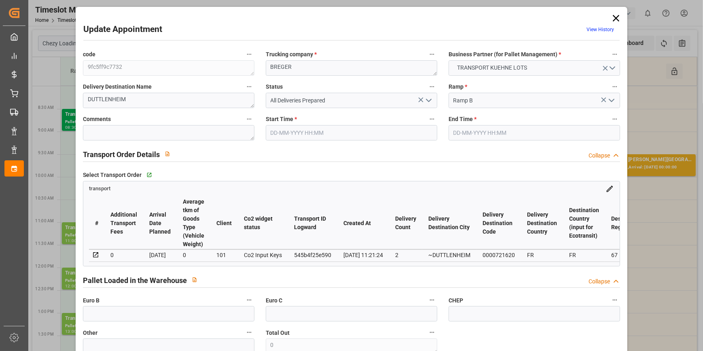
type input "2435.928"
type input "67"
type input "3"
type input "69"
type input "4"
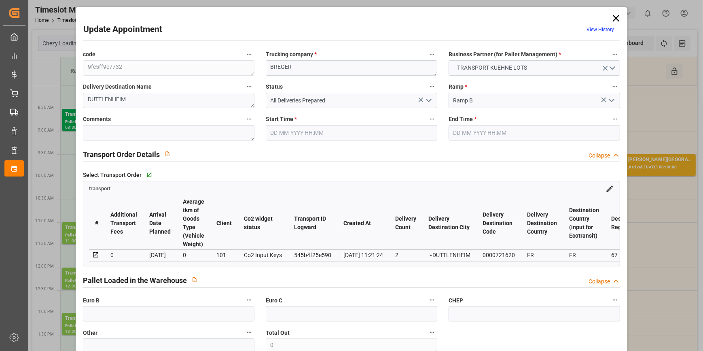
type input "101"
type input "426.774"
type input "0"
type input "4710.8598"
type input "0"
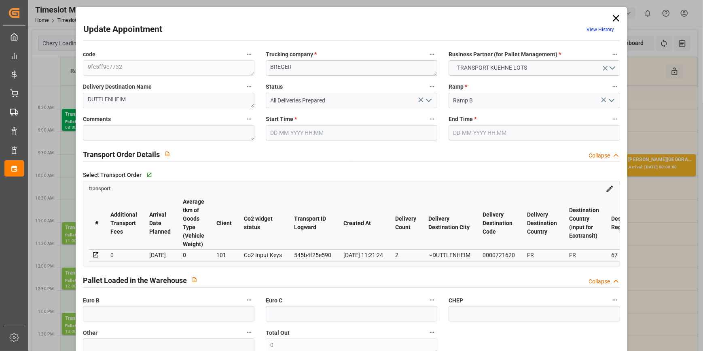
type input "0"
type input "21"
type input "35"
type input "08-10-2025 11:15"
type input "08-10-2025 11:30"
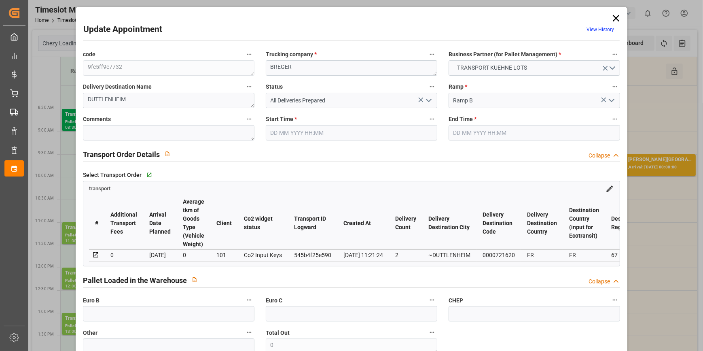
type input "07-10-2025 14:10"
type input "07-10-2025 11:21"
type input "[DATE]"
type input "10-10-2025"
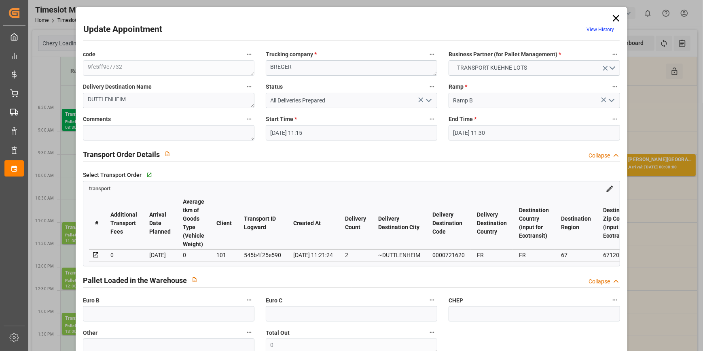
click at [615, 19] on icon at bounding box center [616, 18] width 6 height 6
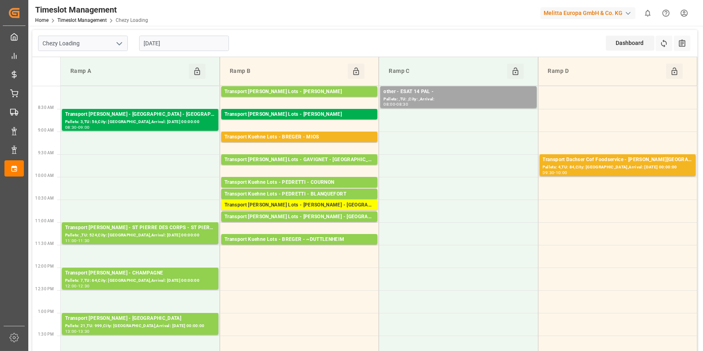
click at [189, 45] on input "[DATE]" at bounding box center [184, 43] width 90 height 15
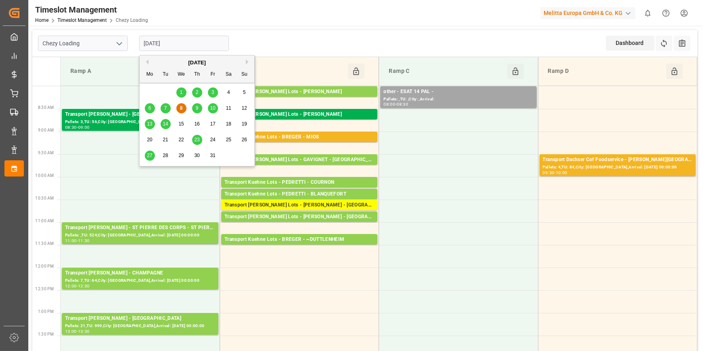
click at [214, 108] on span "10" at bounding box center [212, 108] width 5 height 6
type input "10-10-2025"
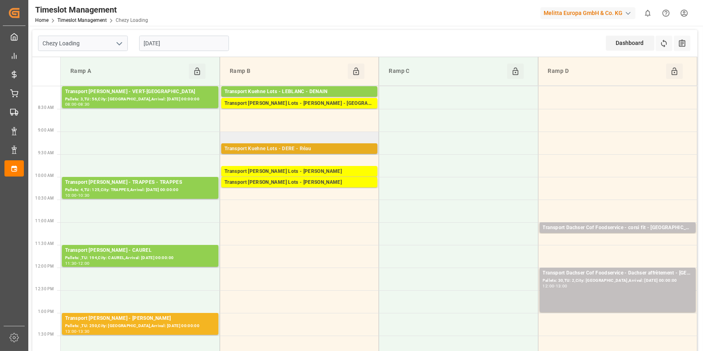
click at [327, 148] on div "Transport Kuehne Lots - DERE - Réau" at bounding box center [300, 149] width 150 height 8
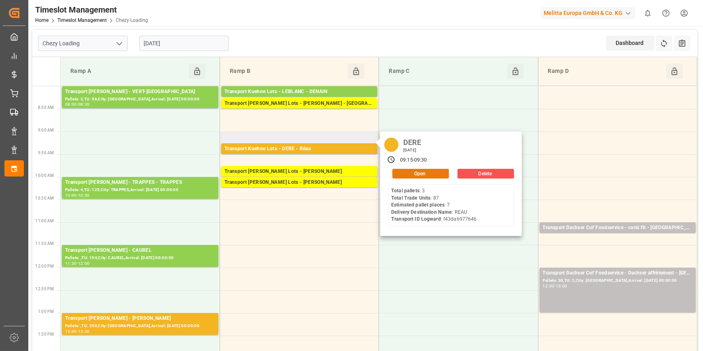
click at [413, 170] on button "Open" at bounding box center [421, 174] width 57 height 10
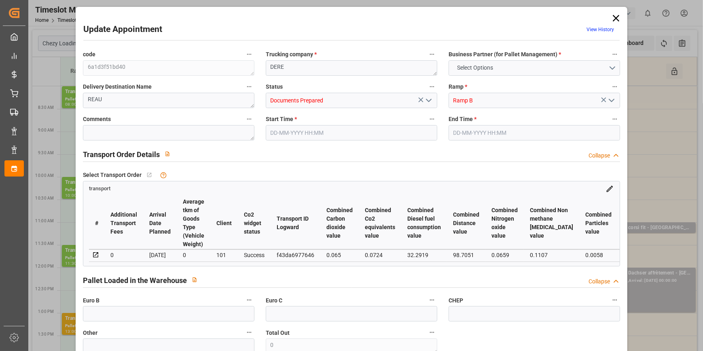
type input "7"
type input "199.98"
type input "0"
type input "307.2"
type input "0"
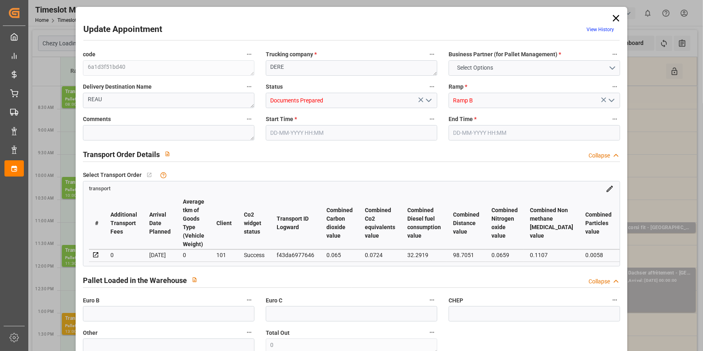
type input "507.18"
type input "0"
type input "1164.226"
type input "1486.69"
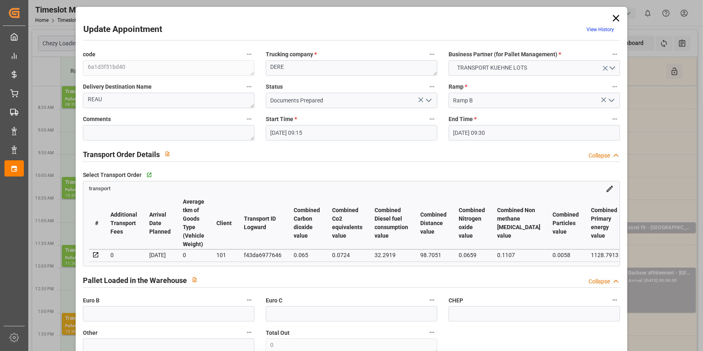
click at [427, 101] on polyline "open menu" at bounding box center [429, 100] width 5 height 2
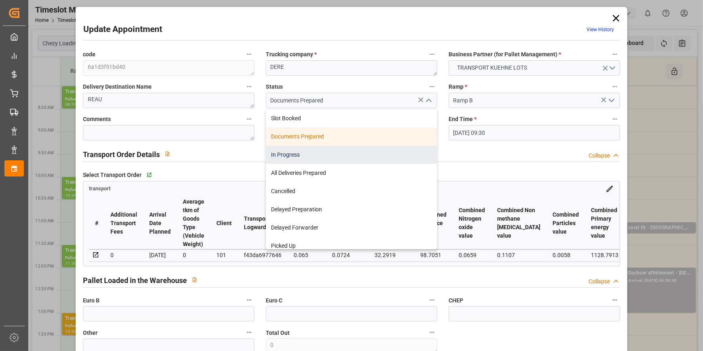
click at [289, 153] on div "In Progress" at bounding box center [351, 155] width 171 height 18
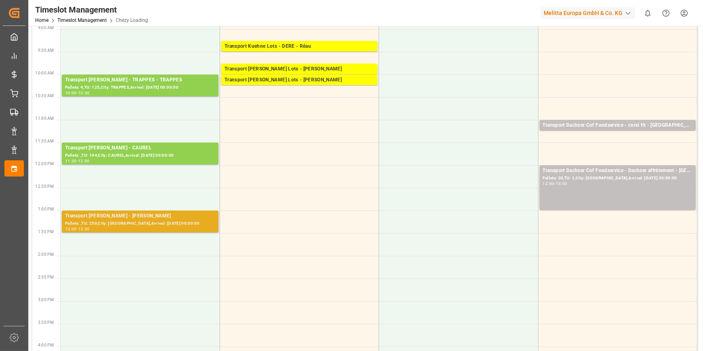
scroll to position [110, 0]
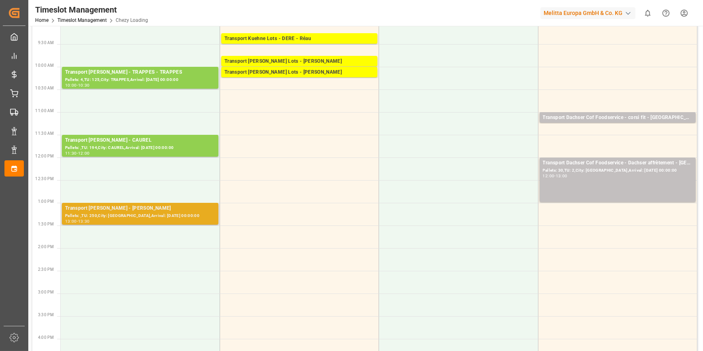
click at [137, 215] on div "Pallets: ,TU: 250,City: REAU,Arrival: 2025-10-14 00:00:00" at bounding box center [140, 215] width 150 height 7
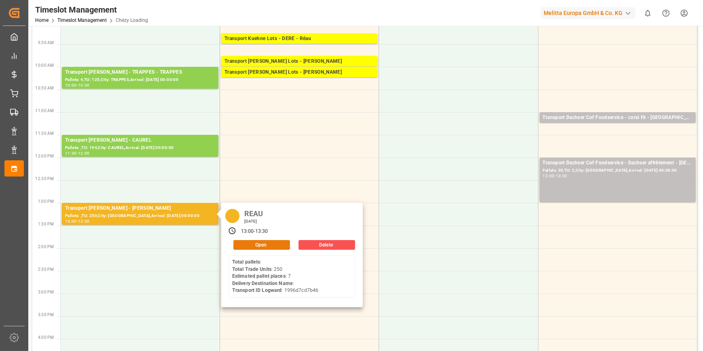
click at [273, 241] on button "Open" at bounding box center [262, 245] width 57 height 10
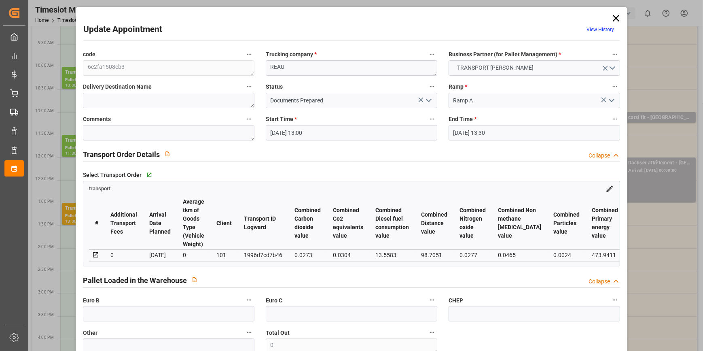
click at [430, 98] on icon "open menu" at bounding box center [429, 101] width 10 height 10
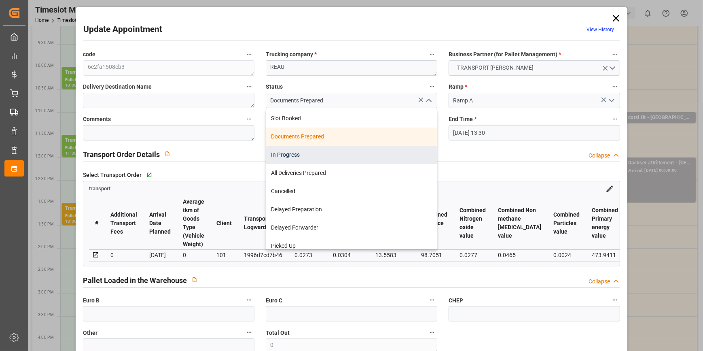
click at [293, 153] on div "In Progress" at bounding box center [351, 155] width 171 height 18
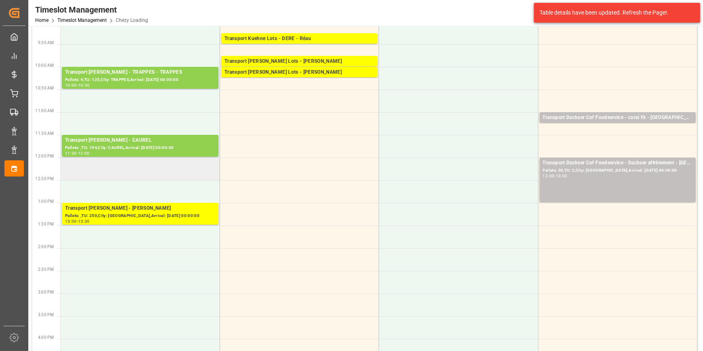
scroll to position [0, 0]
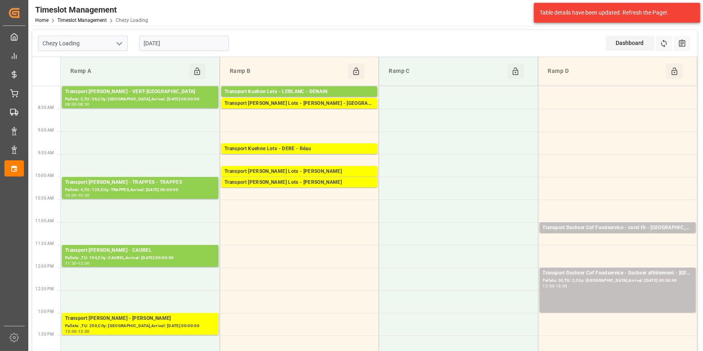
click at [119, 43] on icon "open menu" at bounding box center [120, 44] width 10 height 10
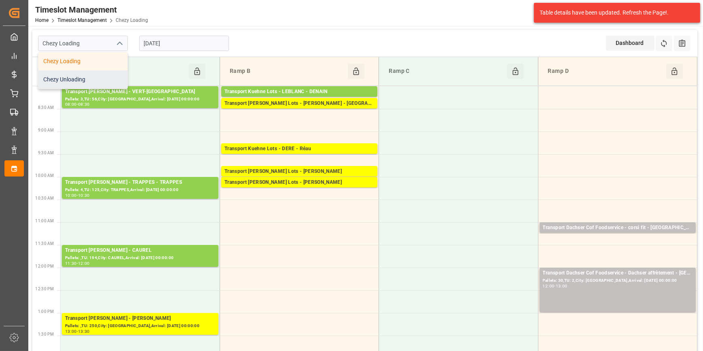
click at [81, 78] on div "Chezy Unloading" at bounding box center [82, 79] width 89 height 18
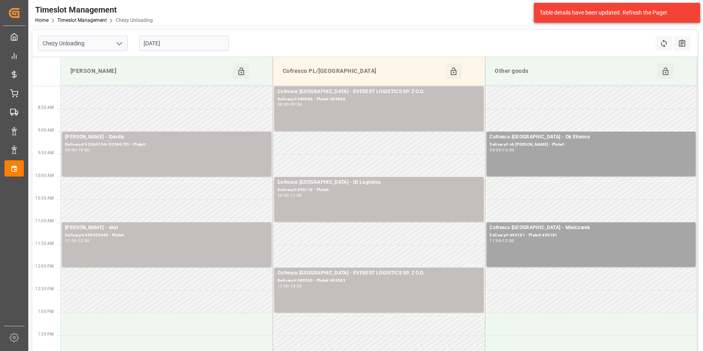
click at [193, 41] on input "10-10-2025" at bounding box center [184, 43] width 90 height 15
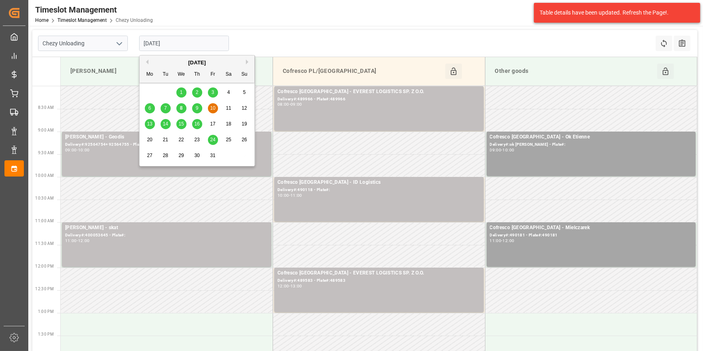
click at [180, 108] on span "8" at bounding box center [181, 108] width 3 height 6
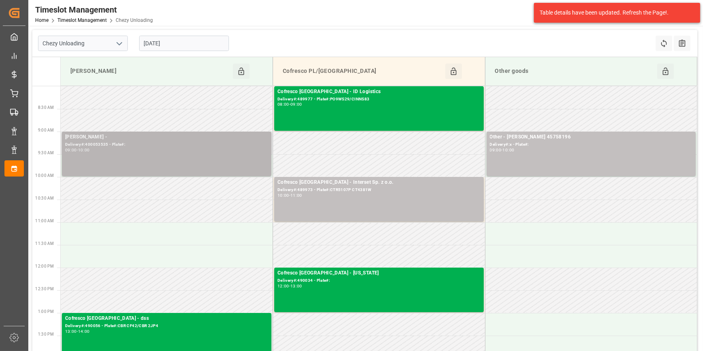
click at [177, 138] on div "Melitta Minden -" at bounding box center [166, 137] width 203 height 8
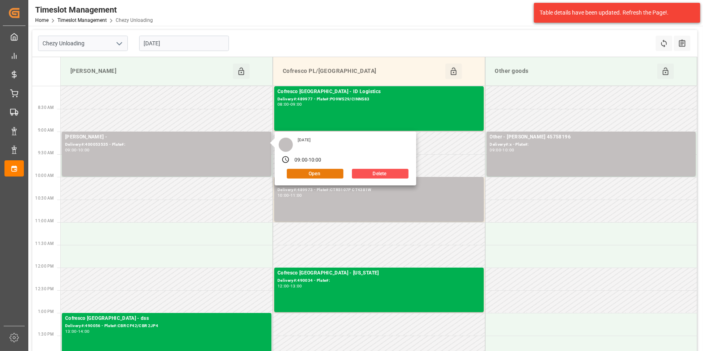
click at [308, 170] on button "Open" at bounding box center [315, 174] width 57 height 10
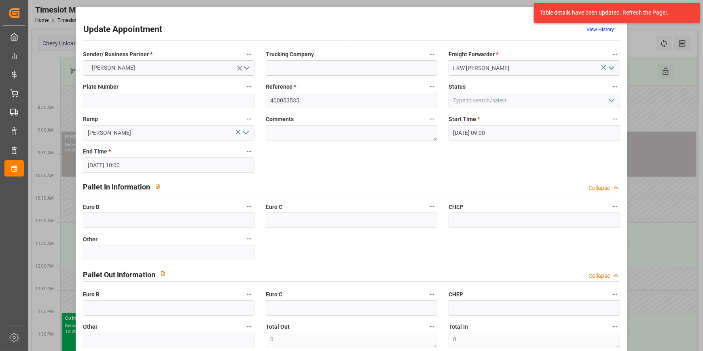
click at [610, 100] on icon "open menu" at bounding box center [612, 101] width 10 height 10
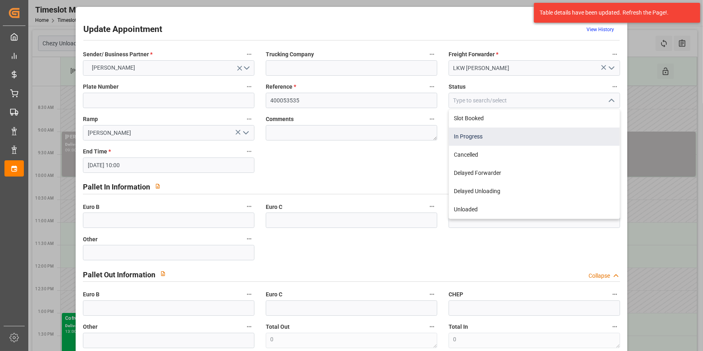
click at [475, 138] on div "In Progress" at bounding box center [534, 136] width 171 height 18
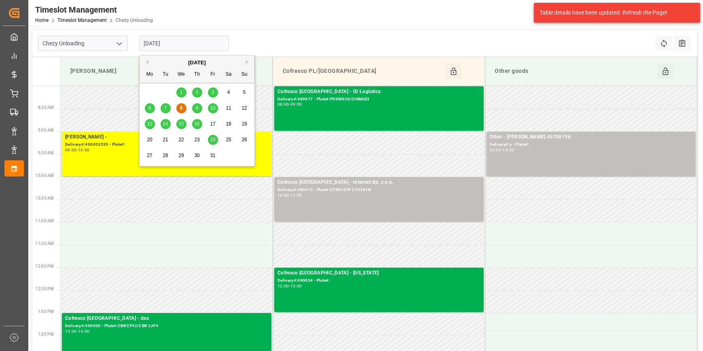
click at [183, 46] on input "[DATE]" at bounding box center [184, 43] width 90 height 15
click at [181, 106] on span "8" at bounding box center [181, 108] width 3 height 6
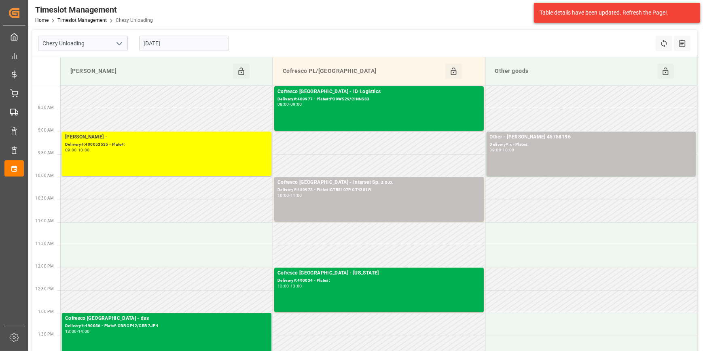
click at [120, 41] on icon "open menu" at bounding box center [120, 44] width 10 height 10
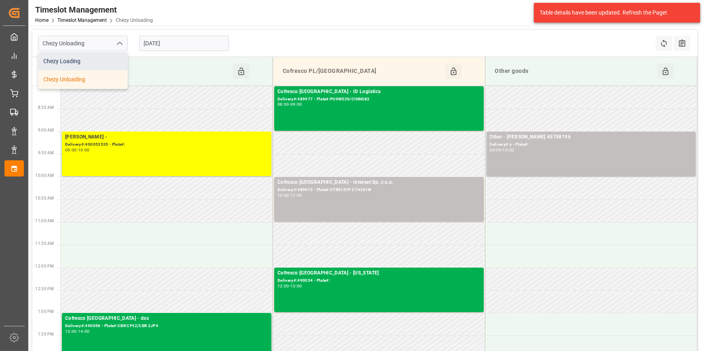
click at [67, 61] on div "Chezy Loading" at bounding box center [82, 61] width 89 height 18
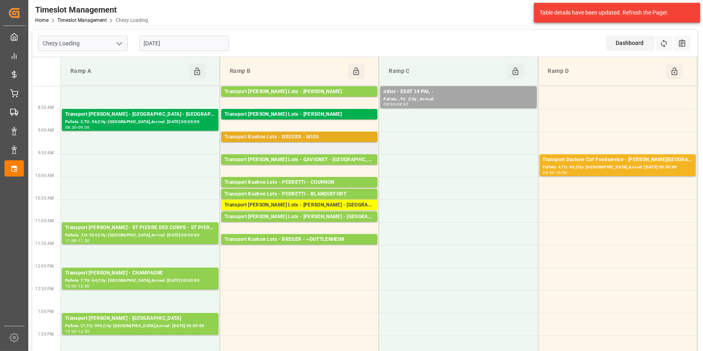
click at [321, 136] on div "Transport Kuehne Lots - BREGER - MIOS" at bounding box center [300, 137] width 150 height 8
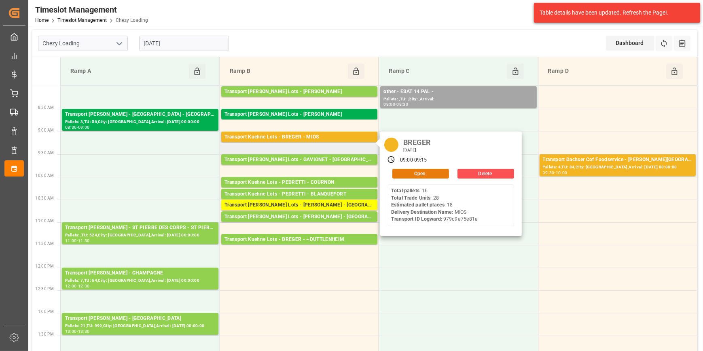
click at [420, 174] on button "Open" at bounding box center [421, 174] width 57 height 10
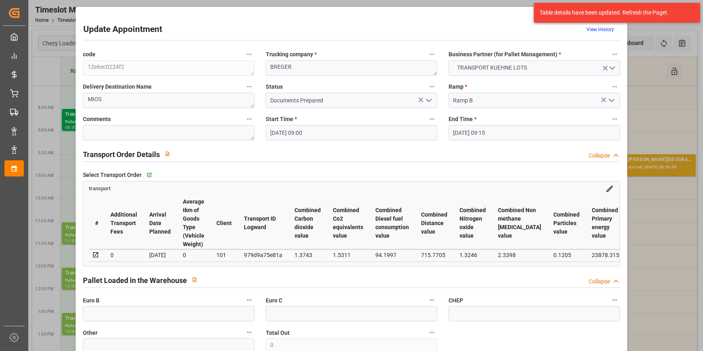
drag, startPoint x: 430, startPoint y: 100, endPoint x: 421, endPoint y: 106, distance: 10.7
click at [429, 100] on icon "open menu" at bounding box center [429, 101] width 10 height 10
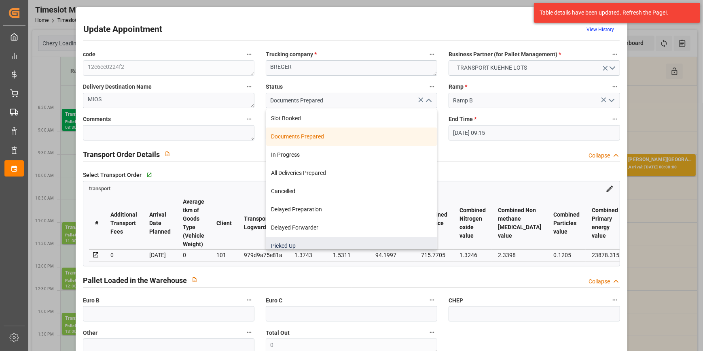
click at [292, 247] on div "Picked Up" at bounding box center [351, 246] width 171 height 18
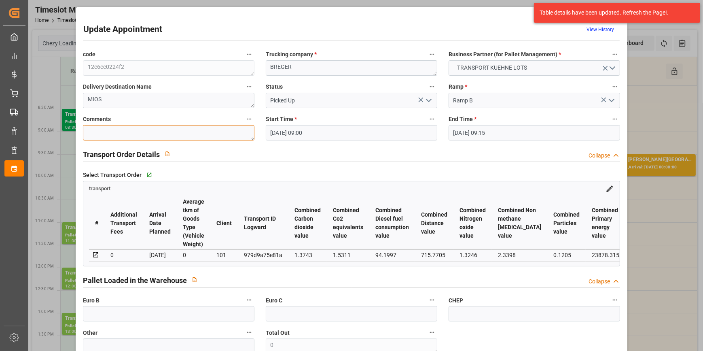
click at [106, 130] on textarea at bounding box center [169, 132] width 172 height 15
click at [428, 100] on icon "open menu" at bounding box center [429, 101] width 10 height 10
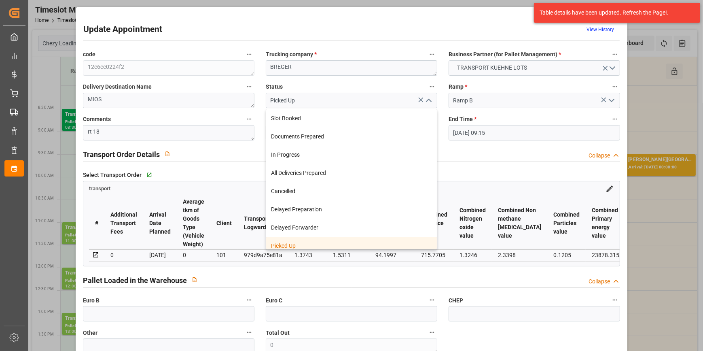
click at [290, 246] on div "Picked Up" at bounding box center [351, 246] width 171 height 18
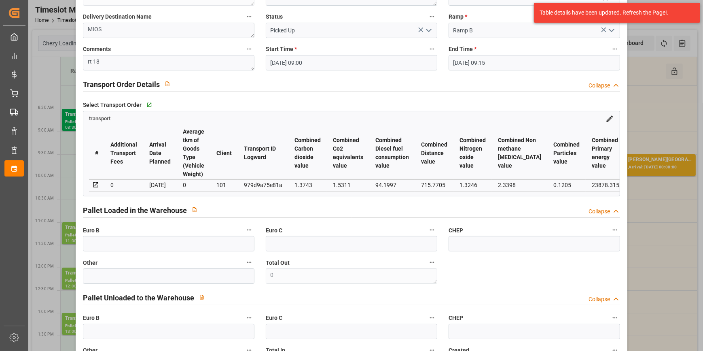
scroll to position [73, 0]
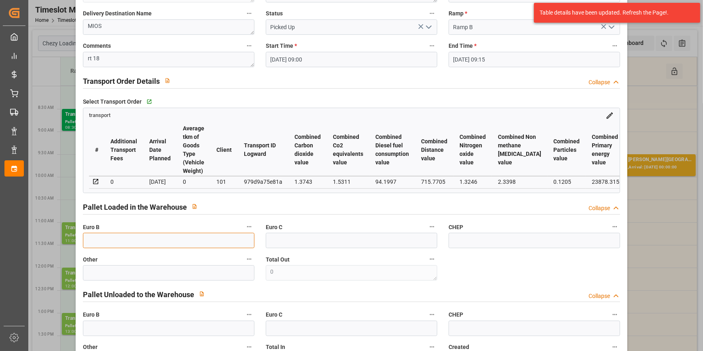
click at [102, 244] on input "text" at bounding box center [169, 240] width 172 height 15
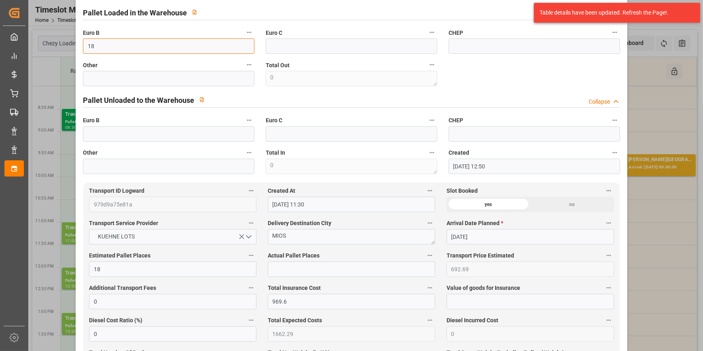
scroll to position [331, 0]
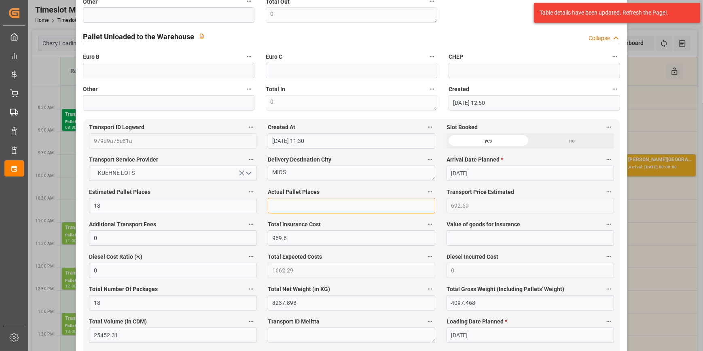
click at [289, 208] on input "text" at bounding box center [352, 205] width 168 height 15
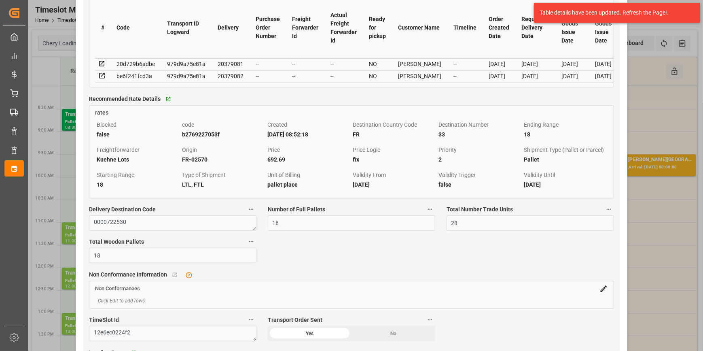
scroll to position [809, 0]
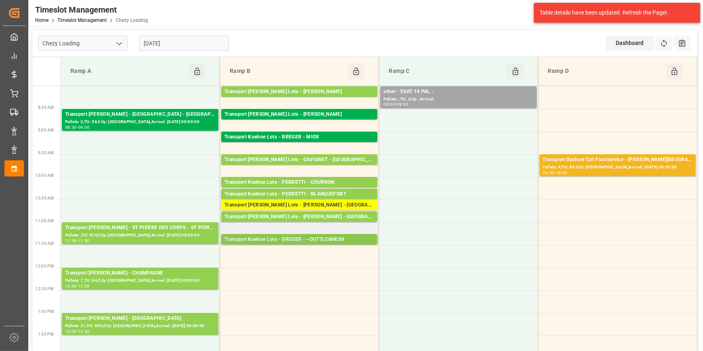
click at [342, 239] on div "Transport Kuehne Lots - BREGER - ~DUTTLENHEIM" at bounding box center [300, 240] width 150 height 8
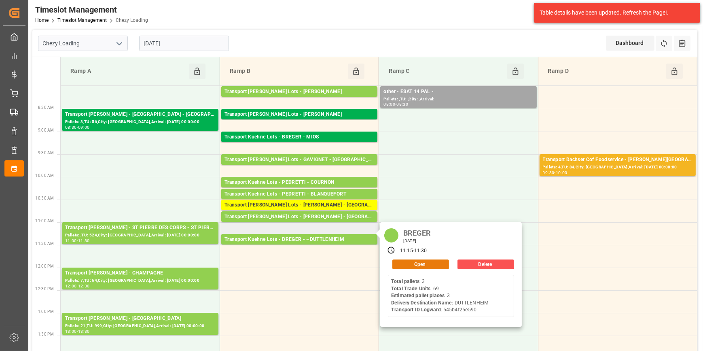
click at [416, 263] on button "Open" at bounding box center [421, 264] width 57 height 10
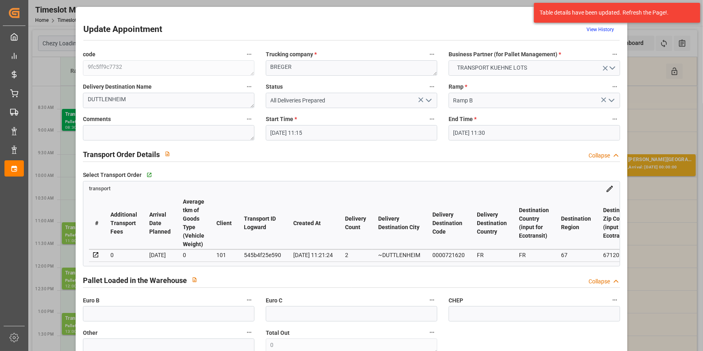
click at [429, 99] on polyline "open menu" at bounding box center [429, 100] width 5 height 2
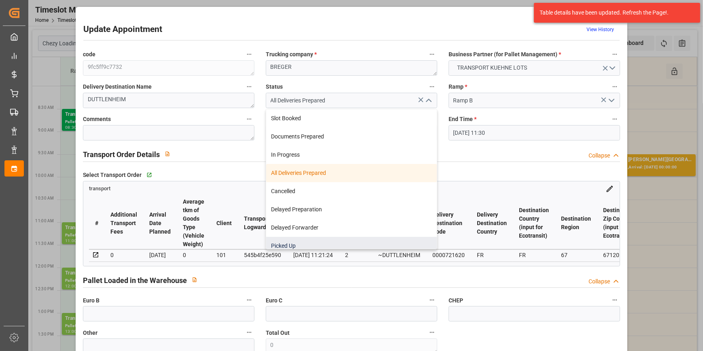
click at [294, 243] on div "Picked Up" at bounding box center [351, 246] width 171 height 18
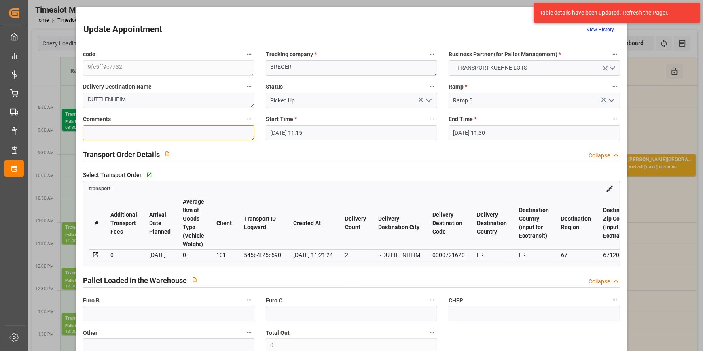
click at [98, 133] on textarea at bounding box center [169, 132] width 172 height 15
click at [430, 98] on icon "open menu" at bounding box center [429, 101] width 10 height 10
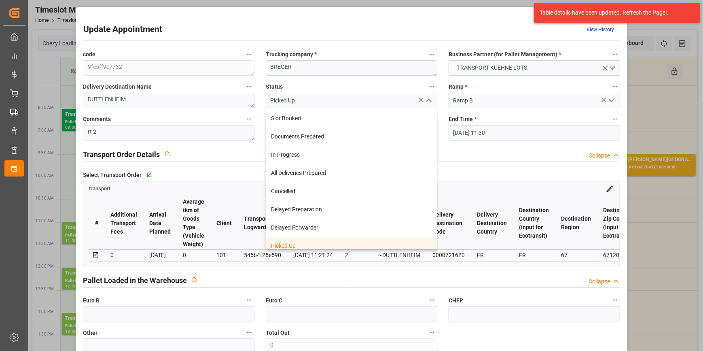
click at [309, 243] on div "Picked Up" at bounding box center [351, 246] width 171 height 18
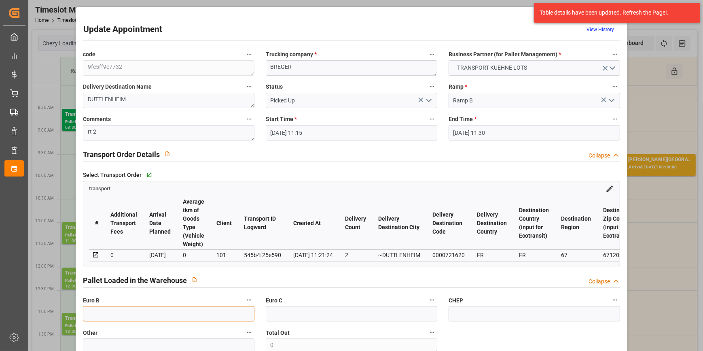
click at [94, 318] on input "text" at bounding box center [169, 313] width 172 height 15
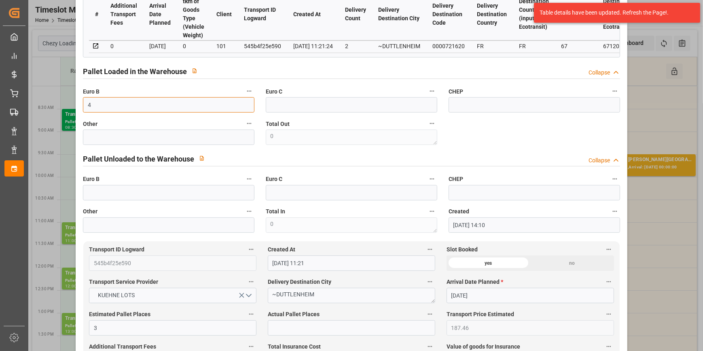
scroll to position [221, 0]
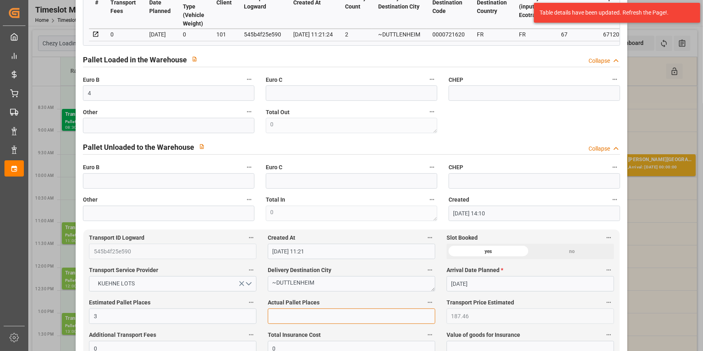
click at [274, 322] on input "text" at bounding box center [352, 315] width 168 height 15
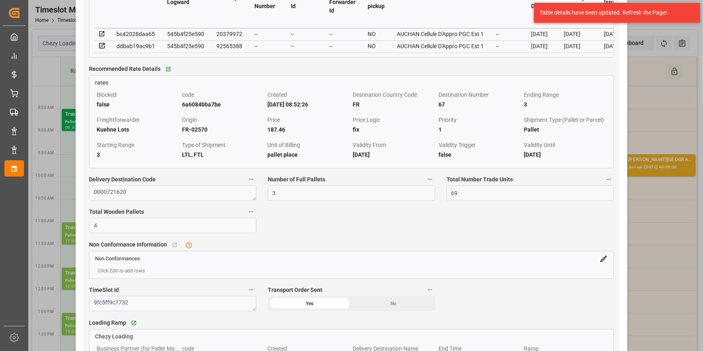
scroll to position [773, 0]
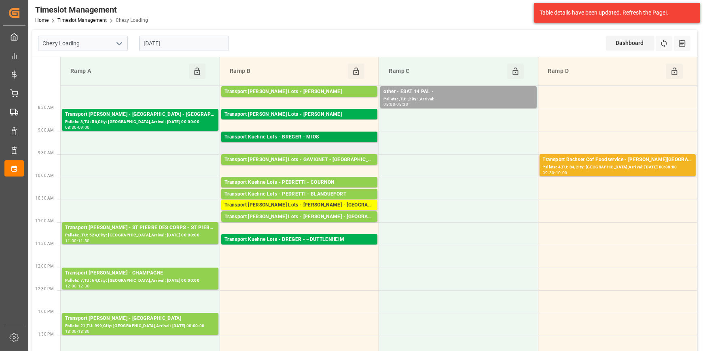
click at [288, 136] on div "Transport Kuehne Lots - BREGER - MIOS" at bounding box center [300, 137] width 150 height 8
click at [291, 236] on div "Transport Kuehne Lots - BREGER - ~DUTTLENHEIM" at bounding box center [300, 240] width 150 height 8
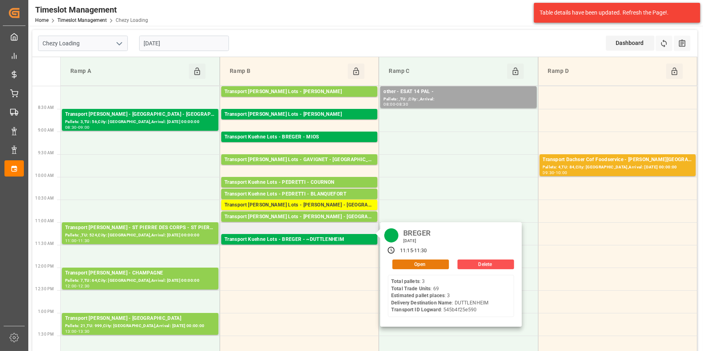
click at [418, 263] on button "Open" at bounding box center [421, 264] width 57 height 10
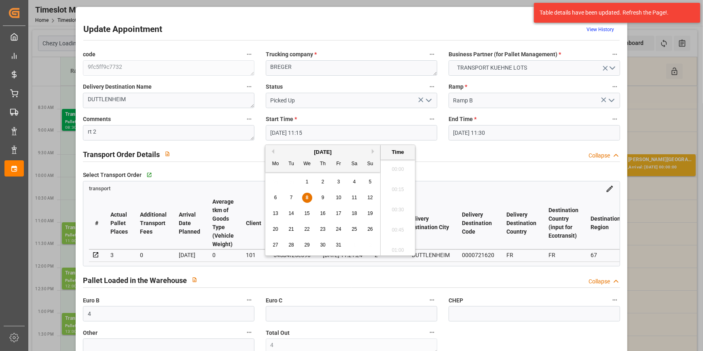
click at [382, 132] on input "08-10-2025 11:15" at bounding box center [352, 132] width 172 height 15
click at [308, 198] on span "8" at bounding box center [307, 198] width 3 height 6
click at [395, 228] on li "09:15" at bounding box center [398, 230] width 34 height 20
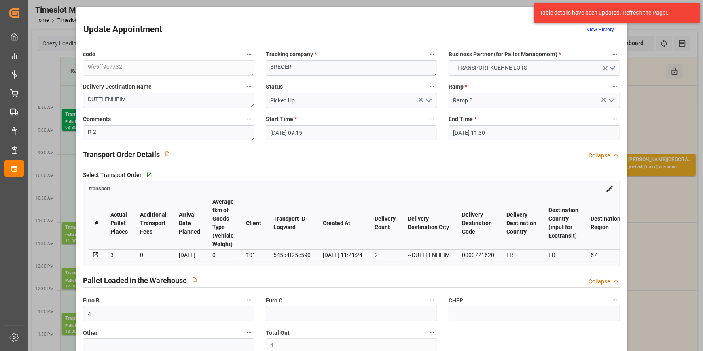
click at [497, 130] on input "08-10-2025 11:30" at bounding box center [535, 132] width 172 height 15
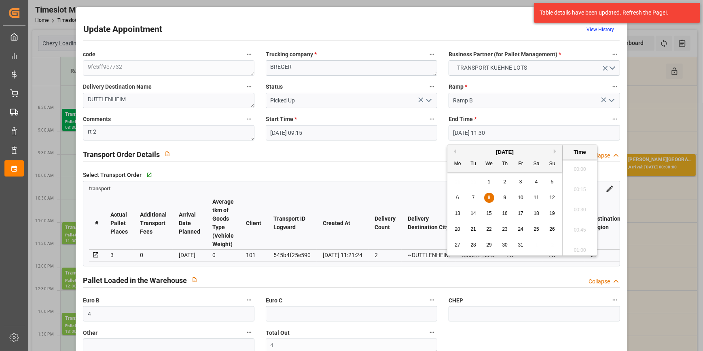
scroll to position [893, 0]
click at [489, 195] on span "8" at bounding box center [489, 198] width 3 height 6
click at [574, 187] on li "09:30" at bounding box center [580, 193] width 34 height 20
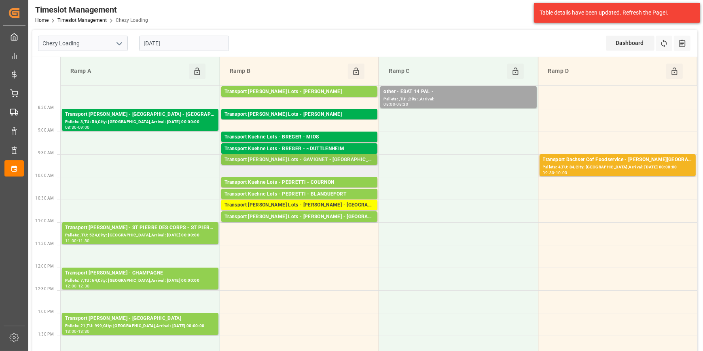
click at [312, 160] on div "Transport Kuehne Lots - GAVIGNET - SAINT VIT" at bounding box center [300, 160] width 150 height 8
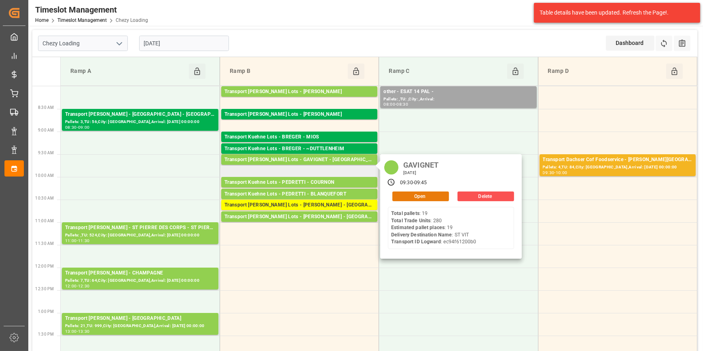
click at [412, 195] on button "Open" at bounding box center [421, 196] width 57 height 10
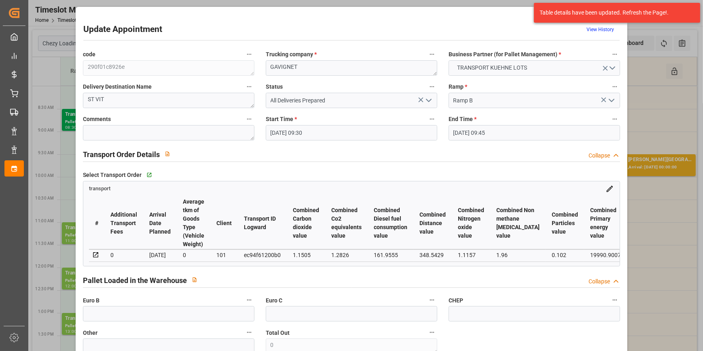
click at [360, 130] on input "08-10-2025 09:30" at bounding box center [352, 132] width 172 height 15
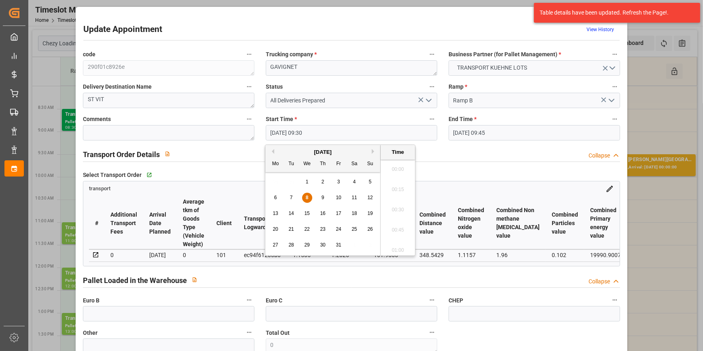
scroll to position [731, 0]
click at [308, 196] on span "8" at bounding box center [307, 198] width 3 height 6
click at [396, 197] on li "11:15" at bounding box center [398, 202] width 34 height 20
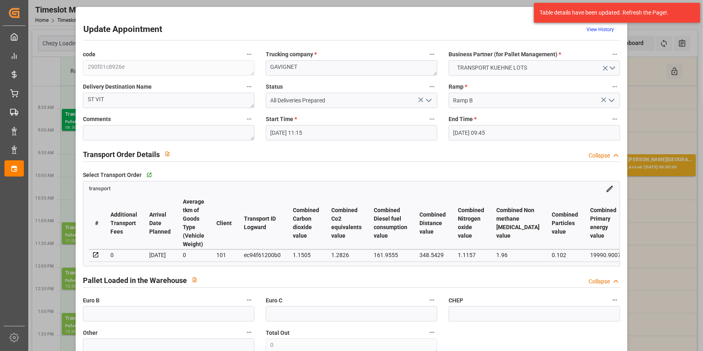
click at [483, 134] on input "08-10-2025 09:45" at bounding box center [535, 132] width 172 height 15
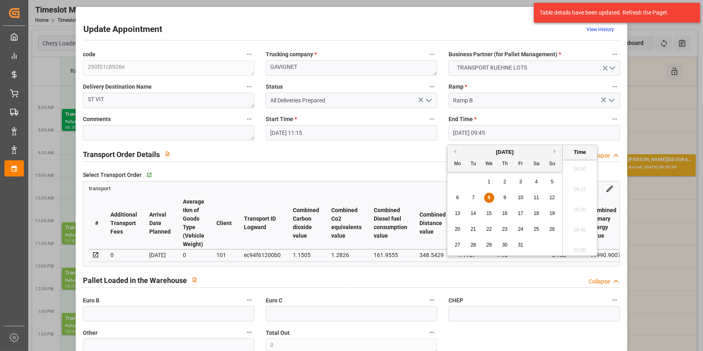
scroll to position [751, 0]
click at [490, 193] on div "8" at bounding box center [489, 198] width 10 height 10
click at [576, 238] on li "11:30" at bounding box center [580, 239] width 34 height 20
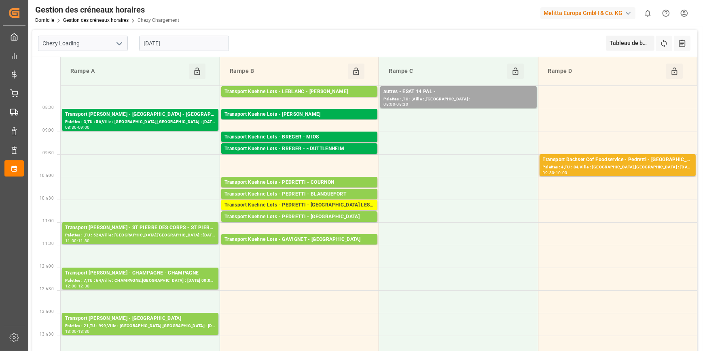
click at [448, 96] on div "Palettes : ,TU : ,Ville : ,Arrivée :" at bounding box center [459, 99] width 150 height 7
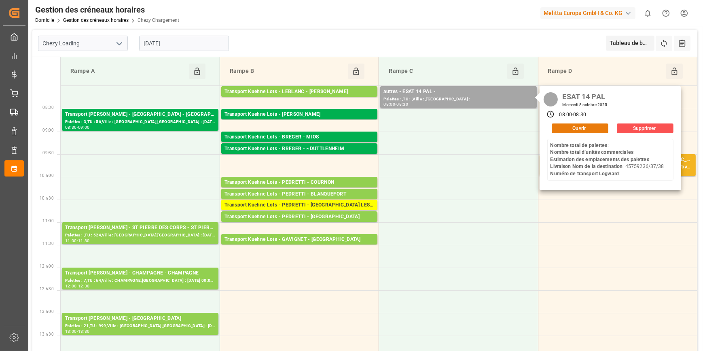
click at [575, 125] on button "Ouvrir" at bounding box center [580, 128] width 57 height 10
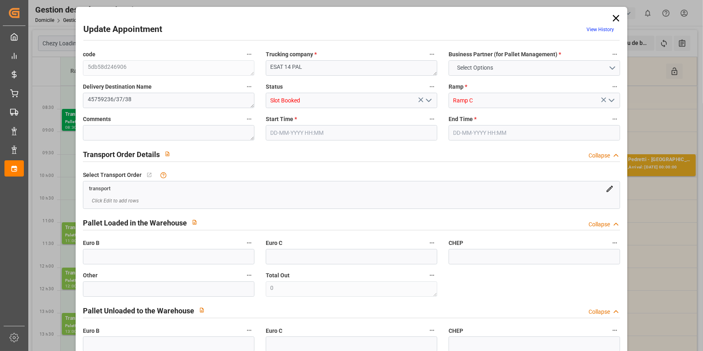
type input "0"
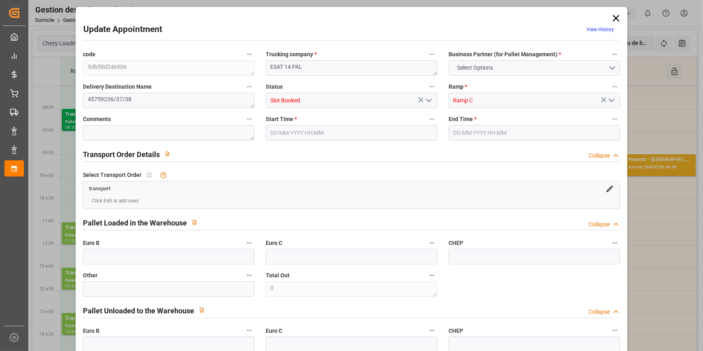
type input "0"
type input "[DATE] 08:00"
type input "[DATE] 08:30"
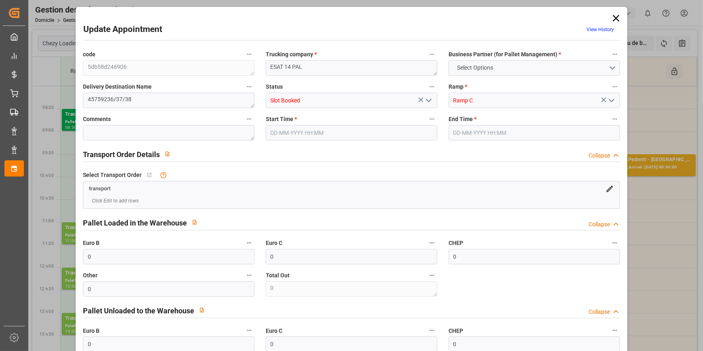
type input "01-10-2025 09:06"
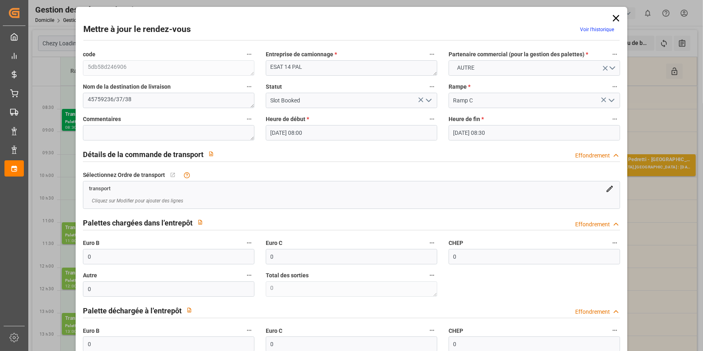
click at [427, 98] on icon "Ouvrir le menu" at bounding box center [429, 101] width 10 height 10
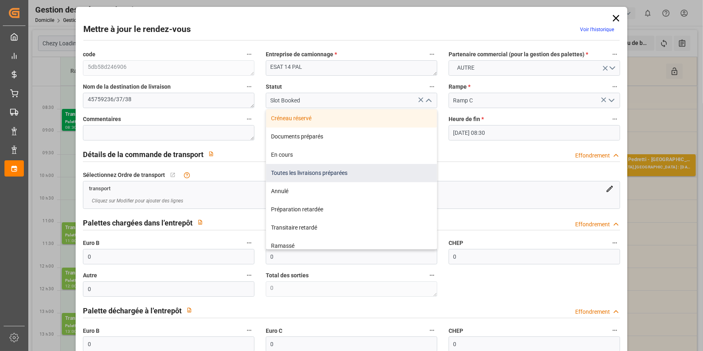
click at [281, 170] on div "Toutes les livraisons préparées" at bounding box center [351, 173] width 171 height 18
type input "All Deliveries Prepared"
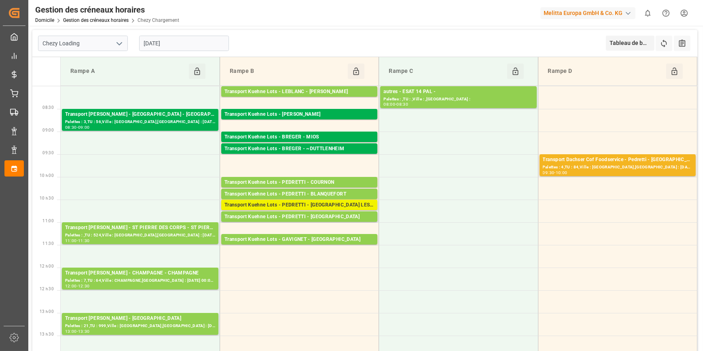
click at [328, 203] on div "Transport [PERSON_NAME] Lots - [PERSON_NAME] - [GEOGRAPHIC_DATA] LES MINES" at bounding box center [300, 205] width 150 height 8
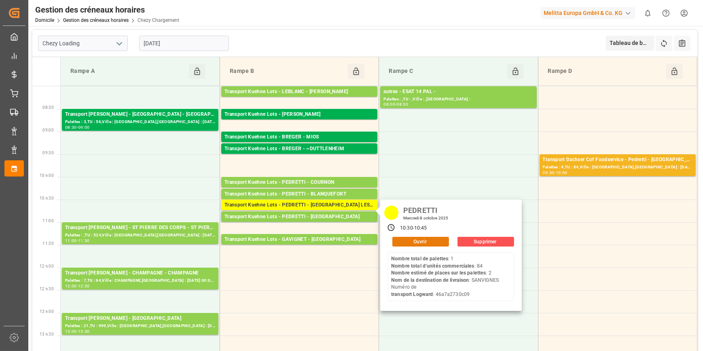
click at [429, 241] on button "Ouvrir" at bounding box center [421, 242] width 57 height 10
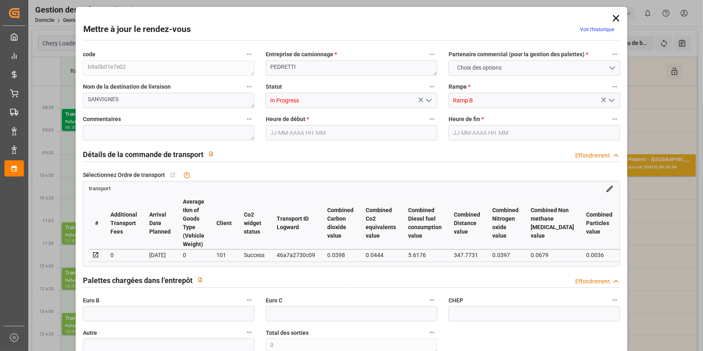
type input "2"
type input "173.59"
type input "0"
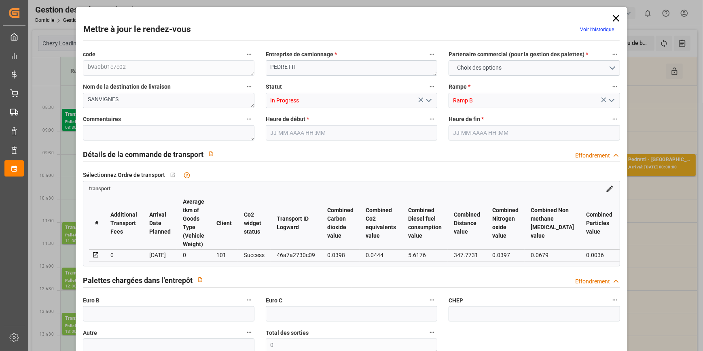
type input "173.59"
type input "0"
type input "1"
type input "193.14"
type input "315.04"
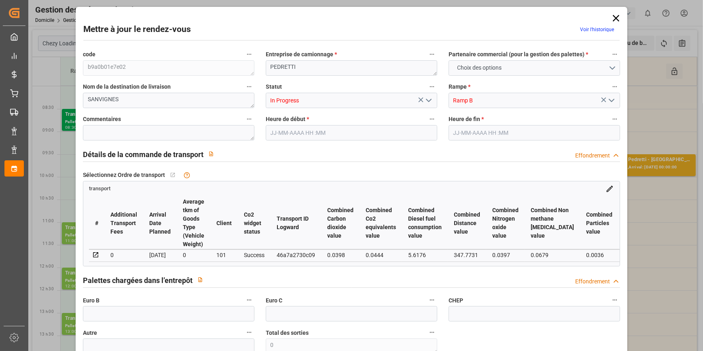
type input "1443.888"
type input "71"
type input "1"
type input "84"
type input "3"
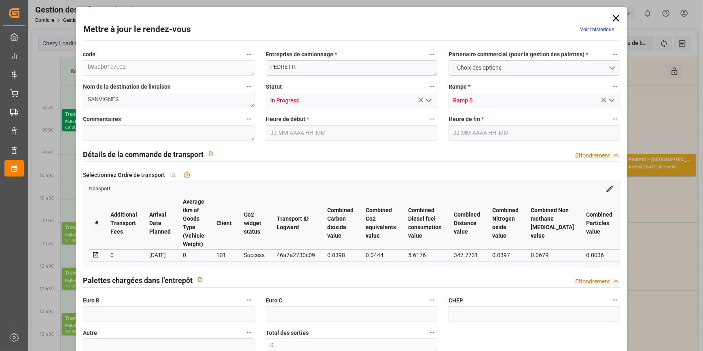
type input "101"
type input "237.096"
type input "0"
type input "4710.8598"
type input "0"
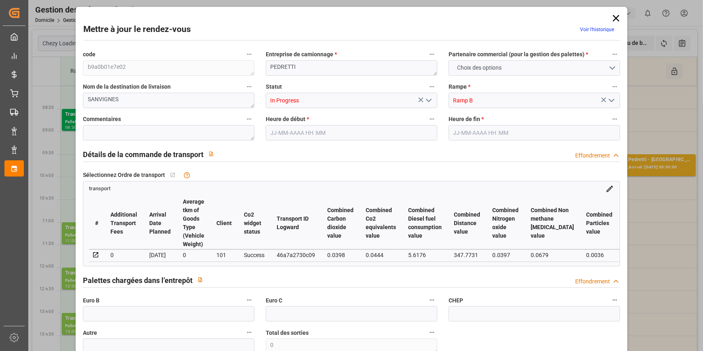
type input "0"
type input "21"
type input "35"
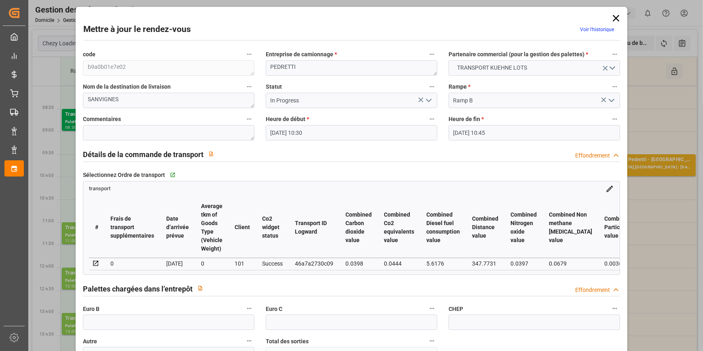
type input "08-10-2025 10:30"
type input "08-10-2025 10:45"
type input "07-10-2025 14:08"
type input "07-10-2025 11:22"
type input "14-10-2025"
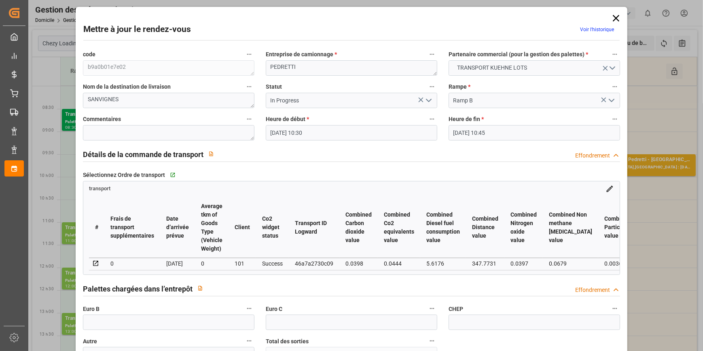
type input "13-10-2025"
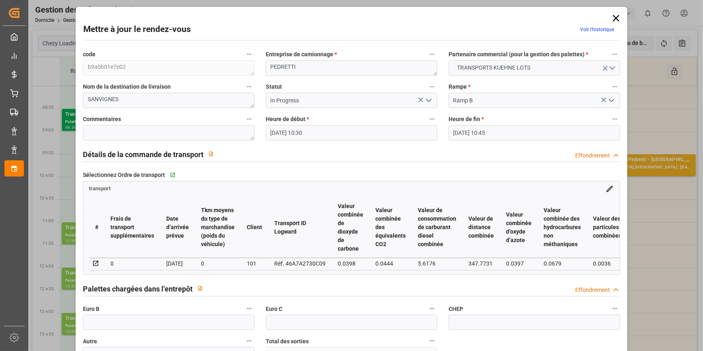
click at [427, 100] on icon "Ouvrir le menu" at bounding box center [429, 101] width 10 height 10
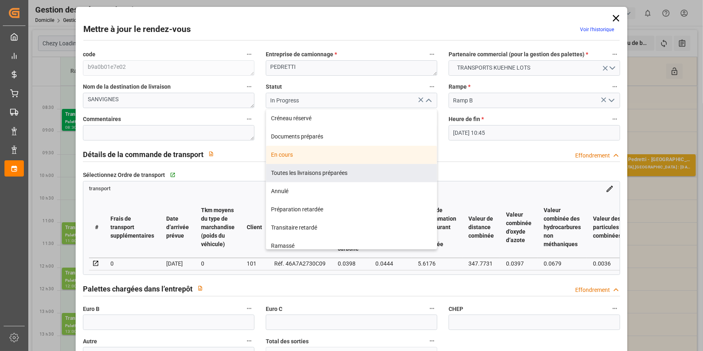
click at [295, 164] on div "Toutes les livraisons préparées" at bounding box center [351, 173] width 171 height 18
type input "All Deliveries Prepared"
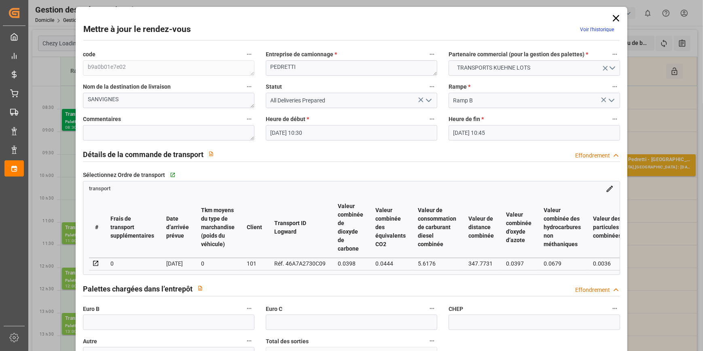
click at [429, 102] on icon "Ouvrir le menu" at bounding box center [429, 101] width 10 height 10
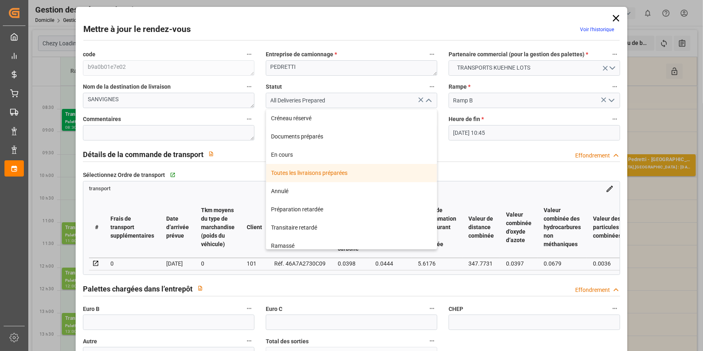
click at [303, 172] on div "Toutes les livraisons préparées" at bounding box center [351, 173] width 171 height 18
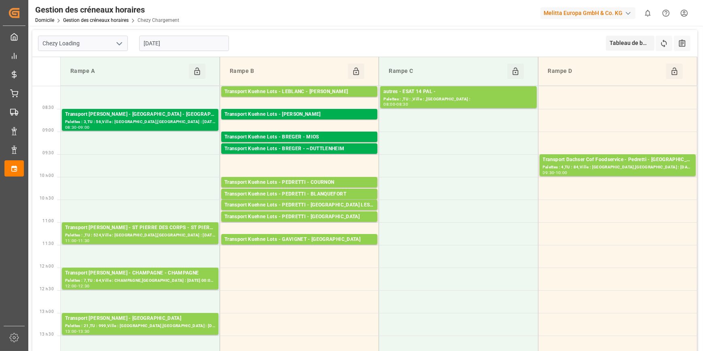
click at [197, 41] on input "[DATE]" at bounding box center [184, 43] width 90 height 15
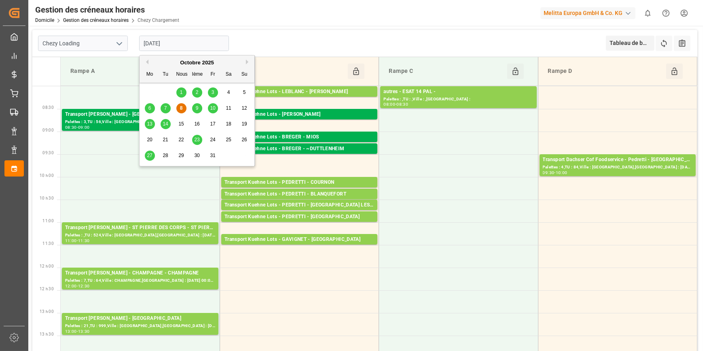
click at [197, 105] on span "9" at bounding box center [197, 108] width 3 height 6
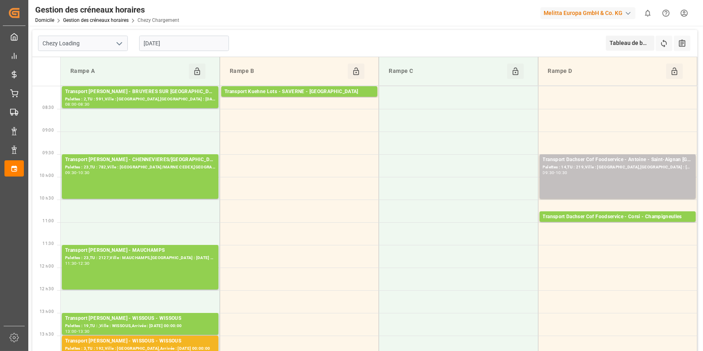
click at [174, 43] on input "09-10-2025" at bounding box center [184, 43] width 90 height 15
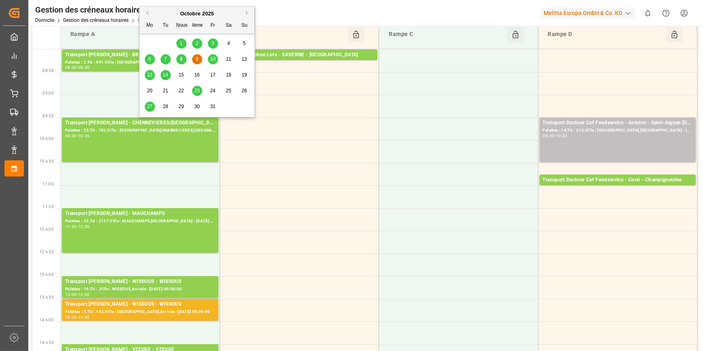
scroll to position [36, 0]
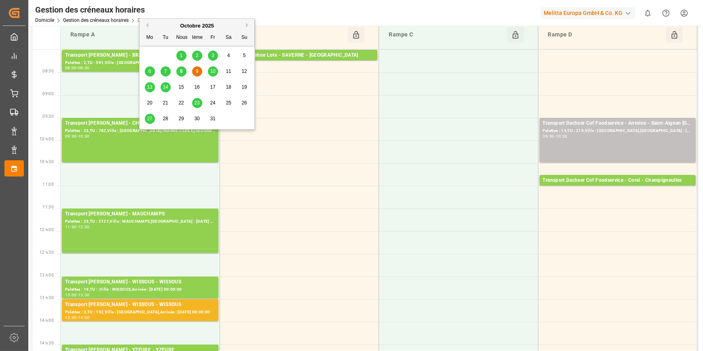
click at [210, 72] on span "10" at bounding box center [212, 71] width 5 height 6
type input "10-10-2025"
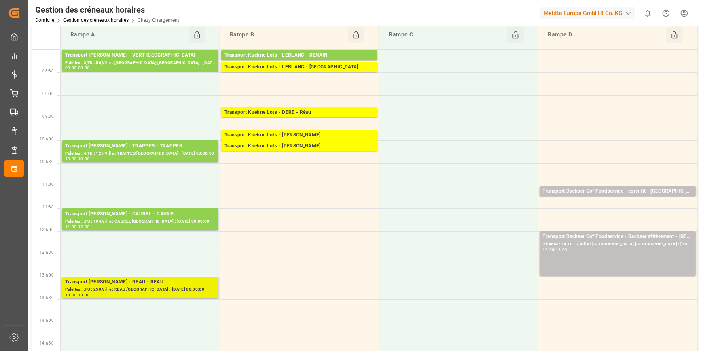
click at [173, 283] on div "Transport Delisle - REAU - REAU" at bounding box center [140, 282] width 150 height 8
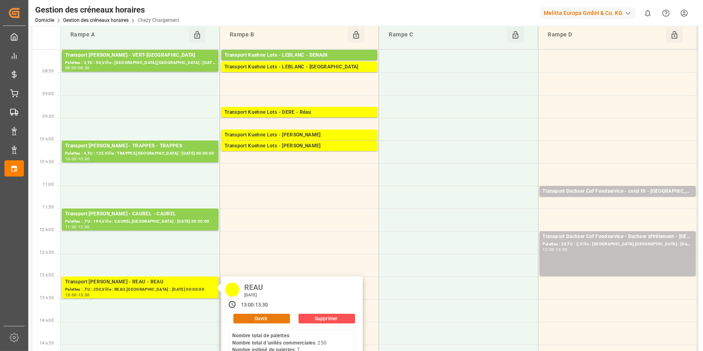
click at [249, 320] on button "Ouvrir" at bounding box center [262, 319] width 57 height 10
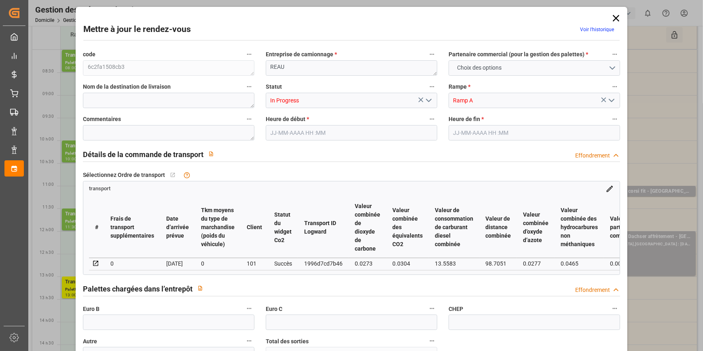
type input "7"
type input "186.2"
type input "0"
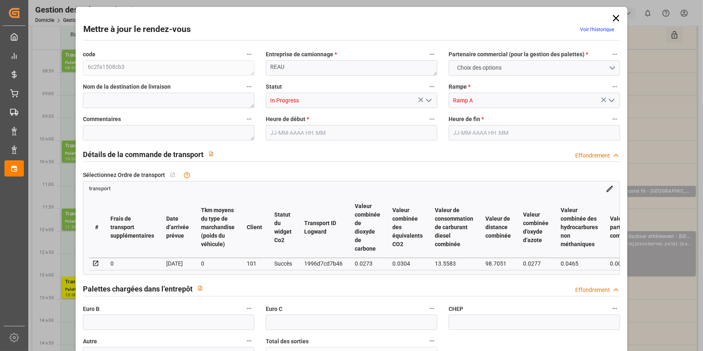
type input "179.9064"
type input "-6.2936"
type input "5"
type input "462.461"
type input "1268.937"
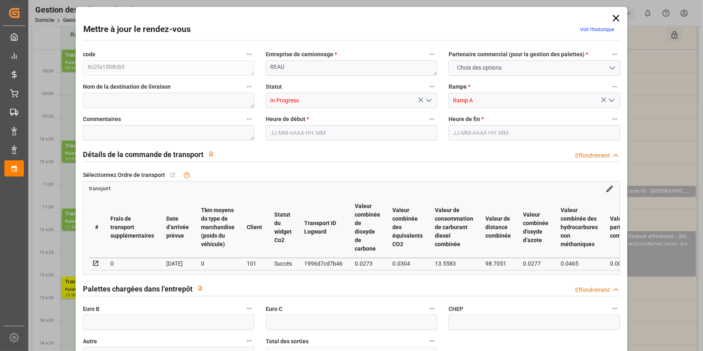
type input "2418.758"
type input "77"
type input "0"
type input "250"
type input "31"
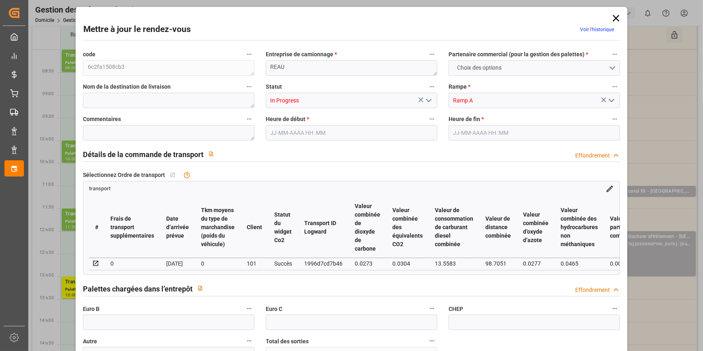
type input "101"
type input "555.937"
type input "0"
type input "4710.8598"
type input "0"
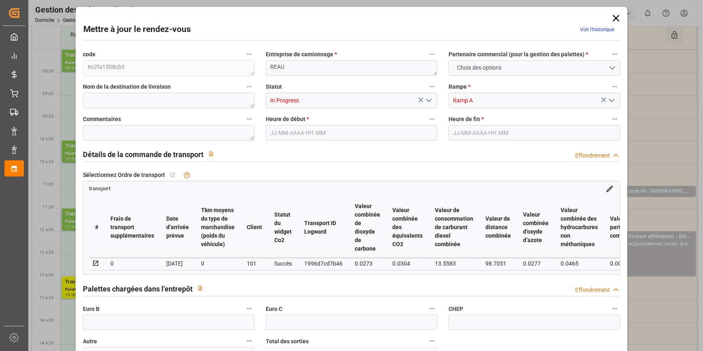
type input "0"
type input "21"
type input "35"
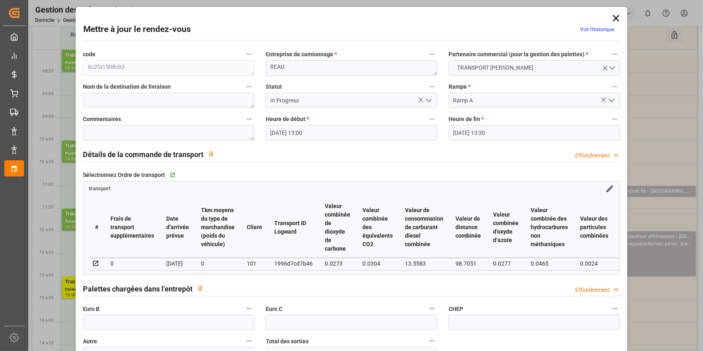
type input "10-10-2025 13:00"
type input "10-10-2025 13:30"
type input "07-10-2025 12:34"
type input "07-10-2025 11:27"
type input "14-10-2025"
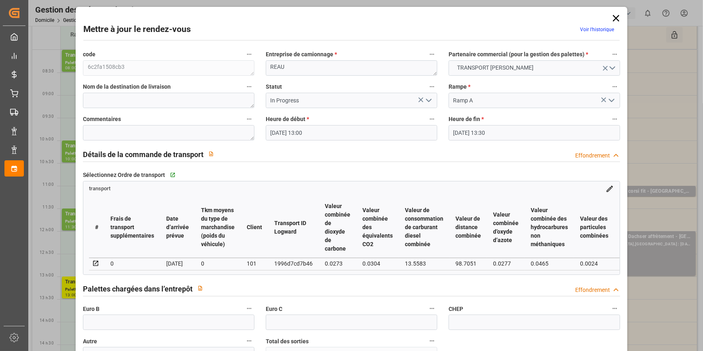
type input "13-10-2025"
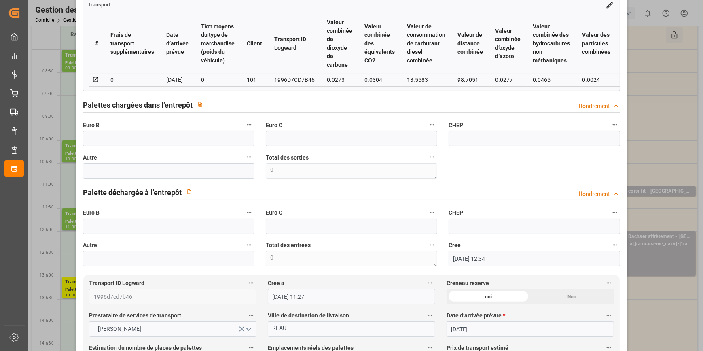
scroll to position [0, 0]
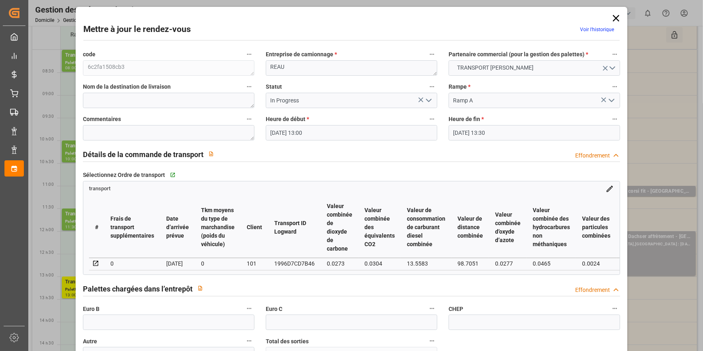
click at [616, 15] on icon at bounding box center [616, 18] width 11 height 11
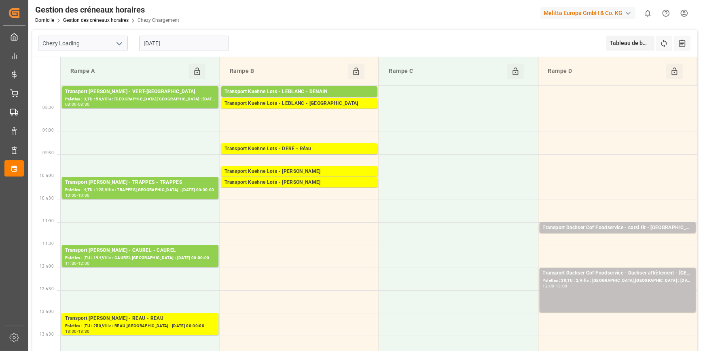
click at [181, 44] on input "10-10-2025" at bounding box center [184, 43] width 90 height 15
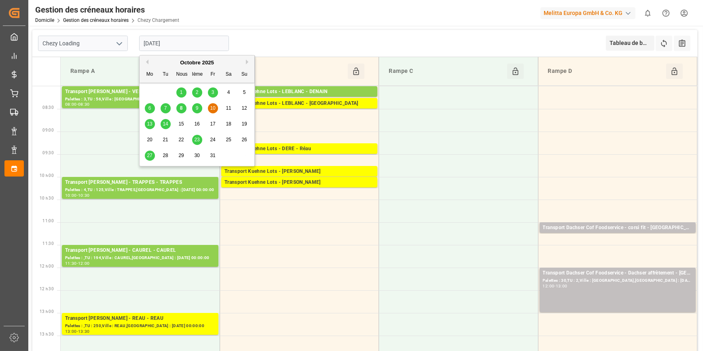
click at [179, 108] on div "8" at bounding box center [181, 109] width 10 height 10
type input "[DATE]"
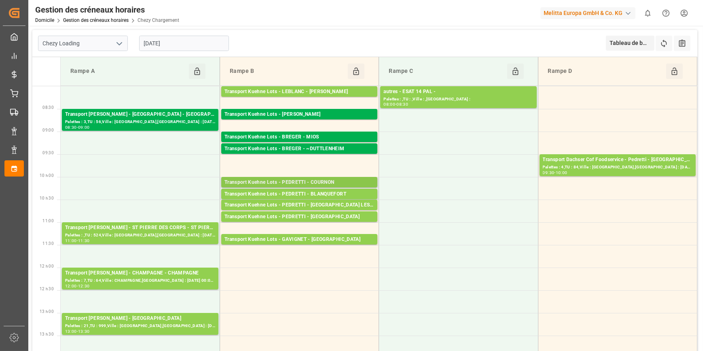
click at [317, 180] on div "Transport Kuehne Lots - PEDRETTI - COURNON" at bounding box center [300, 182] width 150 height 8
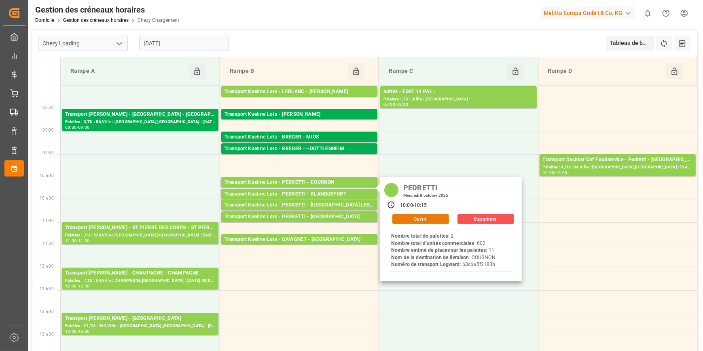
click at [415, 217] on button "Ouvrir" at bounding box center [421, 219] width 57 height 10
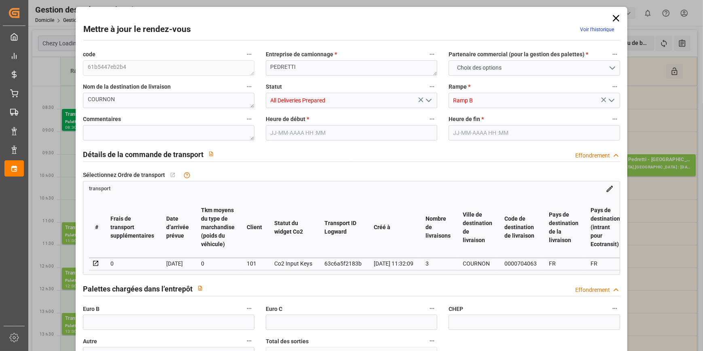
type input "11"
type input "406.71"
type input "0"
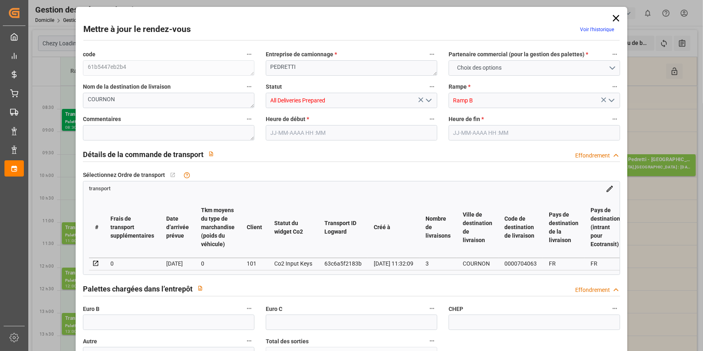
type input "406.71"
type input "0"
type input "26"
type input "2155.46"
type input "3419.464"
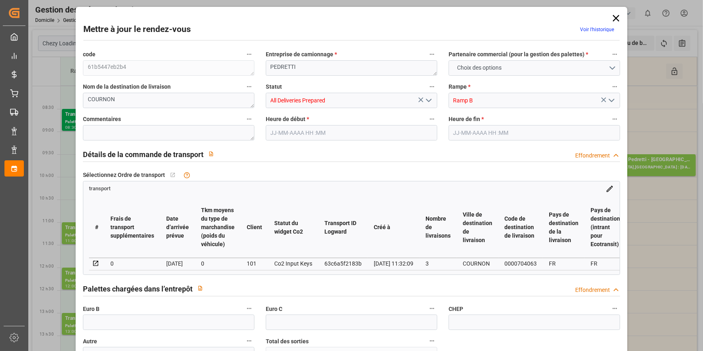
type input "7914.822"
type input "63"
type input "2"
type input "602"
type input "41"
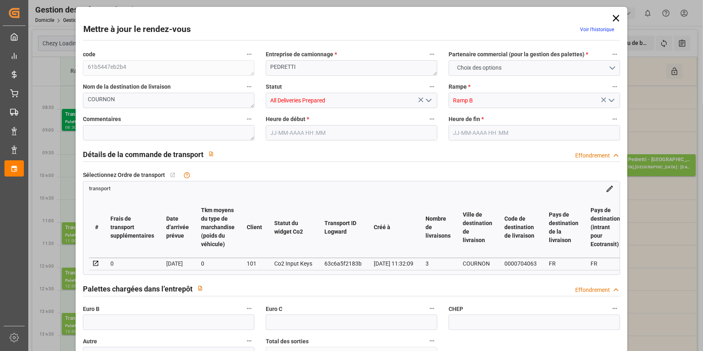
type input "101"
type input "2466.064"
type input "0"
type input "4710.8598"
type input "0"
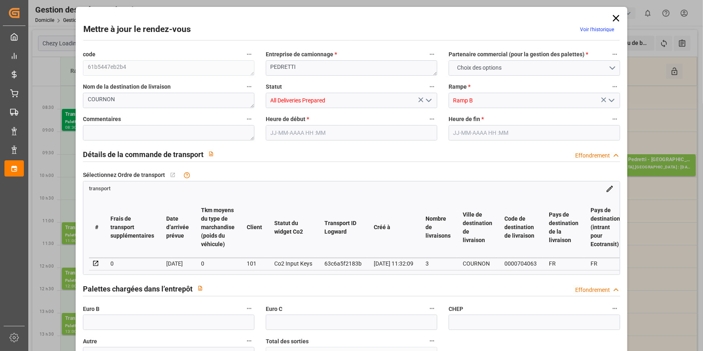
type input "0"
type input "21"
type input "35"
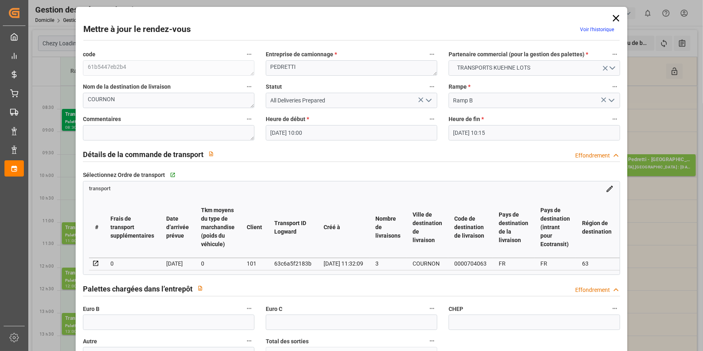
type input "08-10-2025 10:00"
type input "08-10-2025 10:15"
type input "01-10-2025 13:09"
type input "01-10-2025 11:32"
type input "[DATE]"
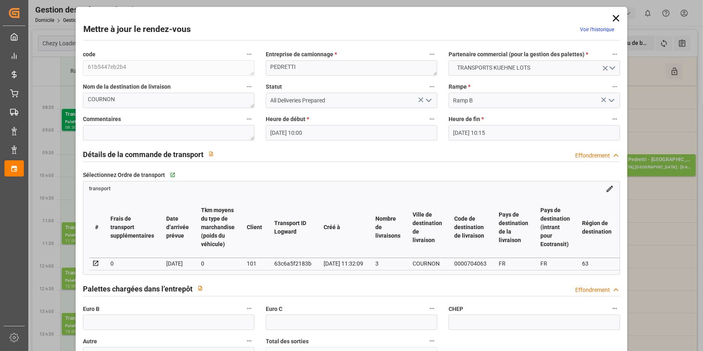
type input "07-10-2025"
click at [614, 15] on icon at bounding box center [616, 18] width 11 height 11
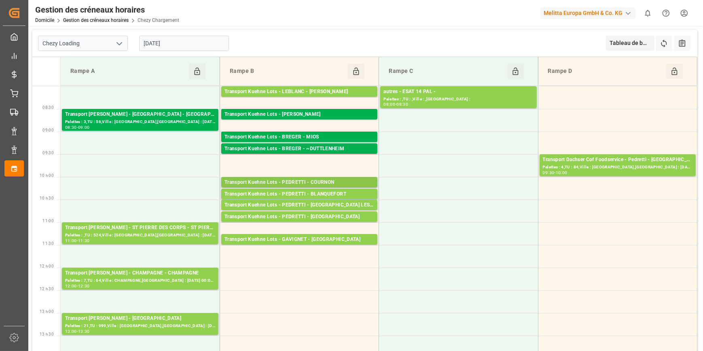
click at [321, 179] on div "Transport Kuehne Lots - PEDRETTI - COURNON" at bounding box center [300, 182] width 150 height 8
click at [319, 180] on div "Transport Kuehne Lots - PEDRETTI - COURNON" at bounding box center [300, 182] width 150 height 8
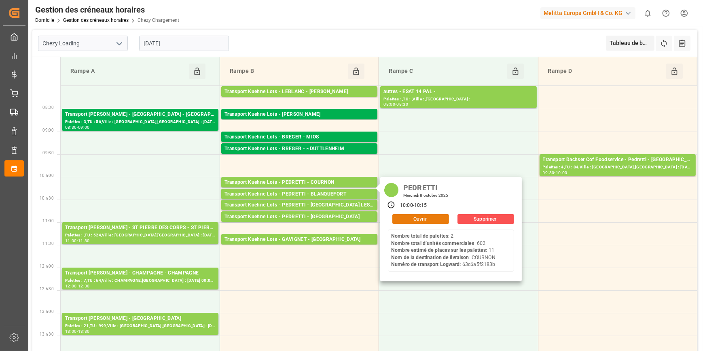
click at [425, 216] on button "Ouvrir" at bounding box center [421, 219] width 57 height 10
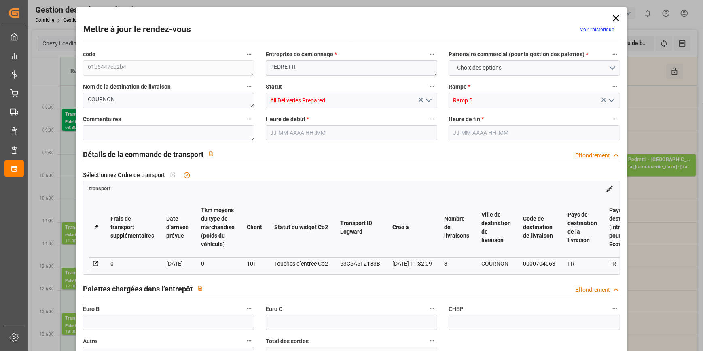
type input "11"
type input "406.71"
type input "0"
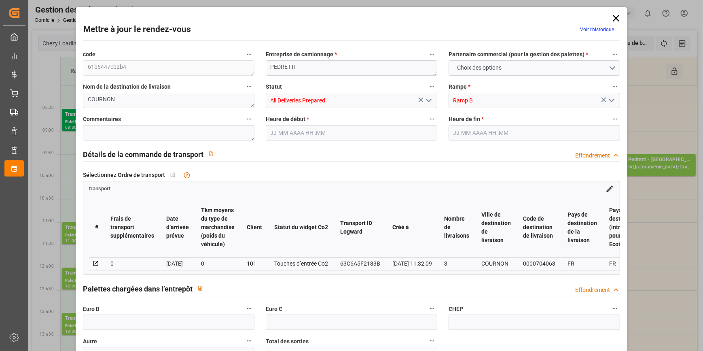
type input "406.71"
type input "0"
type input "26"
type input "2155.46"
type input "3419.464"
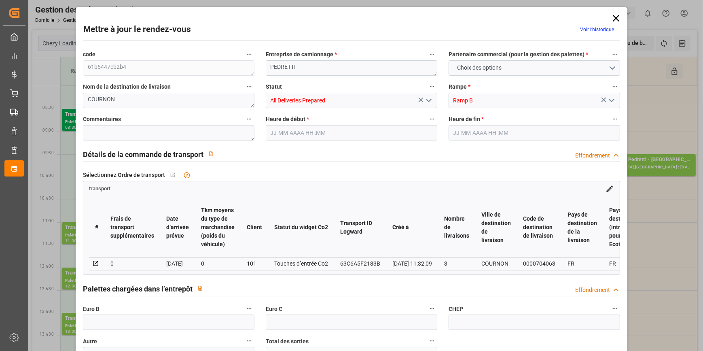
type input "7914.822"
type input "63"
type input "2"
type input "602"
type input "41"
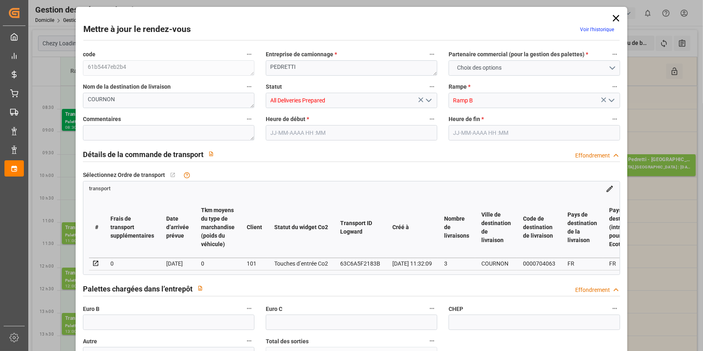
type input "101"
type input "2466.064"
type input "0"
type input "4710.8598"
type input "0"
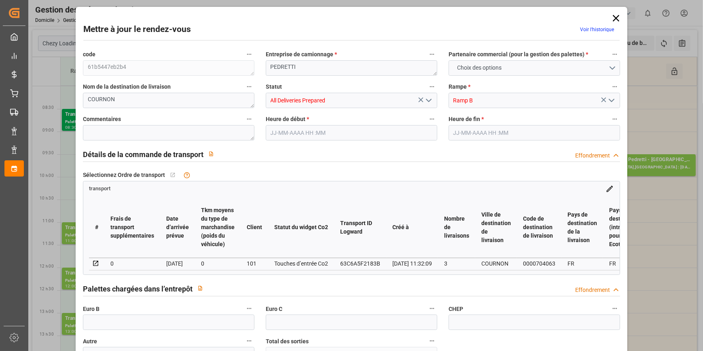
type input "0"
type input "21"
type input "35"
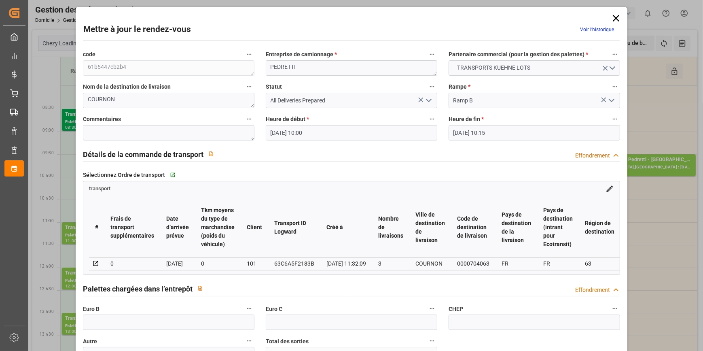
type input "08-10-2025 10:00"
type input "08-10-2025 10:15"
type input "01-10-2025 13:09"
type input "01-10-2025 11:32"
type input "[DATE]"
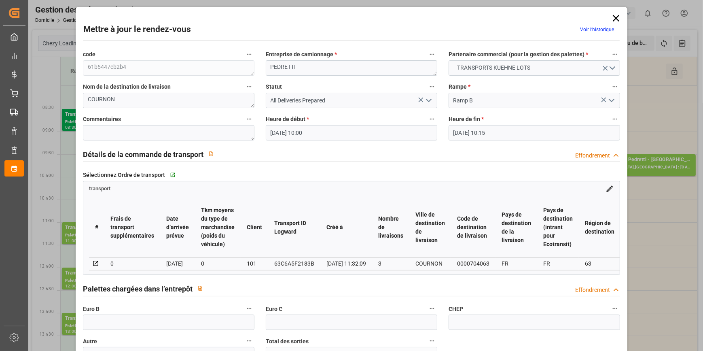
type input "07-10-2025"
click at [611, 17] on icon at bounding box center [616, 18] width 11 height 11
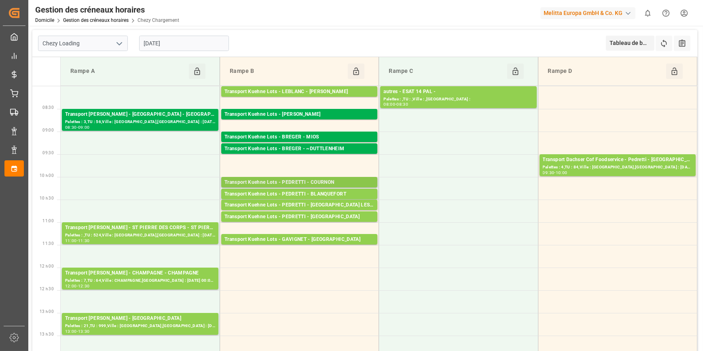
click at [340, 182] on div "Transport Kuehne Lots - PEDRETTI - COURNON" at bounding box center [300, 182] width 150 height 8
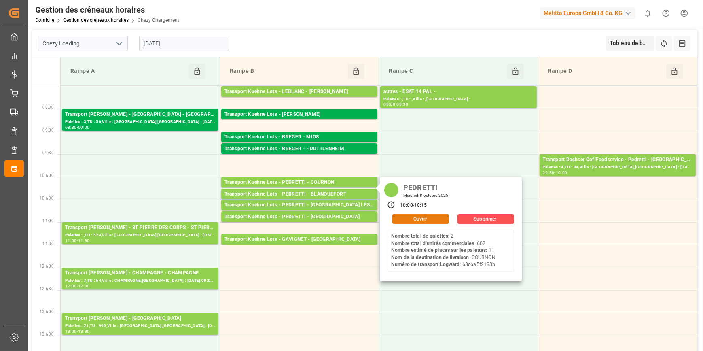
click at [425, 219] on button "Ouvrir" at bounding box center [421, 219] width 57 height 10
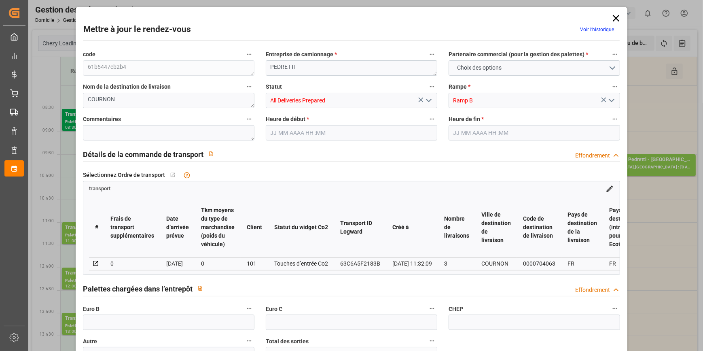
type input "11"
type input "406.71"
type input "0"
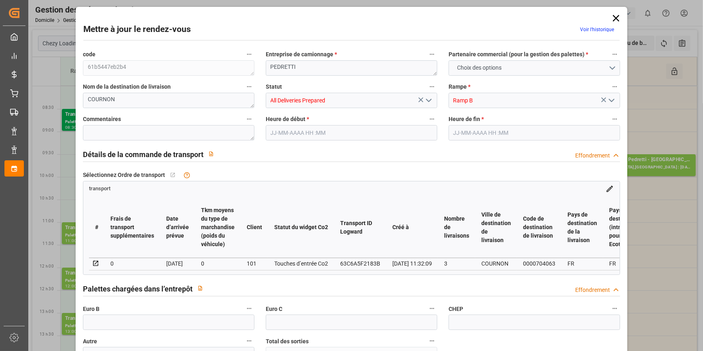
type input "406.71"
type input "0"
type input "26"
type input "2155.46"
type input "3419.464"
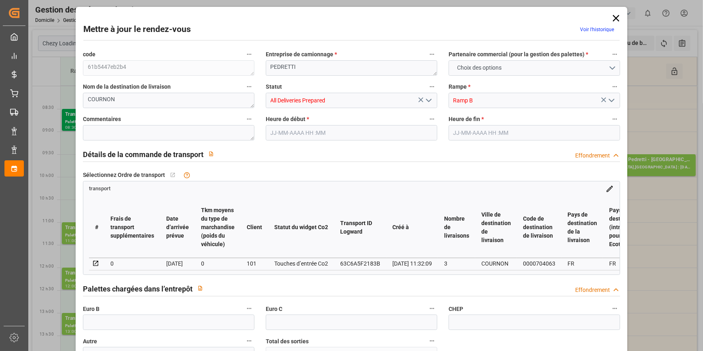
type input "7914.822"
type input "63"
type input "2"
type input "602"
type input "41"
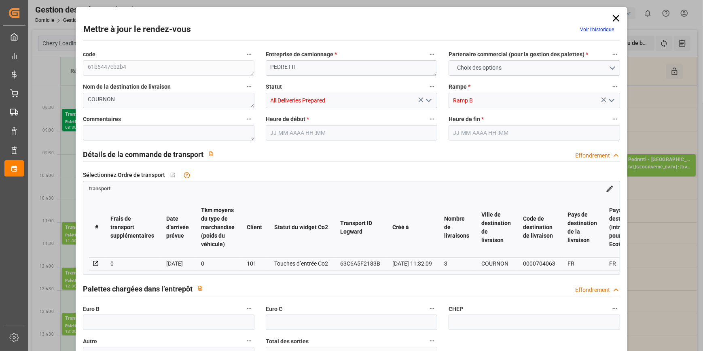
type input "101"
type input "2466.064"
type input "0"
type input "4710.8598"
type input "0"
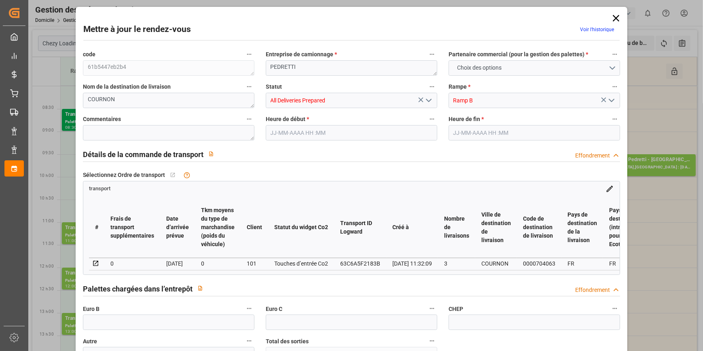
type input "0"
type input "21"
type input "35"
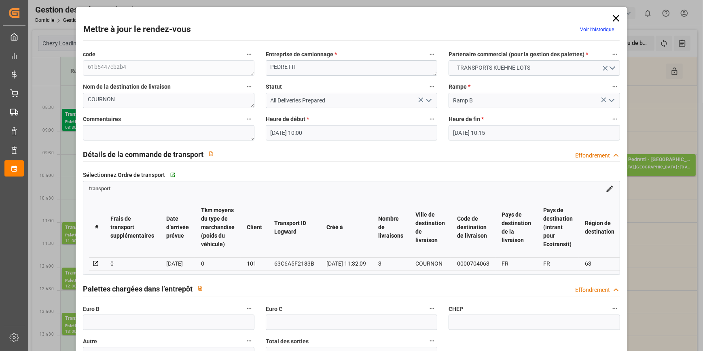
type input "08-10-2025 10:00"
type input "08-10-2025 10:15"
type input "01-10-2025 13:09"
type input "01-10-2025 11:32"
type input "[DATE]"
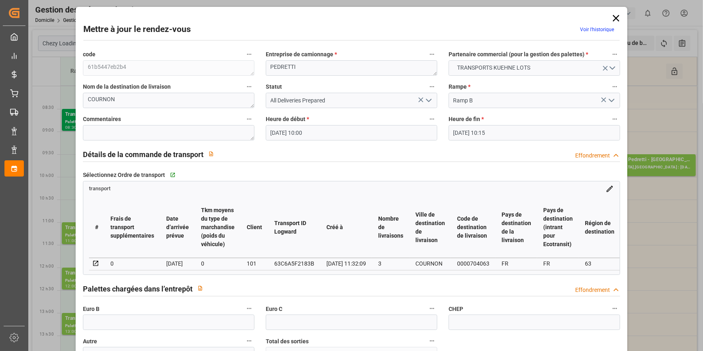
type input "07-10-2025"
click at [426, 102] on icon "Ouvrir le menu" at bounding box center [429, 101] width 10 height 10
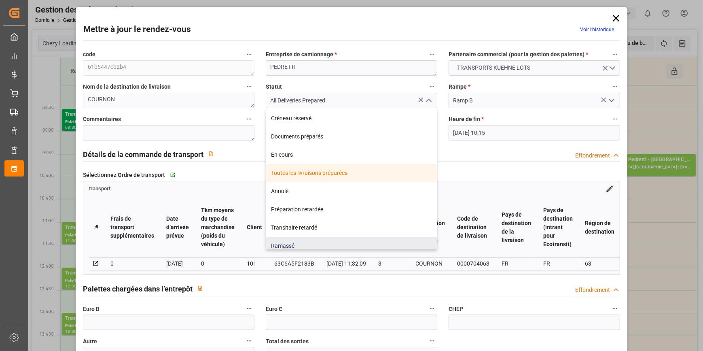
click at [281, 244] on div "Ramassé" at bounding box center [351, 246] width 171 height 18
type input "Picked Up"
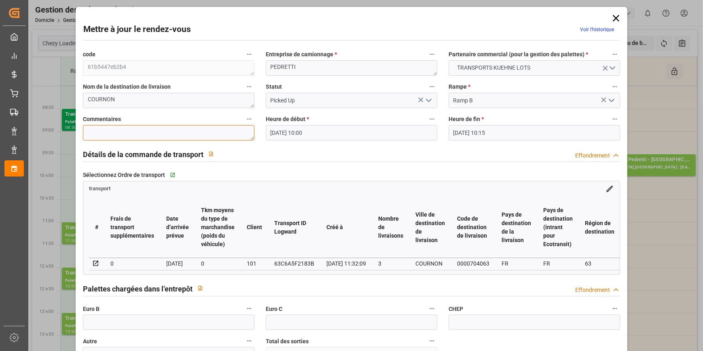
click at [110, 129] on textarea at bounding box center [169, 132] width 172 height 15
type textarea "RT 8"
drag, startPoint x: 136, startPoint y: 326, endPoint x: 132, endPoint y: 325, distance: 4.7
click at [134, 325] on input "text" at bounding box center [169, 321] width 172 height 15
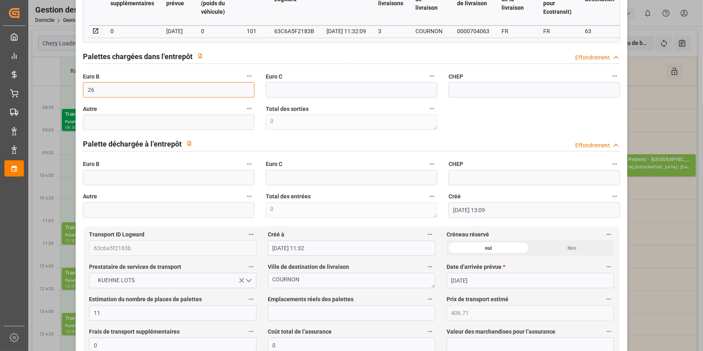
scroll to position [331, 0]
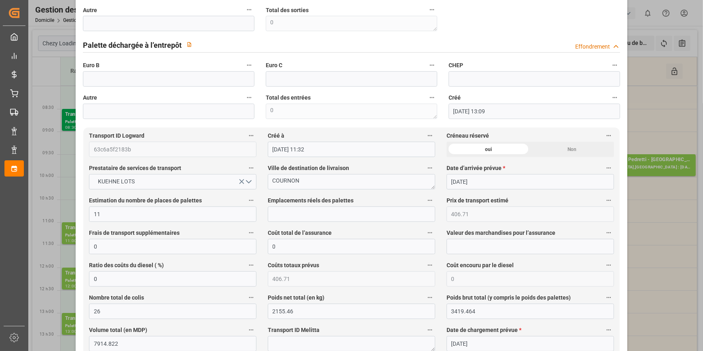
type input "26"
click at [296, 214] on input "text" at bounding box center [352, 213] width 168 height 15
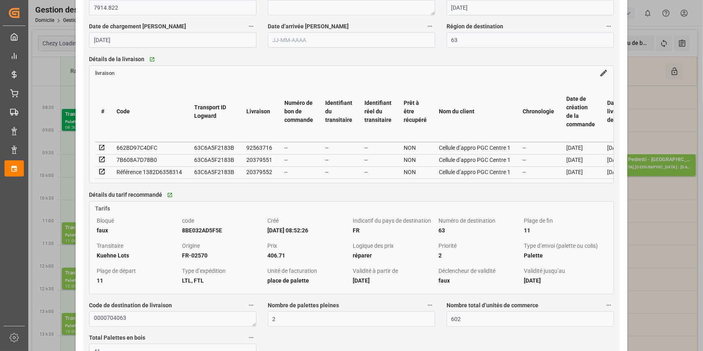
scroll to position [588, 0]
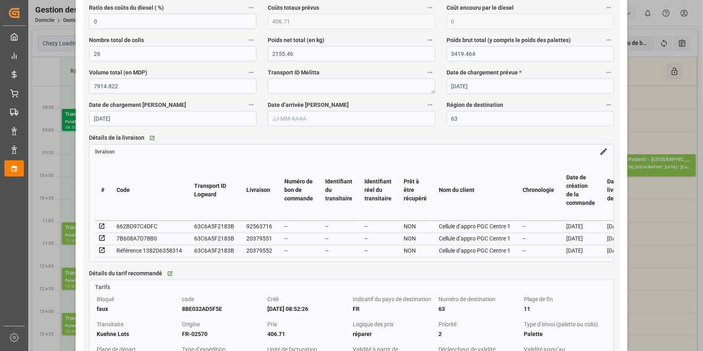
type input "8"
click at [99, 251] on icon at bounding box center [101, 250] width 5 height 5
click at [102, 239] on icon at bounding box center [101, 238] width 5 height 5
click at [101, 227] on icon at bounding box center [101, 226] width 7 height 7
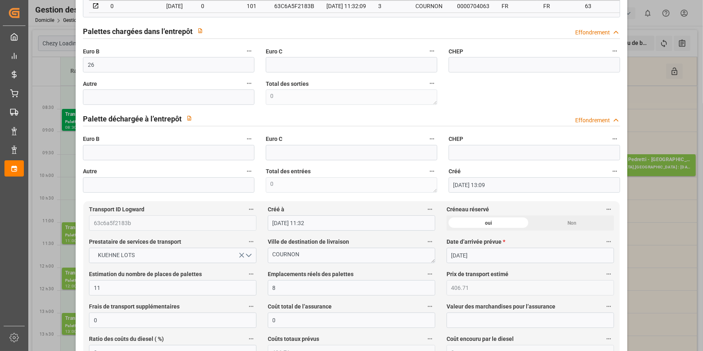
scroll to position [0, 0]
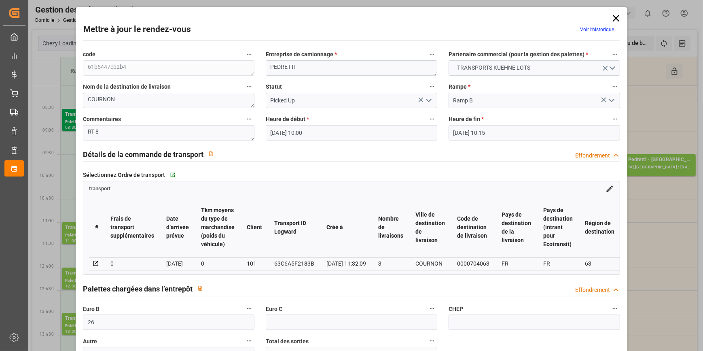
click at [426, 101] on icon "Ouvrir le menu" at bounding box center [429, 101] width 10 height 10
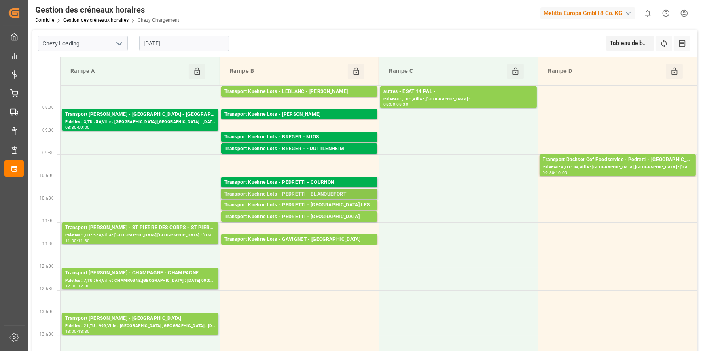
click at [332, 194] on div "Transport Kuehne Lots - PEDRETTI - BLANQUEFORT" at bounding box center [300, 194] width 150 height 8
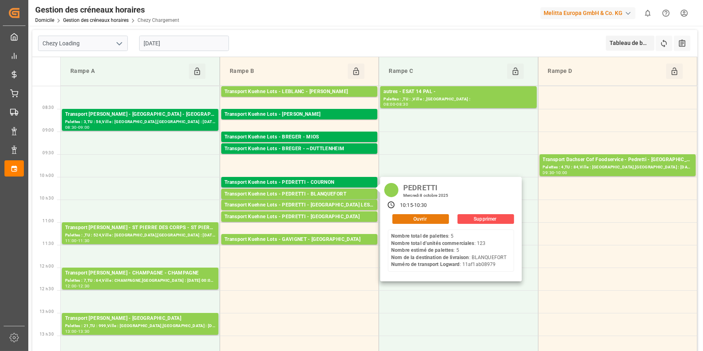
click at [406, 218] on button "Ouvrir" at bounding box center [421, 219] width 57 height 10
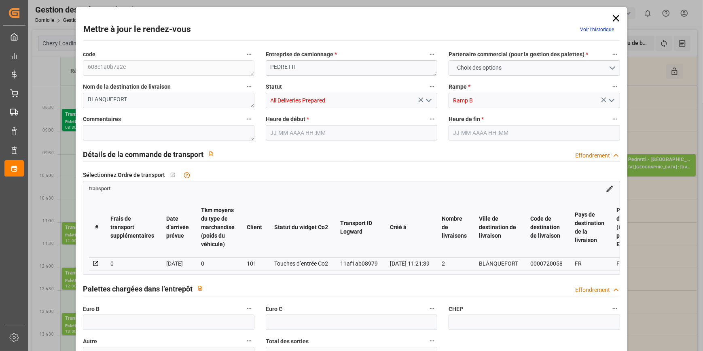
type input "5"
type input "336.21"
type input "0"
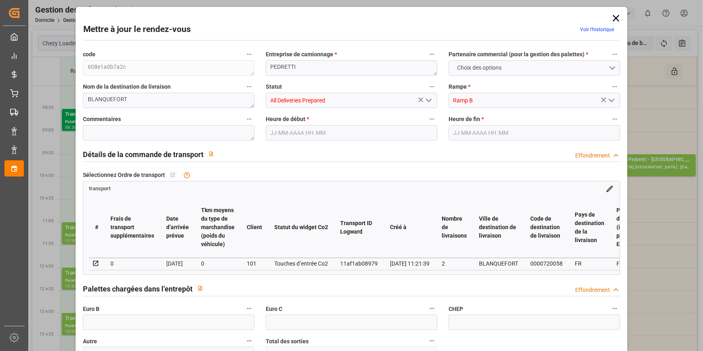
type input "336.21"
type input "0"
type input "13"
type input "558.368"
type input "1003.034"
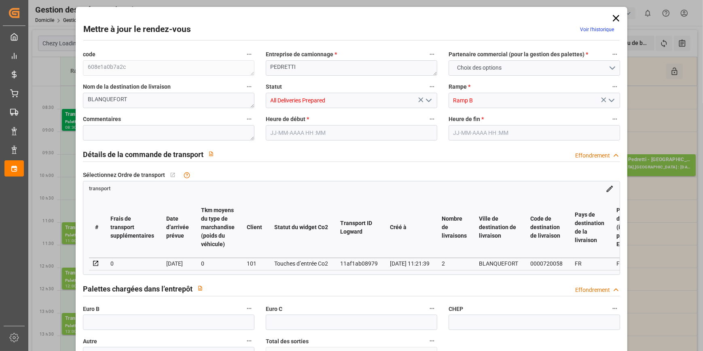
type input "4152.315"
type input "33"
type input "5"
type input "123"
type input "13"
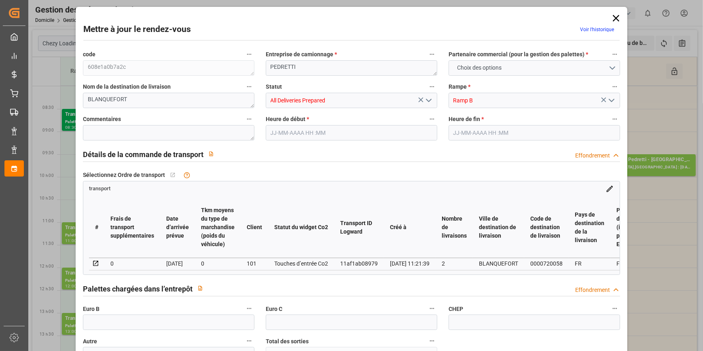
type input "101"
type input "684.834"
type input "0"
type input "4710.8598"
type input "0"
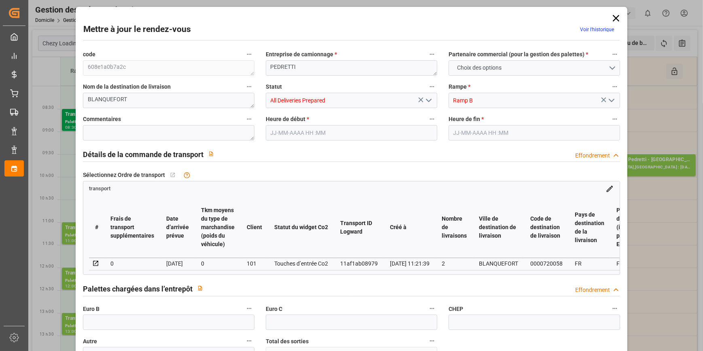
type input "0"
type input "21"
type input "35"
type input "08-10-2025 10:15"
type input "08-10-2025 10:30"
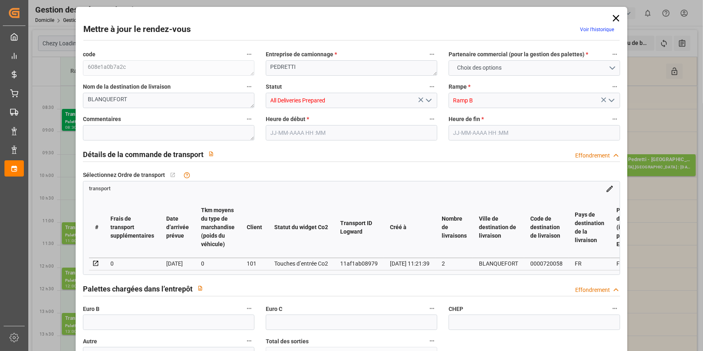
type input "07-10-2025 14:08"
type input "07-10-2025 11:21"
type input "[DATE]"
type input "10-10-2025"
type input "[DATE]"
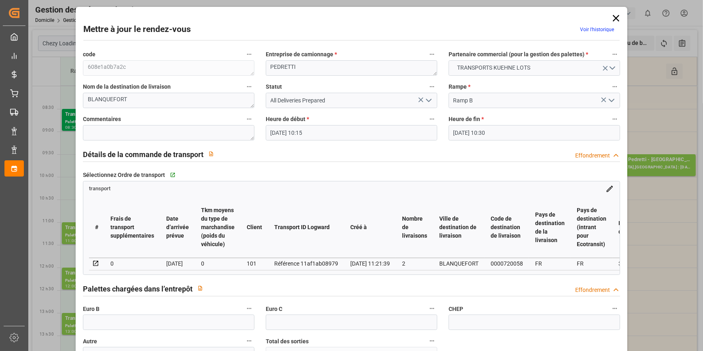
click at [427, 100] on icon "Ouvrir le menu" at bounding box center [429, 101] width 10 height 10
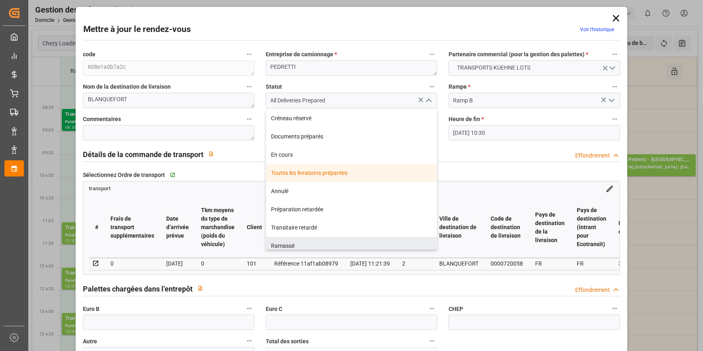
click at [296, 251] on th "Transport ID Logward" at bounding box center [306, 227] width 76 height 61
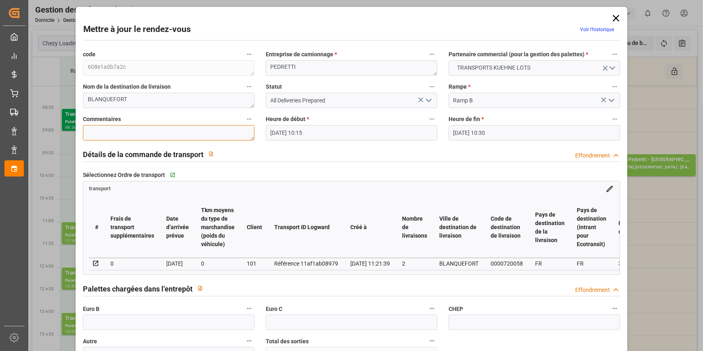
click at [114, 130] on textarea at bounding box center [169, 132] width 172 height 15
click at [113, 323] on input "text" at bounding box center [169, 321] width 172 height 15
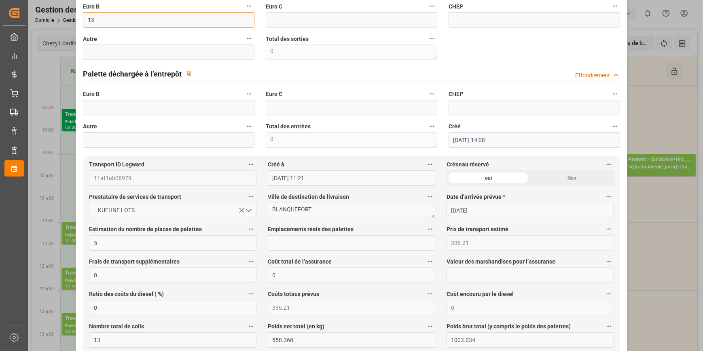
scroll to position [331, 0]
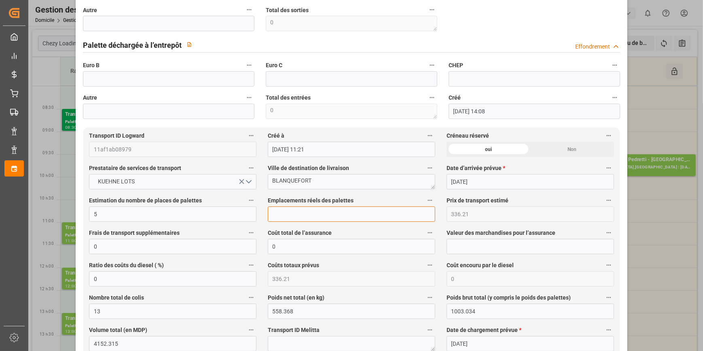
click at [275, 219] on input "text" at bounding box center [352, 213] width 168 height 15
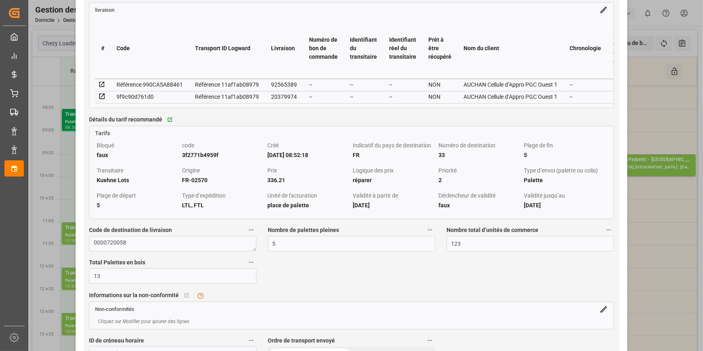
scroll to position [736, 0]
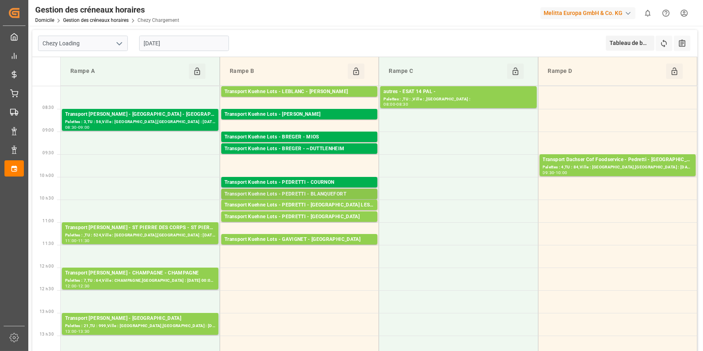
click at [315, 191] on div "Transport Kuehne Lots - PEDRETTI - BLANQUEFORT" at bounding box center [300, 194] width 150 height 8
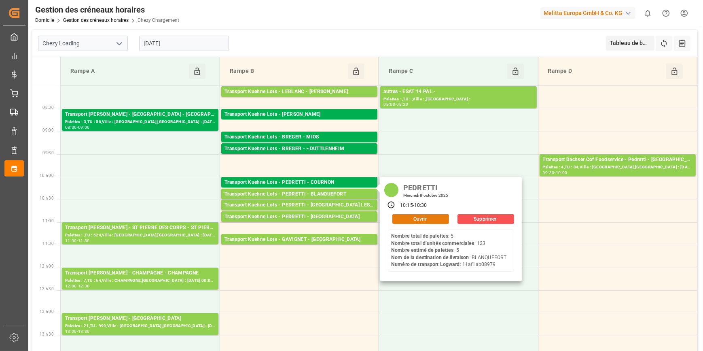
click at [402, 221] on button "Ouvrir" at bounding box center [421, 219] width 57 height 10
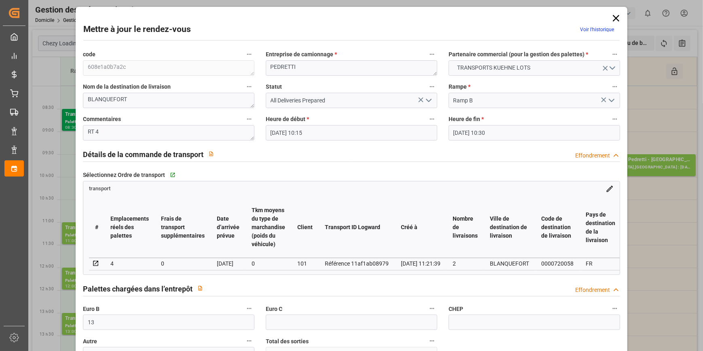
click at [431, 101] on icon "Ouvrir le menu" at bounding box center [429, 101] width 10 height 10
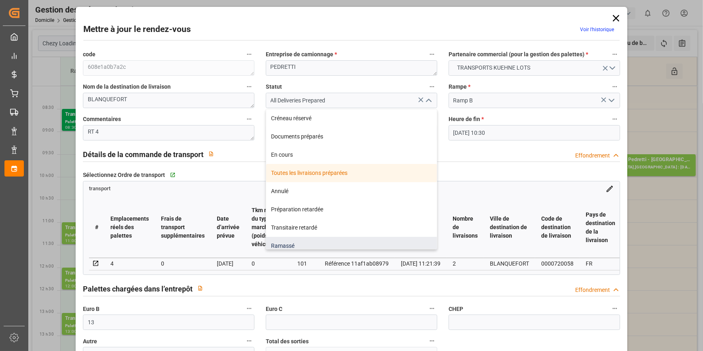
click at [290, 242] on div "Ramassé" at bounding box center [351, 246] width 171 height 18
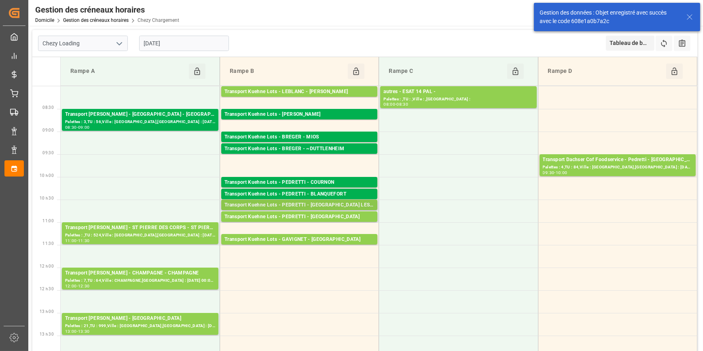
click at [323, 203] on div "Transport Kuehne Lots - PEDRETTI - SANVIGNES LES MINES" at bounding box center [300, 205] width 150 height 8
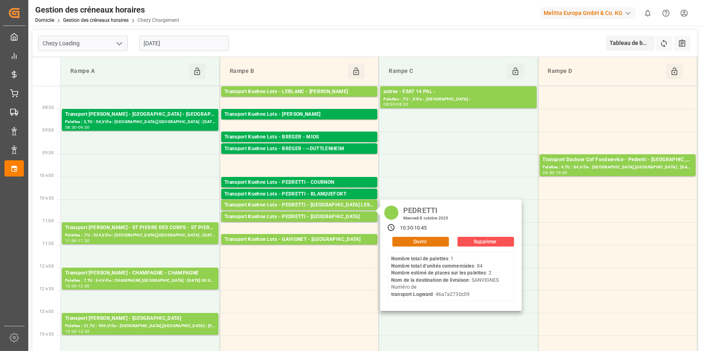
click at [407, 239] on button "Ouvrir" at bounding box center [421, 242] width 57 height 10
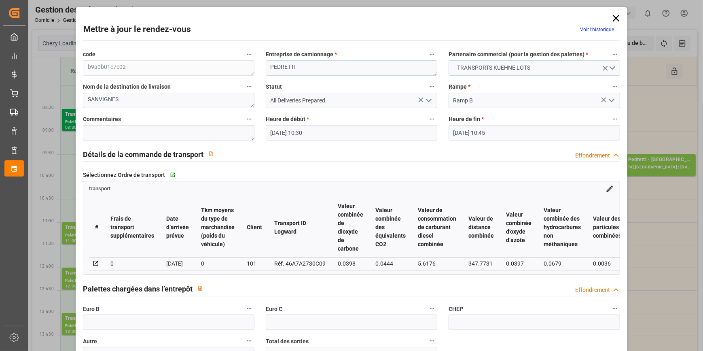
click at [425, 101] on icon "Ouvrir le menu" at bounding box center [429, 101] width 10 height 10
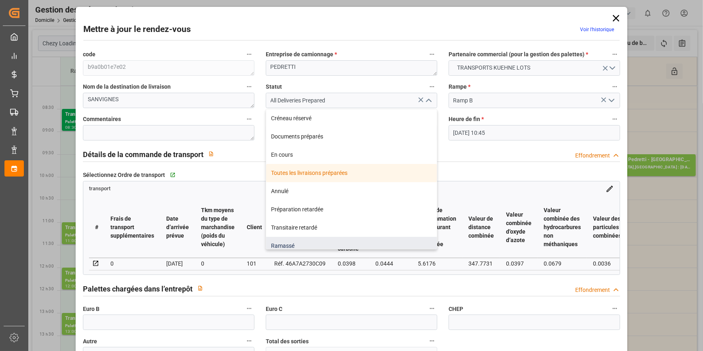
click at [310, 246] on div "Ramassé" at bounding box center [351, 246] width 171 height 18
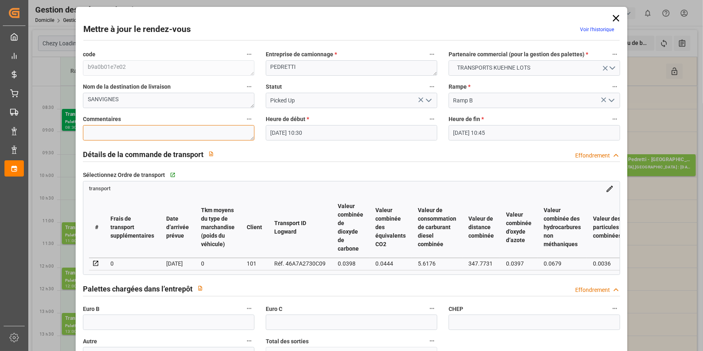
click at [112, 131] on textarea at bounding box center [169, 132] width 172 height 15
drag, startPoint x: 108, startPoint y: 322, endPoint x: 102, endPoint y: 321, distance: 6.2
click at [107, 322] on input "text" at bounding box center [169, 321] width 172 height 15
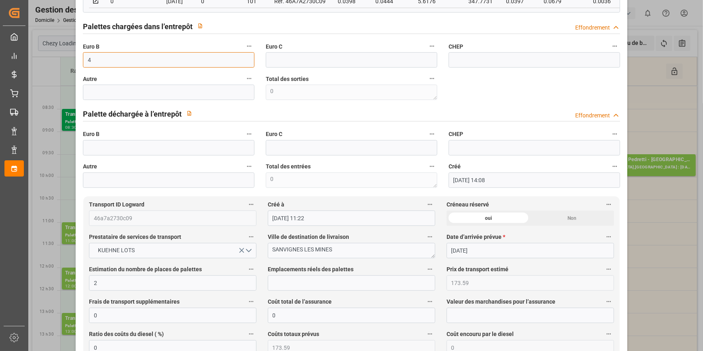
scroll to position [294, 0]
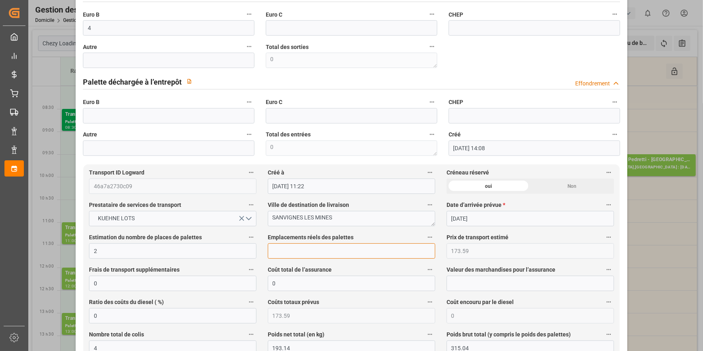
click at [284, 253] on input "text" at bounding box center [352, 250] width 168 height 15
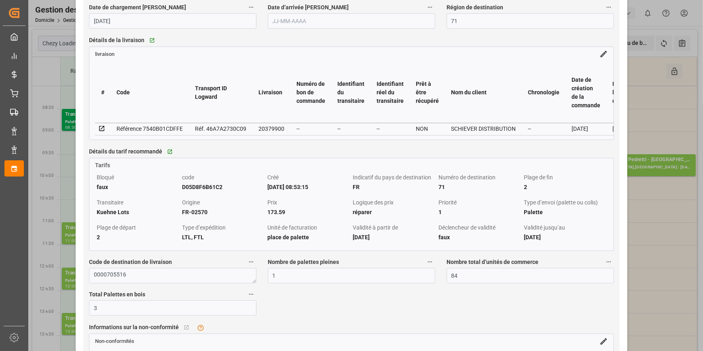
scroll to position [699, 0]
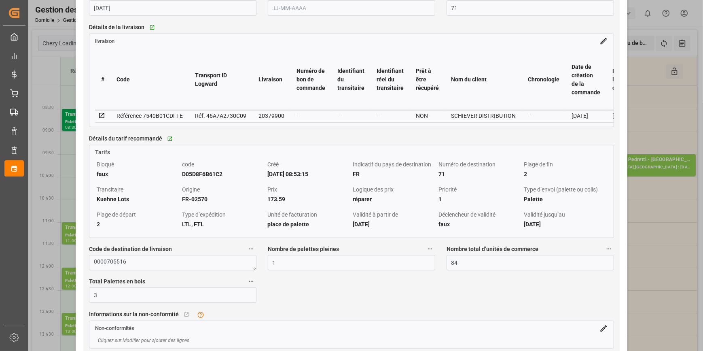
click at [101, 118] on icon at bounding box center [101, 115] width 5 height 5
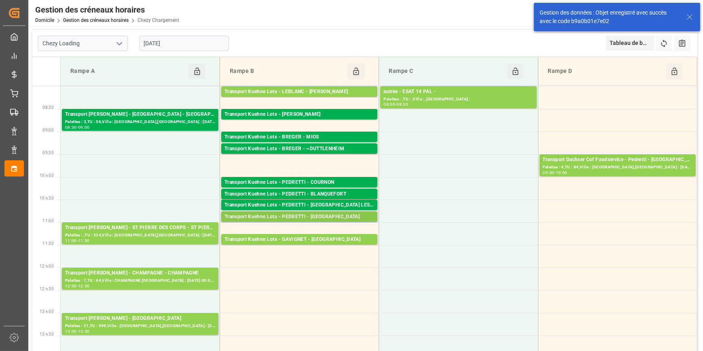
click at [318, 215] on div "Transport Kuehne Lots - PEDRETTI - SAINT MARTIN DE CRAU" at bounding box center [300, 217] width 150 height 8
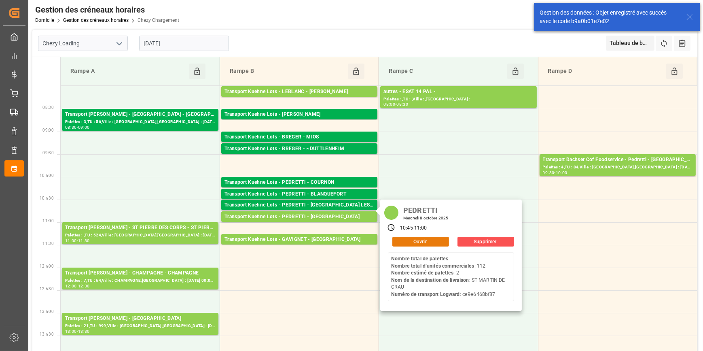
click at [405, 239] on button "Ouvrir" at bounding box center [421, 242] width 57 height 10
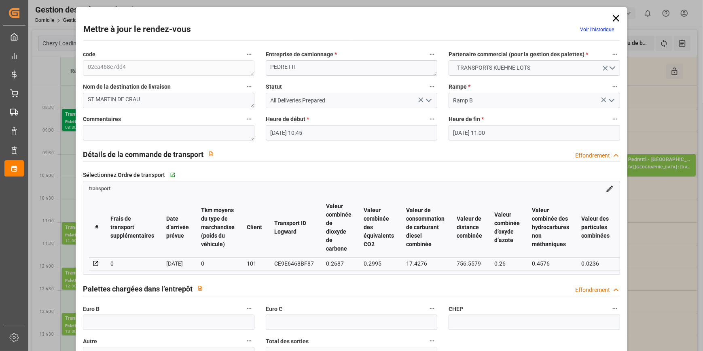
click at [430, 99] on icon "Ouvrir le menu" at bounding box center [429, 101] width 10 height 10
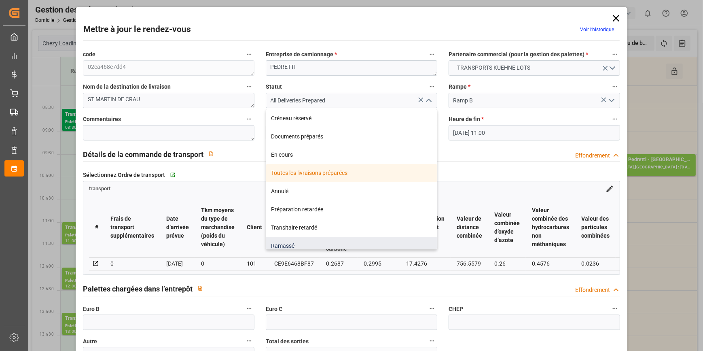
click at [293, 243] on div "Ramassé" at bounding box center [351, 246] width 171 height 18
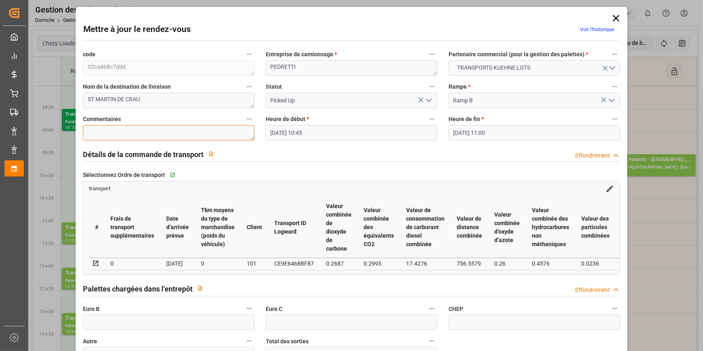
click at [98, 134] on textarea at bounding box center [169, 132] width 172 height 15
click at [111, 330] on input "text" at bounding box center [169, 321] width 172 height 15
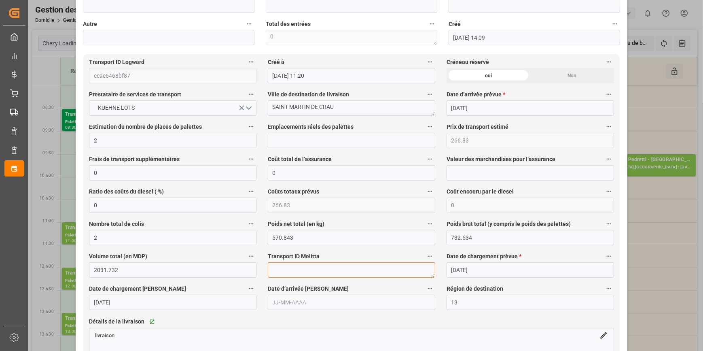
click at [289, 276] on textarea at bounding box center [352, 269] width 168 height 15
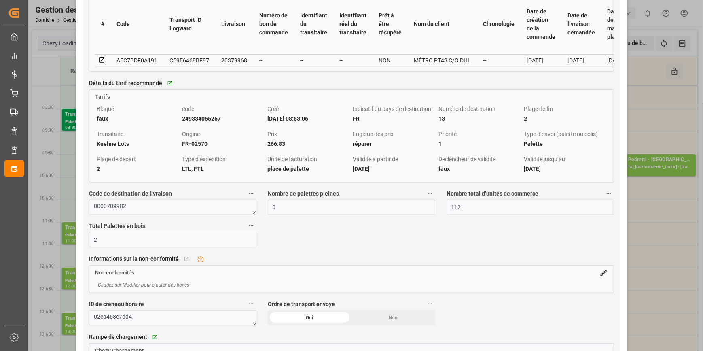
scroll to position [662, 0]
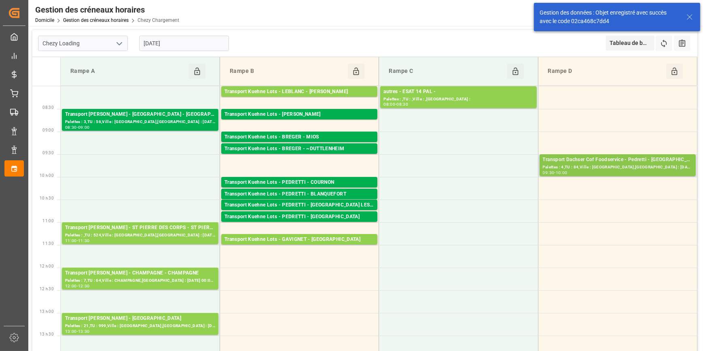
click at [584, 161] on div "Transport Dachser Cof Foodservice - Pedretti - MONTAUBAN" at bounding box center [618, 160] width 150 height 8
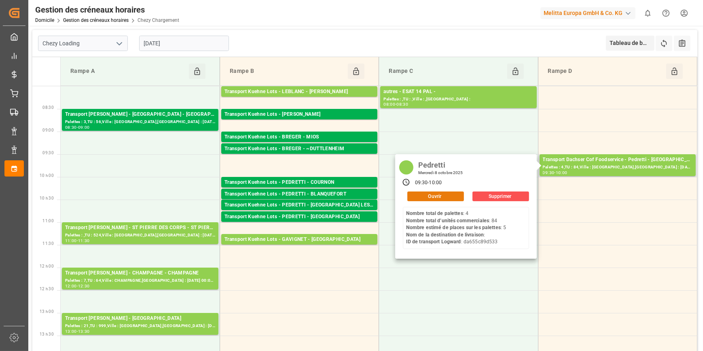
click at [425, 198] on button "Ouvrir" at bounding box center [436, 196] width 57 height 10
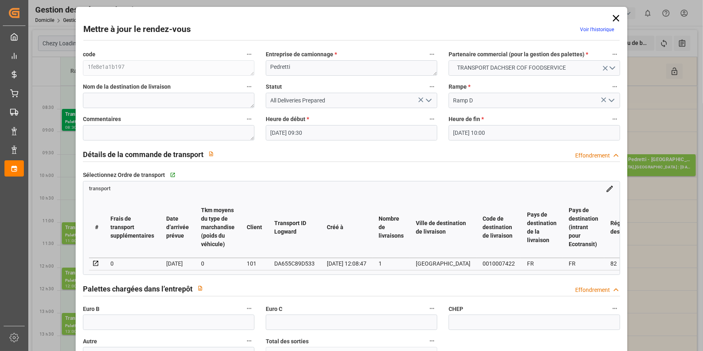
click at [431, 99] on icon "Ouvrir le menu" at bounding box center [429, 101] width 10 height 10
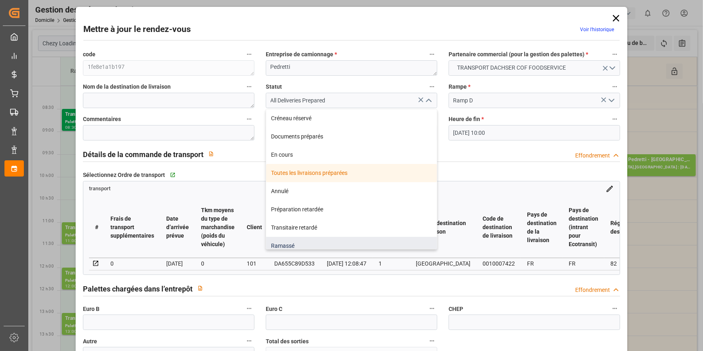
click at [287, 242] on div "Ramassé" at bounding box center [351, 246] width 171 height 18
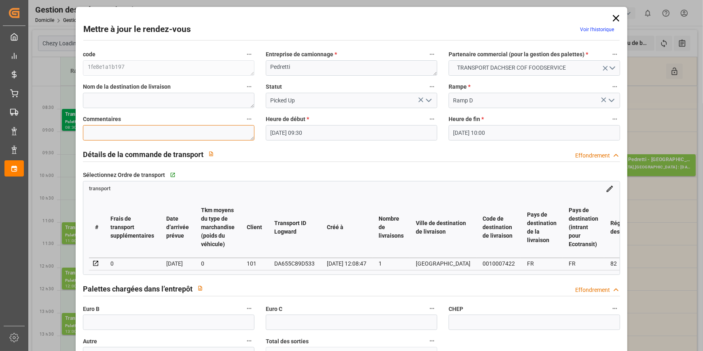
click at [101, 131] on textarea at bounding box center [169, 132] width 172 height 15
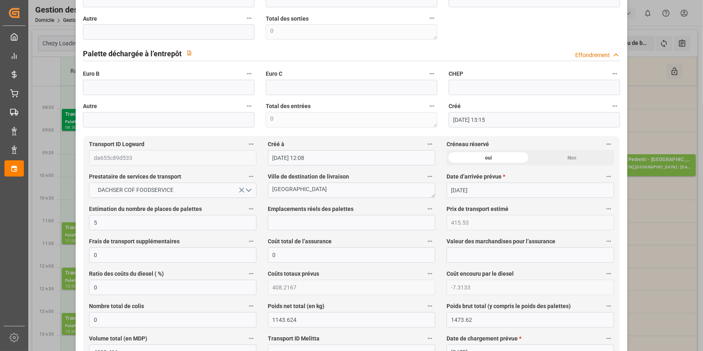
scroll to position [331, 0]
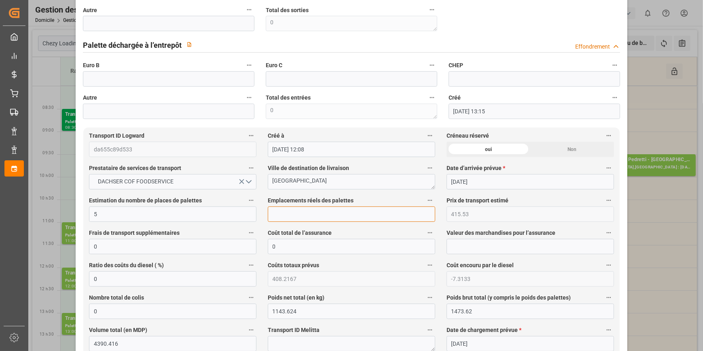
click at [283, 209] on input "text" at bounding box center [352, 213] width 168 height 15
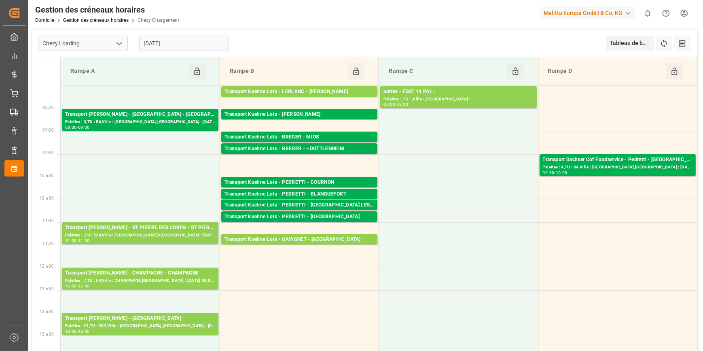
click at [121, 42] on icon "Ouvrir le menu" at bounding box center [120, 44] width 10 height 10
click at [74, 80] on div "Déchargement de Chezy" at bounding box center [82, 79] width 89 height 18
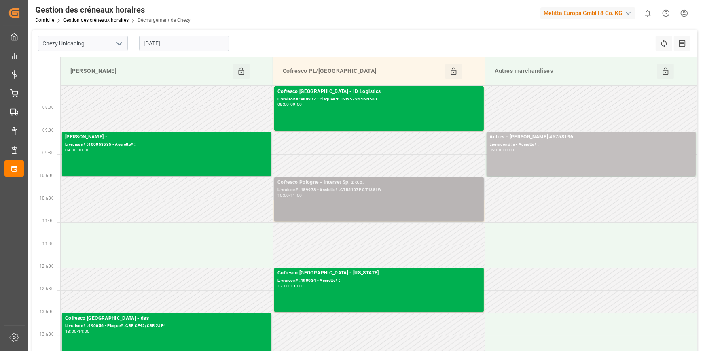
click at [340, 198] on div "Cofresco Pologne - Interset Sp. z o.o. Livraison# :489973 - Assiette# :CTR5107P…" at bounding box center [379, 198] width 203 height 41
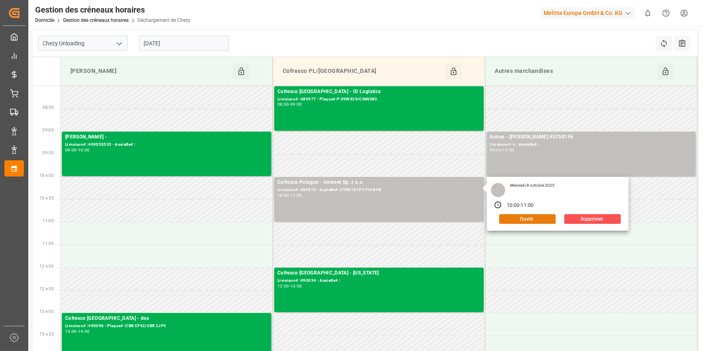
click at [522, 221] on button "Ouvrir" at bounding box center [527, 219] width 57 height 10
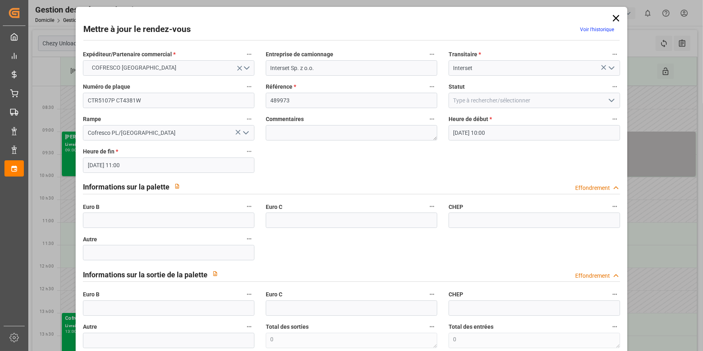
click at [608, 97] on icon "Ouvrir le menu" at bounding box center [612, 101] width 10 height 10
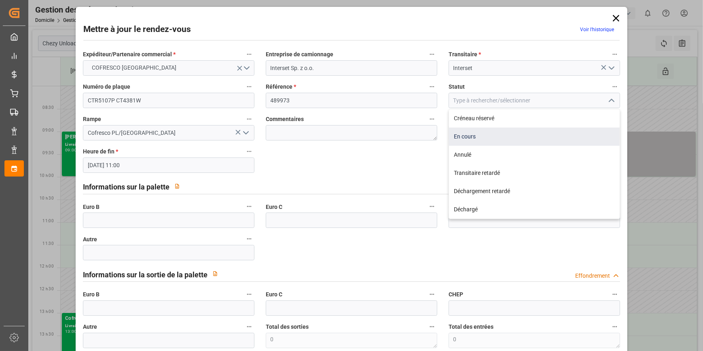
click at [470, 136] on div "En cours" at bounding box center [534, 136] width 171 height 18
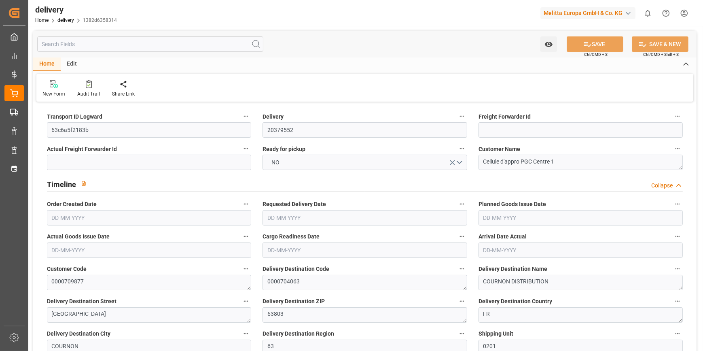
type input "19"
type input "1855.961"
type input "2763.492"
type input "5962.956"
type input "517"
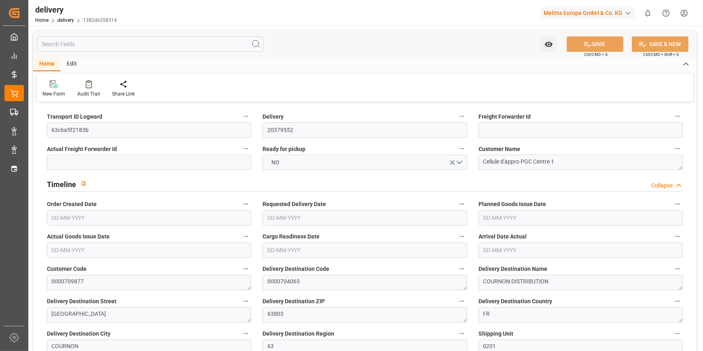
type input "29"
type input "0"
type input "8"
type input "0"
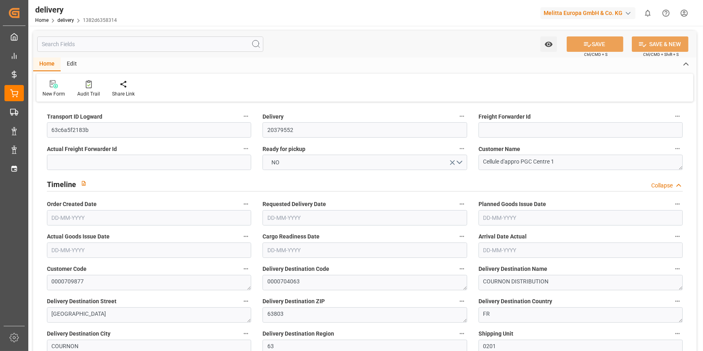
type input "0"
type input "295.7891"
type input "0"
type input "186.12"
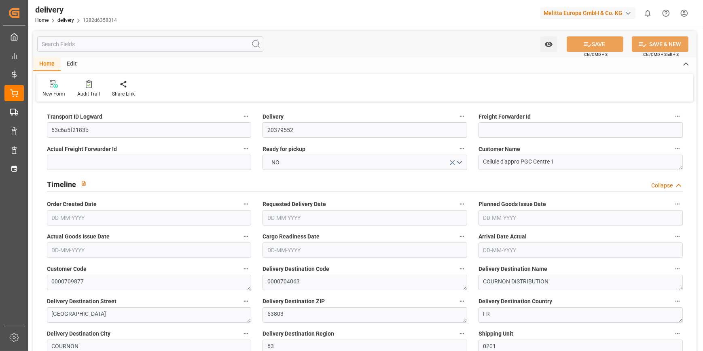
type input "1.5"
type input "1.3"
type input "0"
type input "43.5"
type input "2096.492"
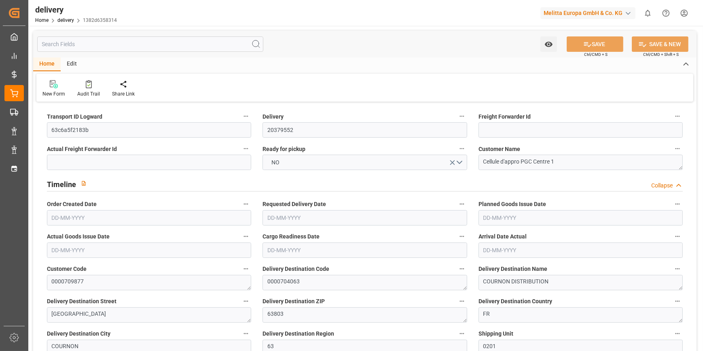
type input "101"
type input "0"
type input "[DATE]"
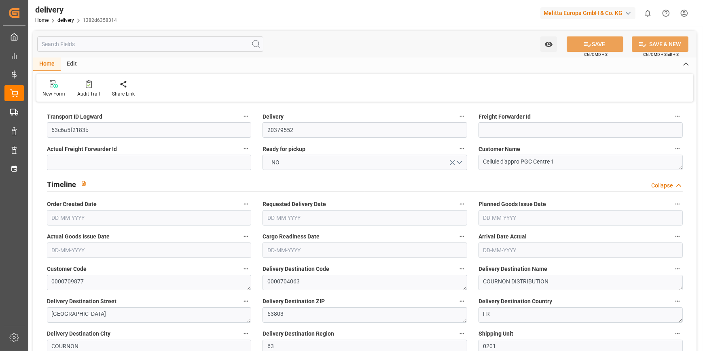
type input "[DATE]"
type input "01-10-2025 11:01"
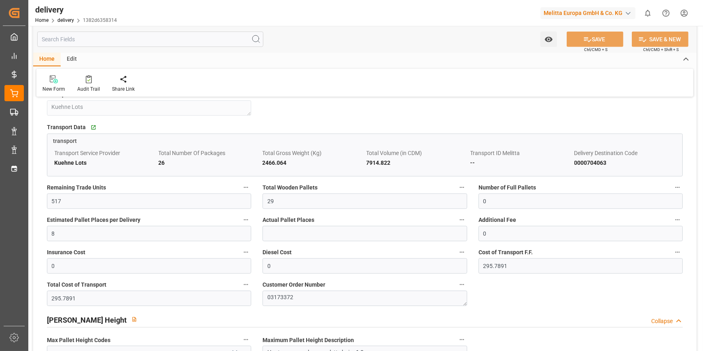
scroll to position [773, 0]
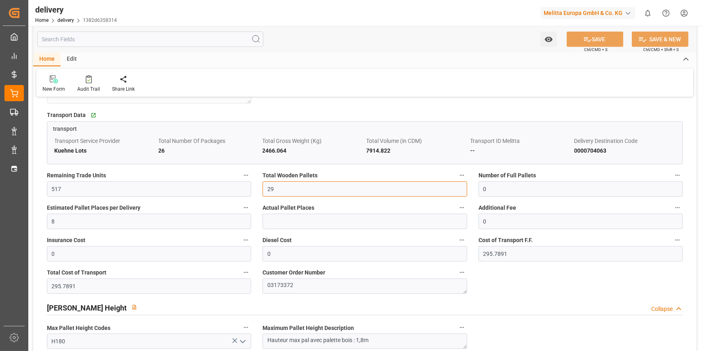
click at [288, 191] on input "29" at bounding box center [365, 188] width 204 height 15
type input "2"
type input "0"
type input "19"
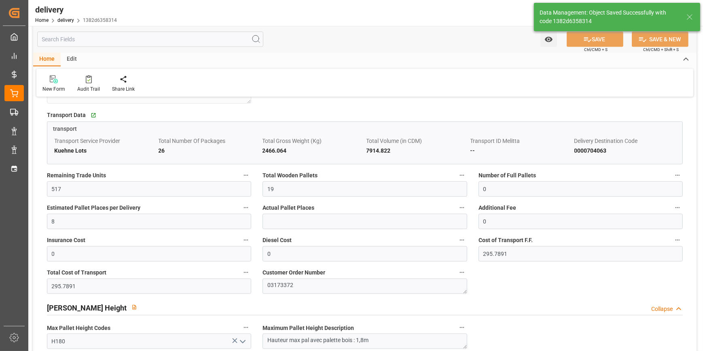
type input "28.5"
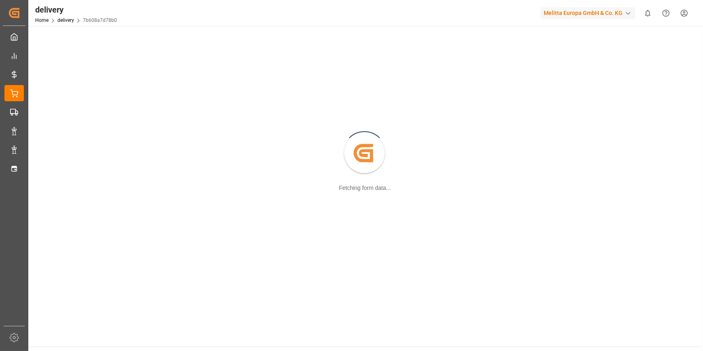
scroll to position [87, 0]
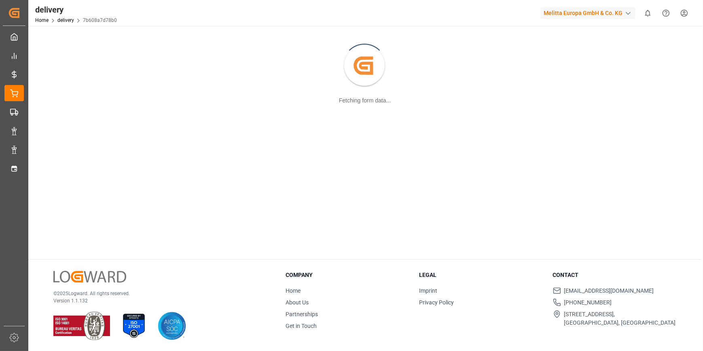
click at [279, 194] on main "Created by potrace 1.15, written by [PERSON_NAME] [DATE]-[DATE] Fetching form d…" at bounding box center [364, 98] width 673 height 321
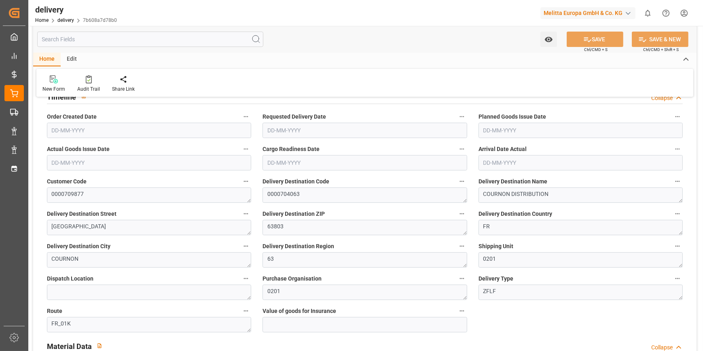
type input "5"
type input "138.987"
type input "397.972"
type input "761.466"
type input "85"
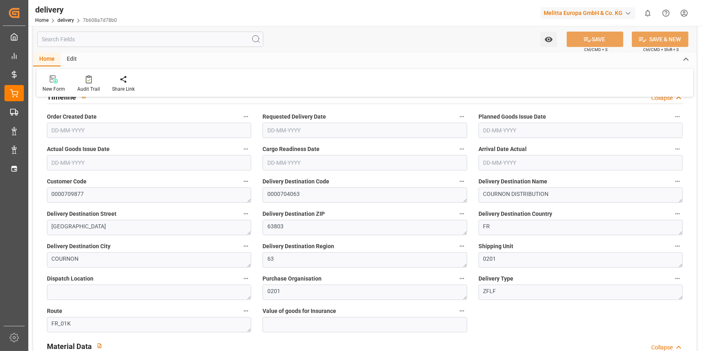
type input "10"
type input "0"
type input "2"
type input "0"
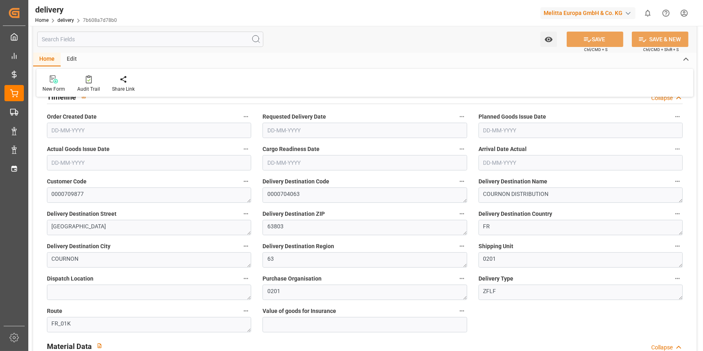
type input "0"
type input "73.9473"
type input "0"
type input "30.6"
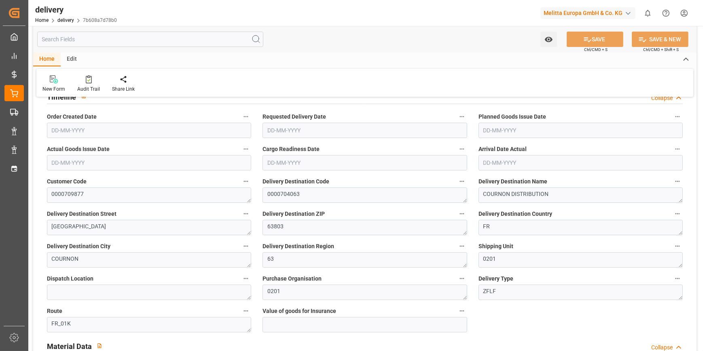
type input "1.5"
type input "1.3"
type input "0"
type input "15"
type input "167.972"
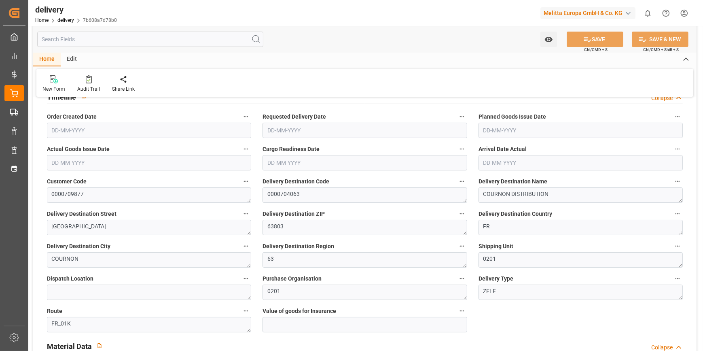
type input "101"
type input "0"
type input "[DATE]"
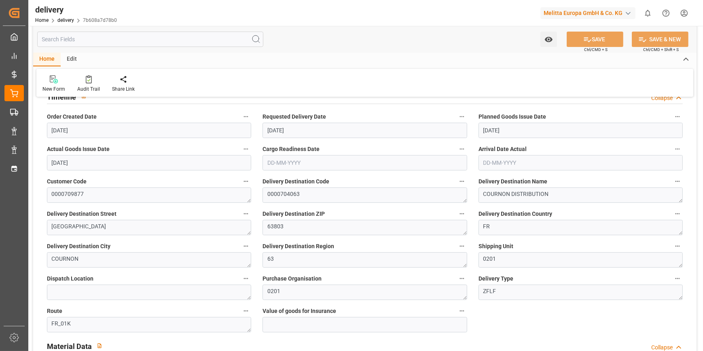
type input "[DATE]"
type input "[DATE] 11:01"
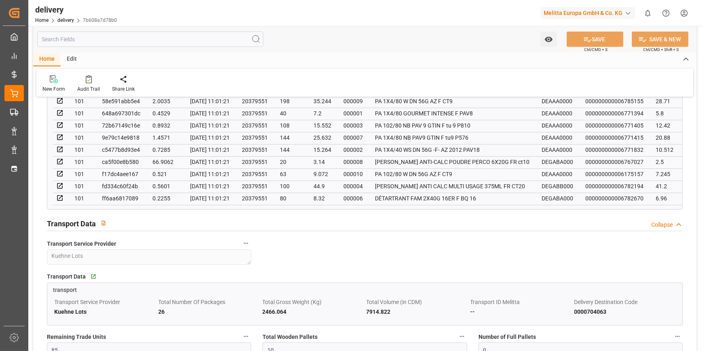
scroll to position [603, 0]
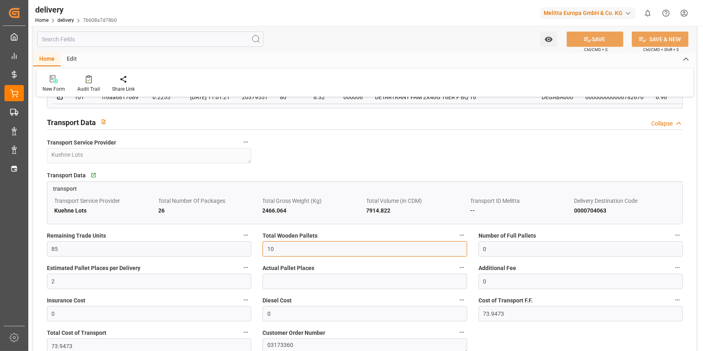
click at [281, 257] on input "10" at bounding box center [365, 248] width 204 height 15
type input "1"
type input "0"
type input "5"
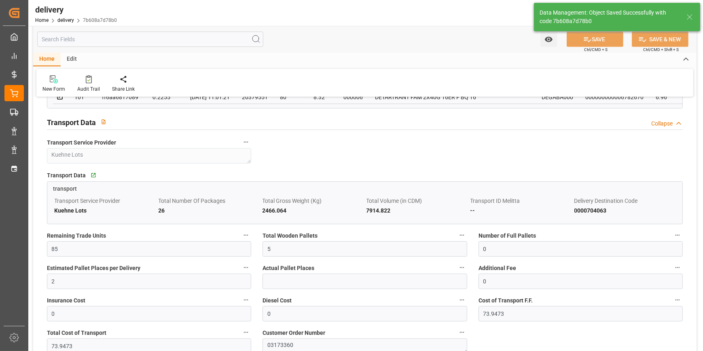
type input "7.5"
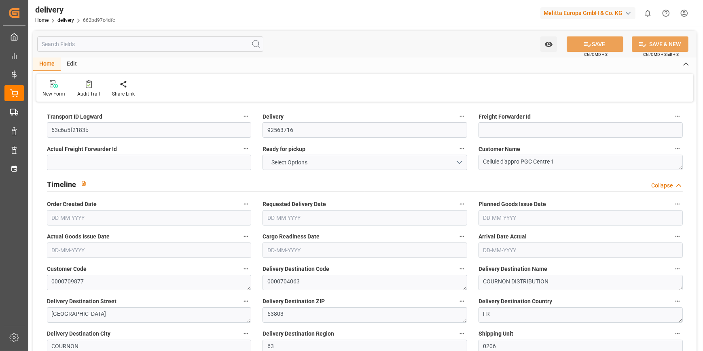
type input "2"
type input "160.512"
type input "258"
type input "1190.4"
type input "0"
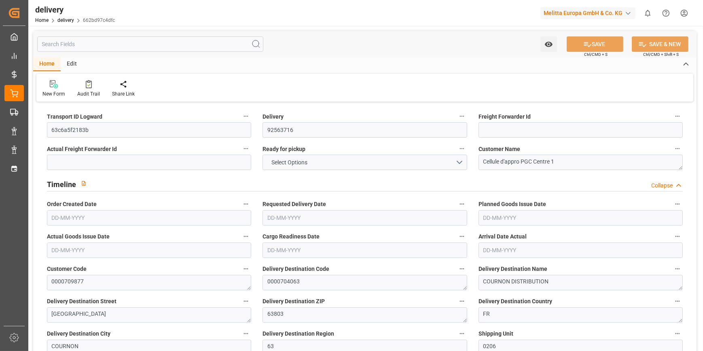
type input "2"
type input "1"
type input "0"
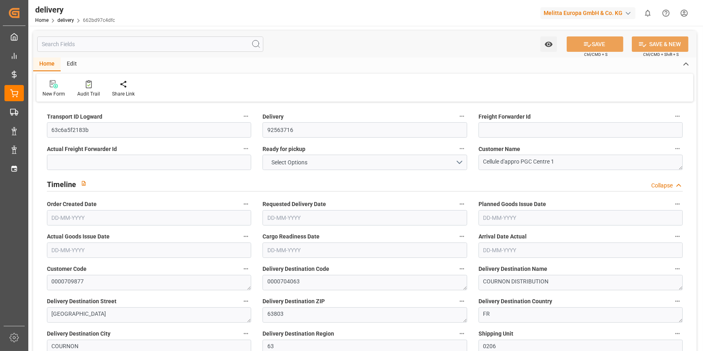
type input "0"
type input "36.9736"
type input "4.9"
type input "0"
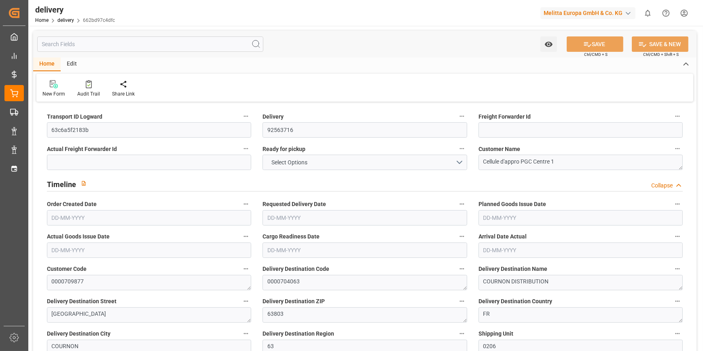
type input "1.5"
type input "1.3"
type input "0"
type input "3"
type input "201.6"
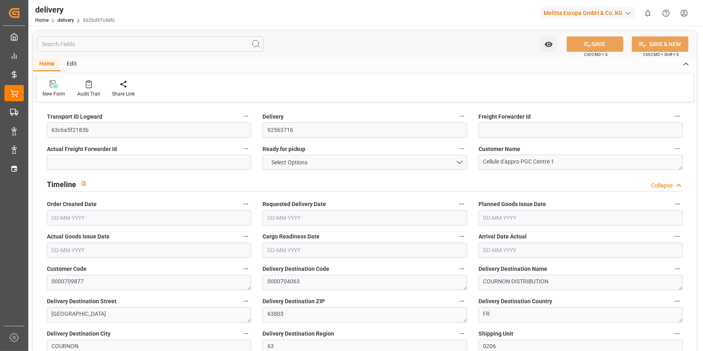
type input "101"
type input "0"
type input "[DATE]"
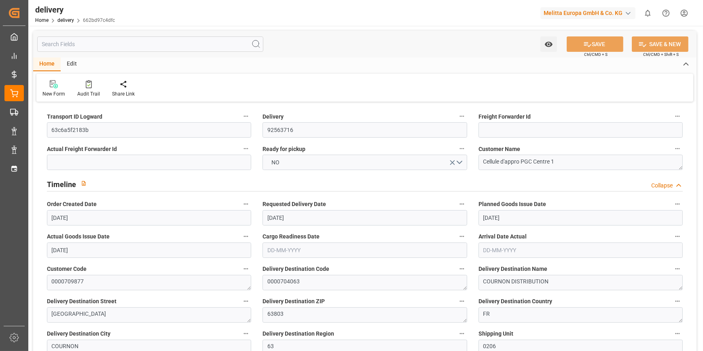
type input "[DATE]"
type input "[DATE] 11:01"
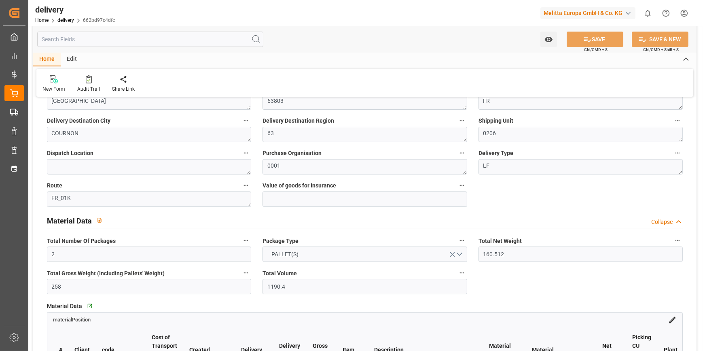
scroll to position [184, 0]
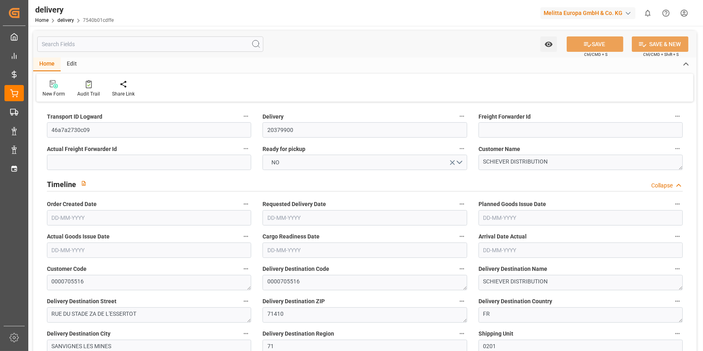
type input "4"
type input "193.14"
type input "315.04"
type input "1443.888"
type input "84"
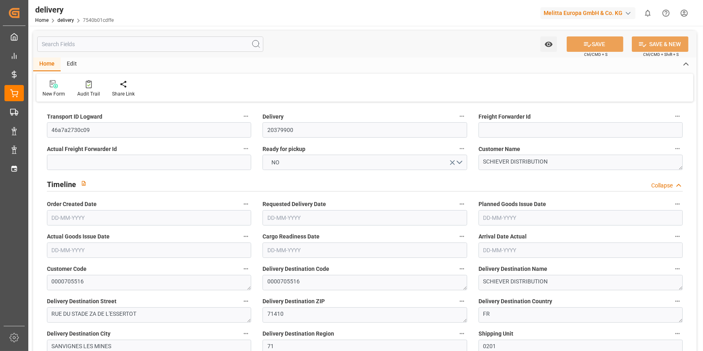
type input "3"
type input "1"
type input "2"
type input "0"
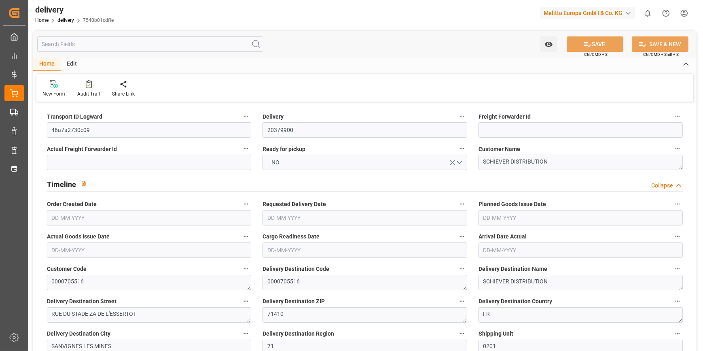
type input "0"
type input "173.59"
type input "2.45"
type input "30.24"
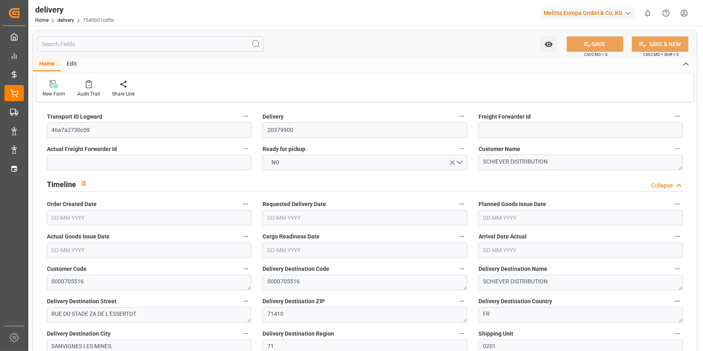
type input "1.5"
type input "1.3"
type input "0"
type input "4.5"
type input "237.096"
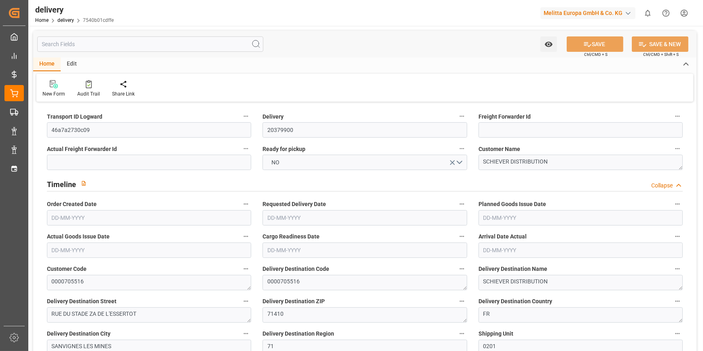
type input "101"
type input "691.8792"
type input "0.0444"
type input "0"
type input "[DATE]"
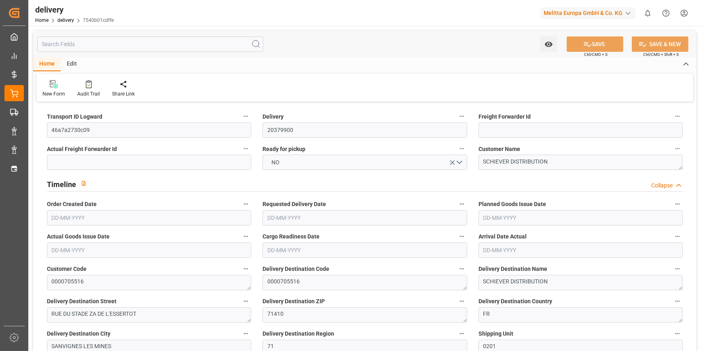
type input "[DATE]"
type input "[DATE] 11:02"
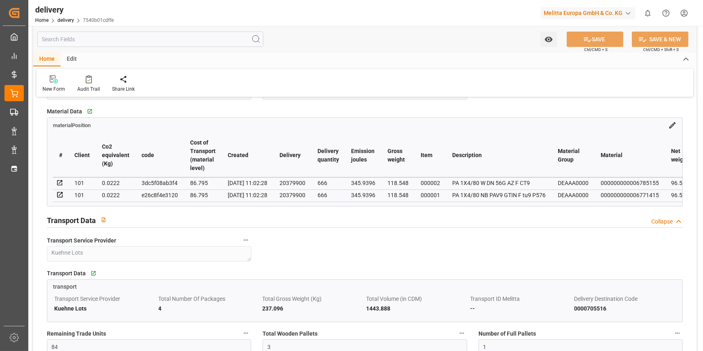
scroll to position [588, 0]
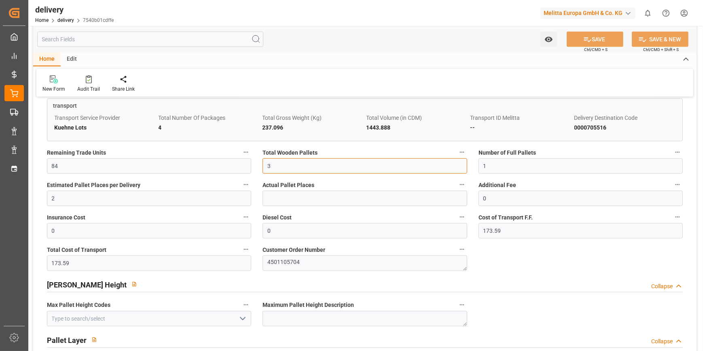
click at [285, 174] on input "3" at bounding box center [365, 165] width 204 height 15
type input "4"
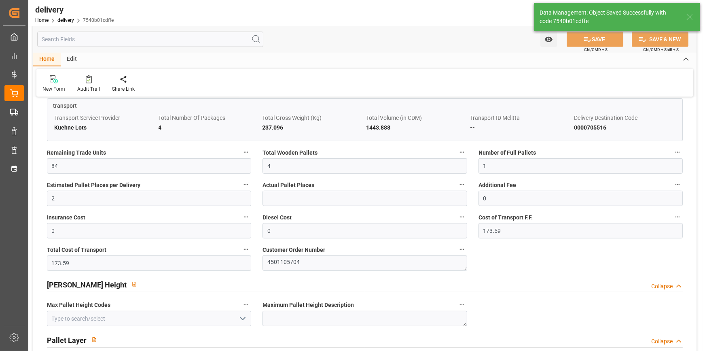
type input "6"
